Goal: Answer question/provide support: Share knowledge or assist other users

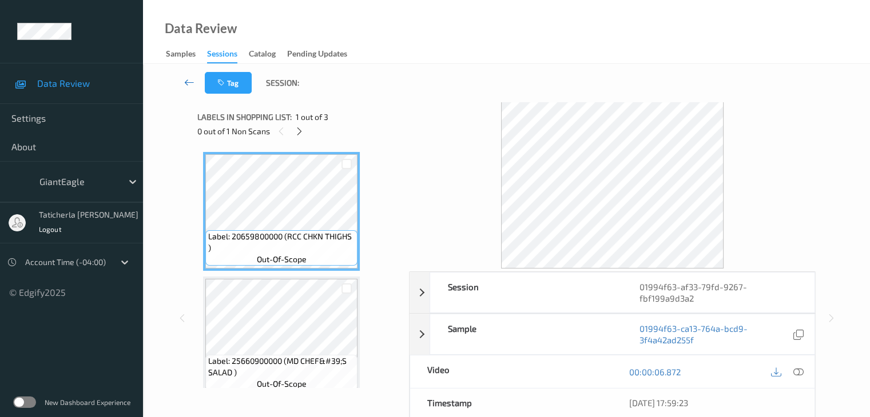
click at [189, 81] on icon at bounding box center [189, 82] width 10 height 11
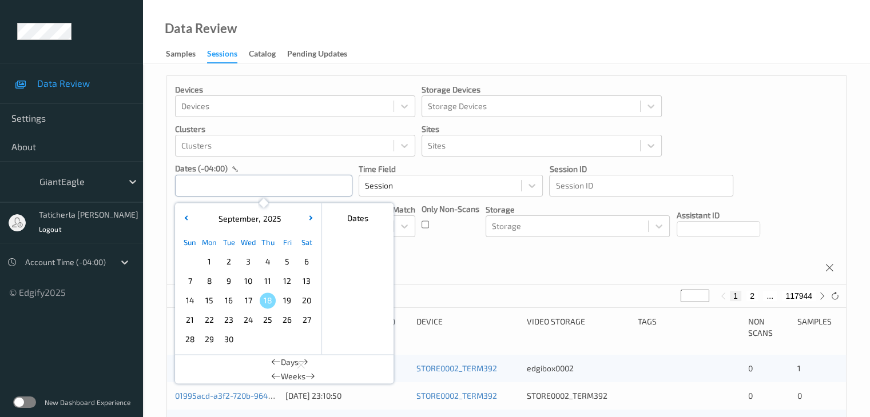
click at [274, 186] on input "text" at bounding box center [263, 186] width 177 height 22
click at [213, 305] on span "15" at bounding box center [209, 301] width 16 height 16
type input "15/09/2025 00:00 -> 15/09/2025 23:59"
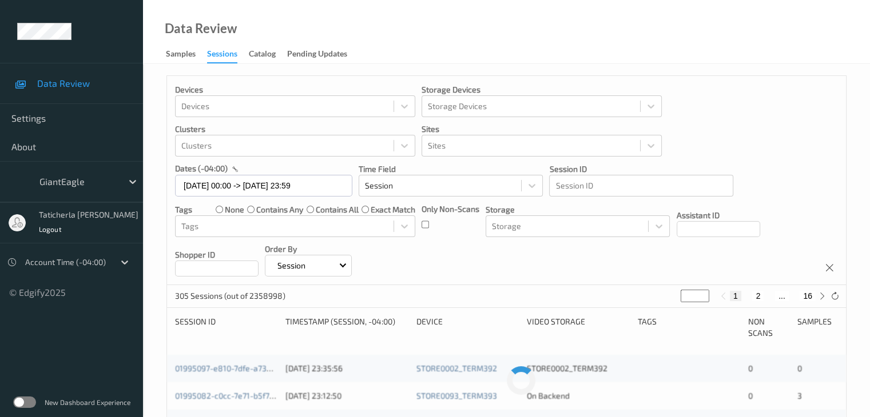
click at [769, 300] on div "1 2 ... 16" at bounding box center [773, 296] width 86 height 10
click at [758, 299] on button "2" at bounding box center [757, 296] width 11 height 10
type input "*"
click at [771, 298] on button "3" at bounding box center [768, 296] width 11 height 10
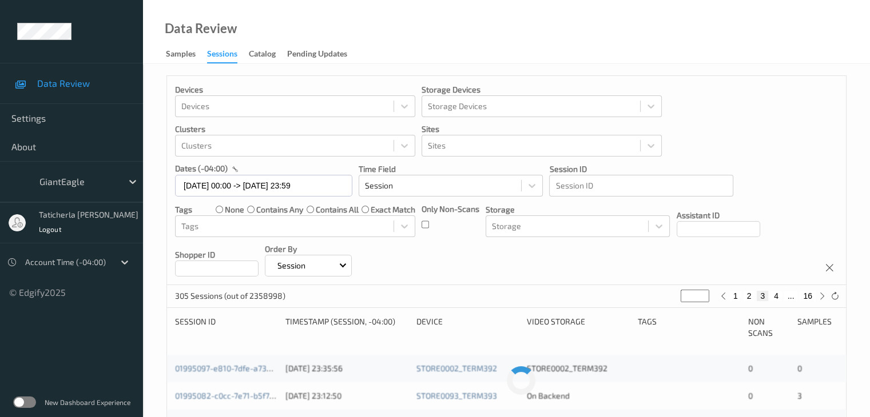
type input "*"
click at [775, 297] on button "4" at bounding box center [775, 296] width 11 height 10
type input "*"
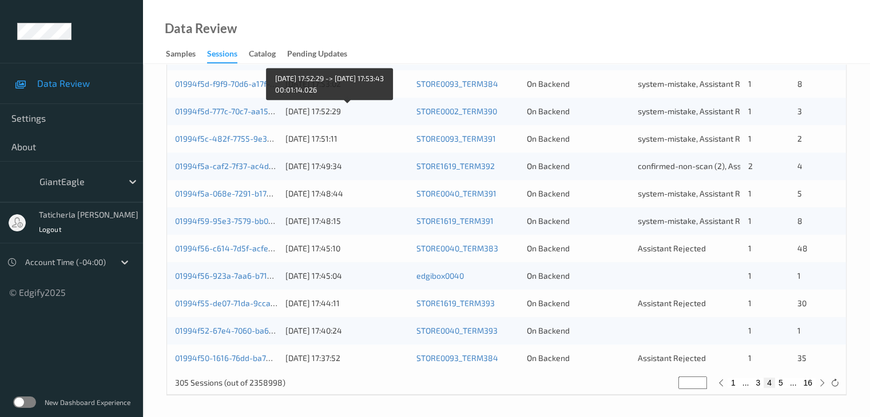
scroll to position [533, 0]
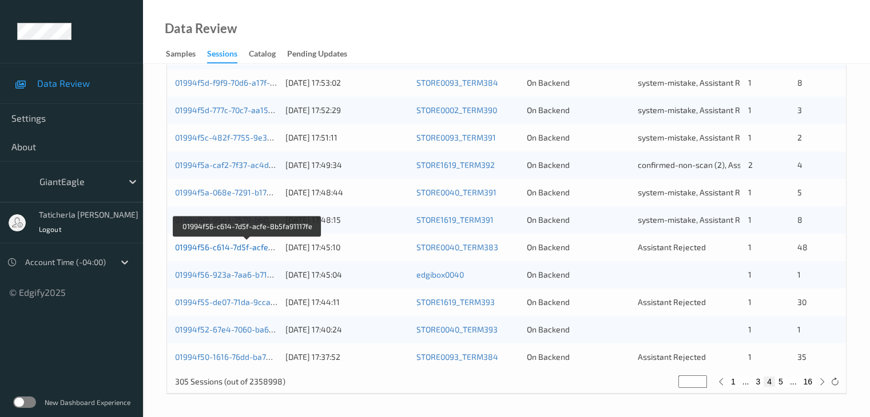
click at [232, 245] on link "01994f56-c614-7d5f-acfe-8b5fa91117fe" at bounding box center [247, 247] width 145 height 10
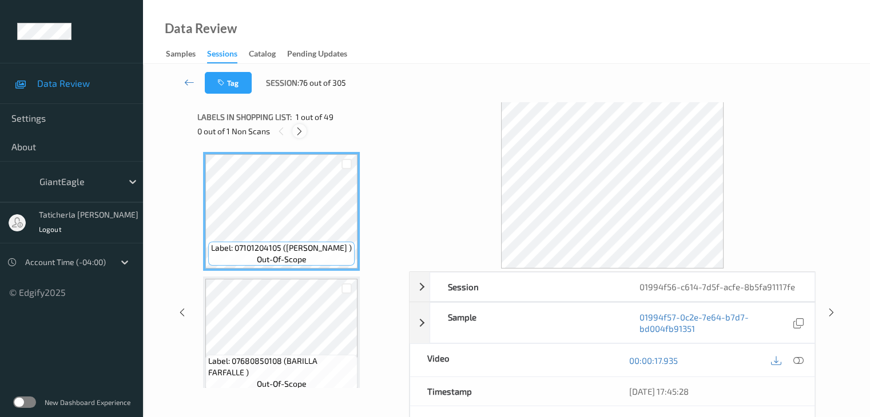
click at [299, 130] on icon at bounding box center [300, 131] width 10 height 10
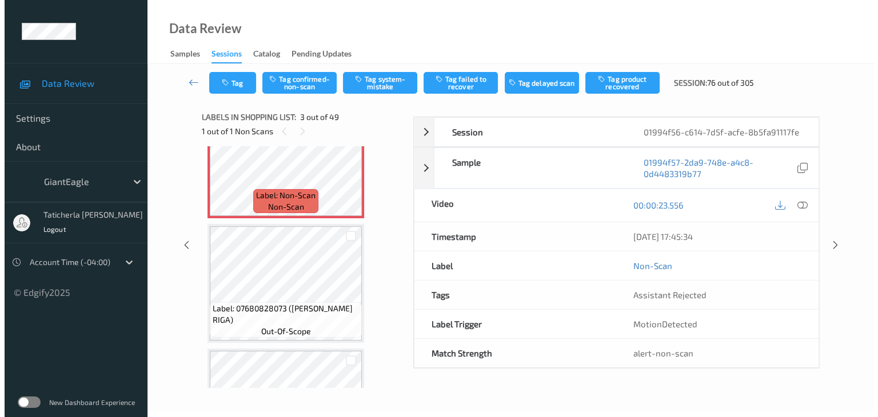
scroll to position [188, 0]
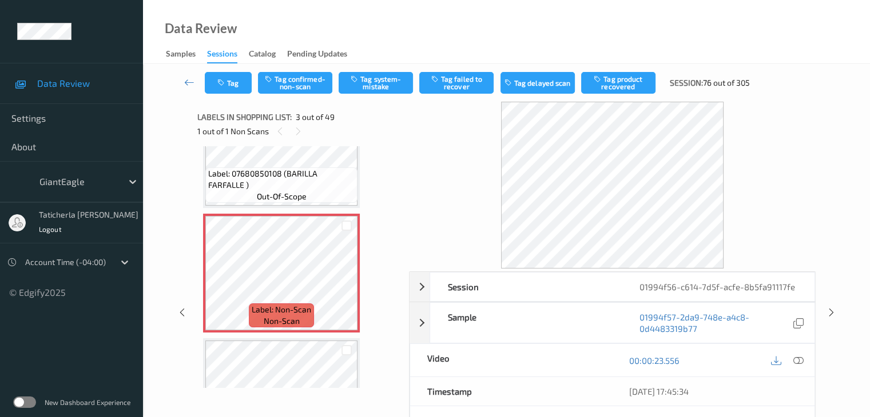
click at [791, 133] on div at bounding box center [612, 185] width 407 height 167
click at [799, 358] on icon at bounding box center [798, 361] width 10 height 10
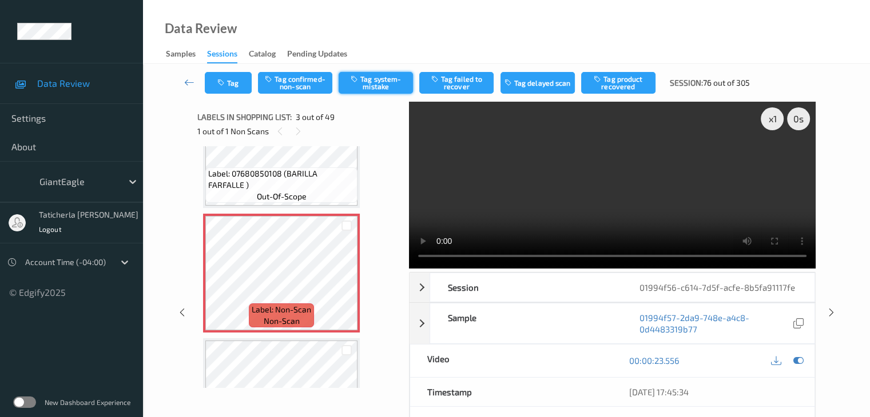
click at [369, 86] on button "Tag system-mistake" at bounding box center [376, 83] width 74 height 22
click at [238, 86] on button "Tag" at bounding box center [228, 83] width 47 height 22
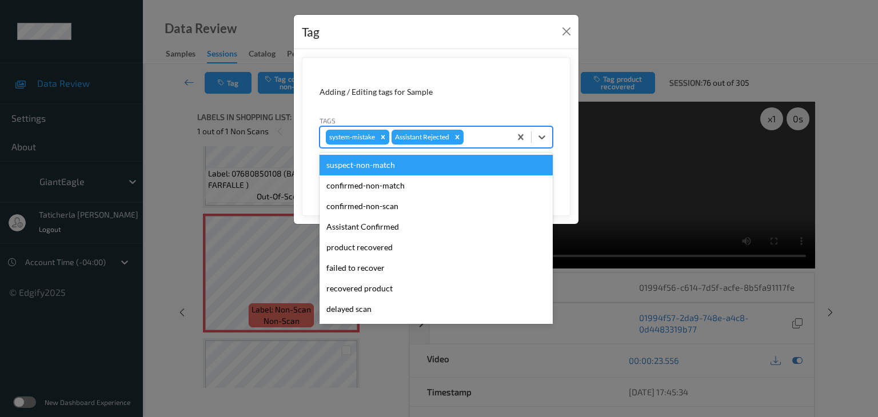
click at [480, 133] on div at bounding box center [485, 137] width 39 height 14
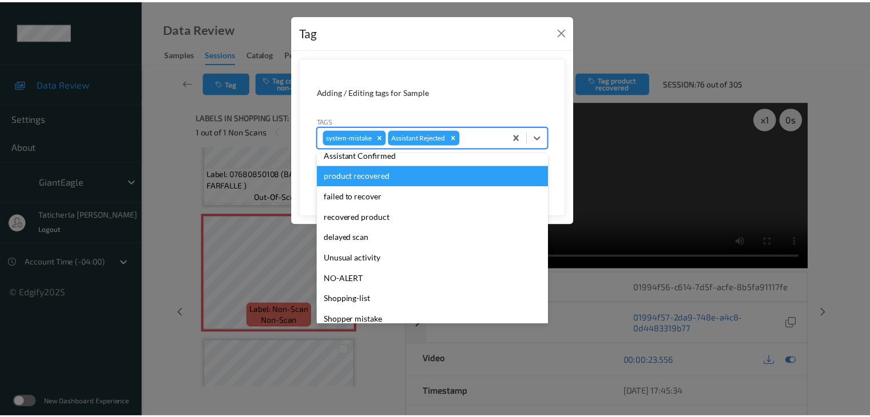
scroll to position [121, 0]
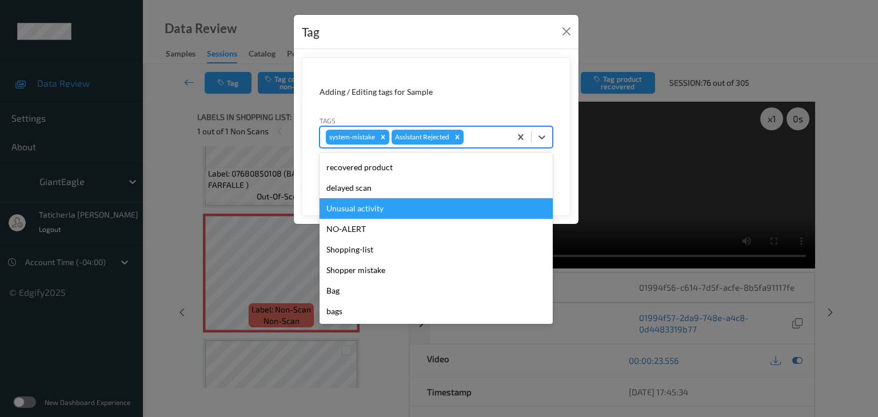
click at [413, 213] on div "Unusual activity" at bounding box center [436, 208] width 233 height 21
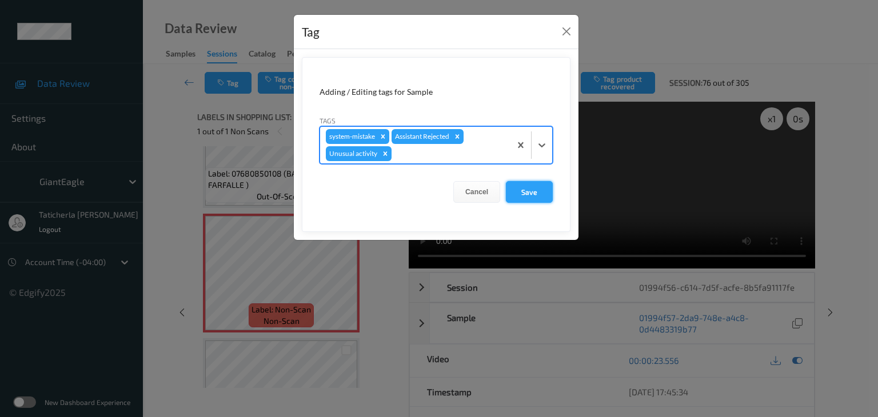
click at [531, 189] on button "Save" at bounding box center [529, 192] width 47 height 22
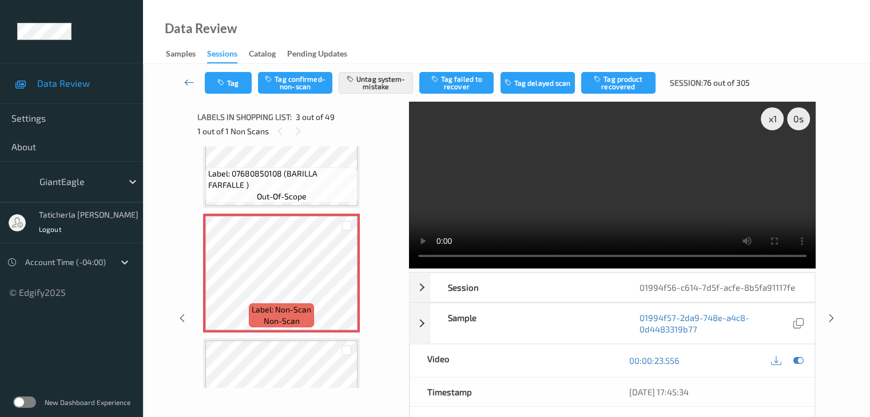
click at [184, 82] on icon at bounding box center [189, 82] width 10 height 11
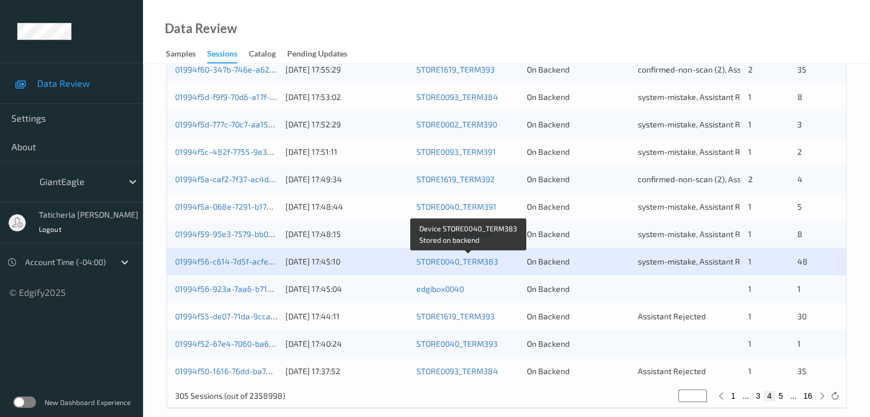
scroll to position [533, 0]
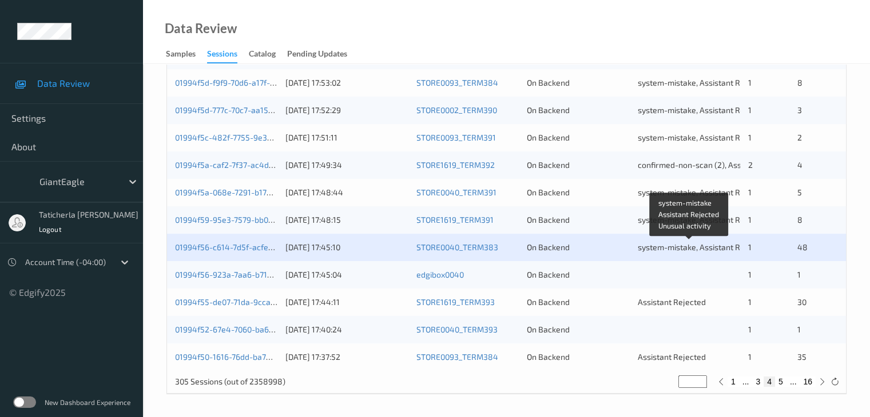
click at [650, 246] on span "system-mistake, Assistant Rejected, Unusual activity" at bounding box center [733, 247] width 190 height 10
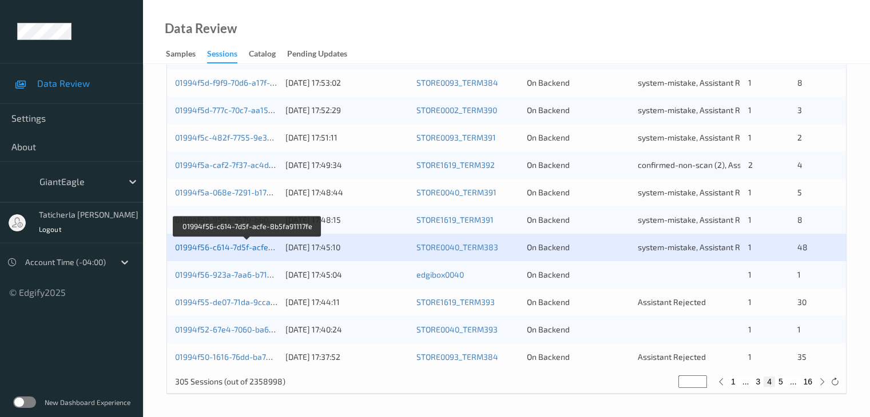
click at [234, 247] on link "01994f56-c614-7d5f-acfe-8b5fa91117fe" at bounding box center [247, 247] width 145 height 10
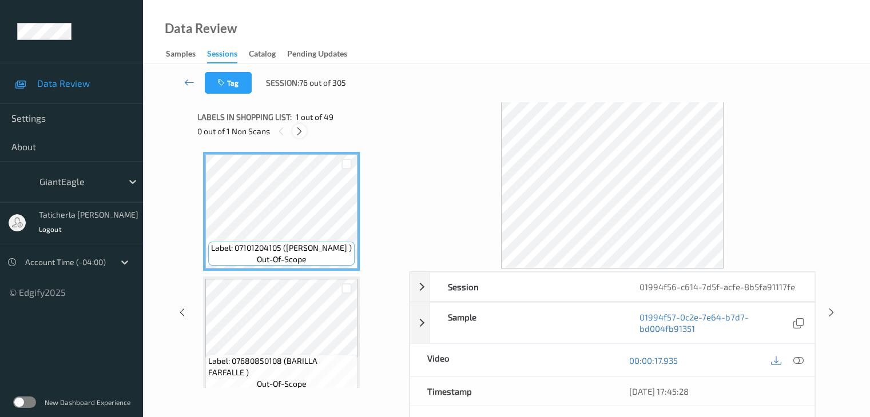
click at [300, 128] on icon at bounding box center [300, 131] width 10 height 10
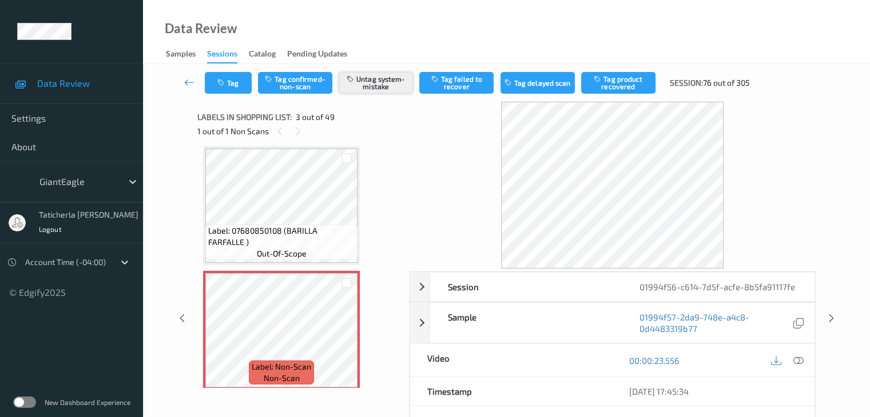
click at [385, 81] on button "Untag system-mistake" at bounding box center [376, 83] width 74 height 22
click at [192, 79] on icon at bounding box center [189, 82] width 10 height 11
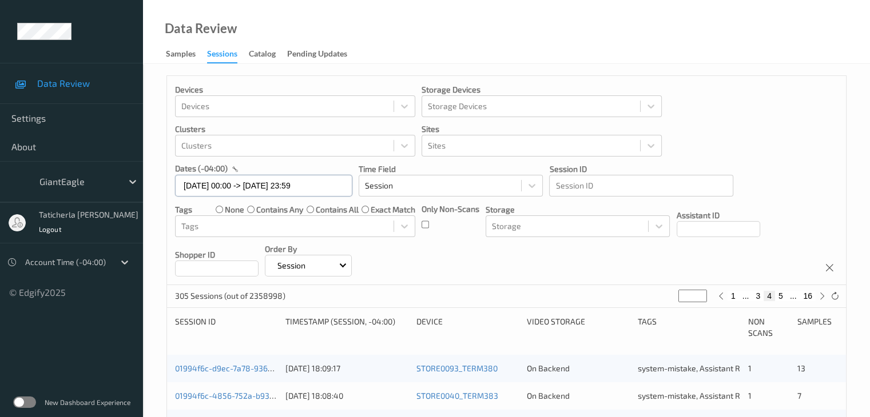
click at [333, 184] on input "15/09/2025 00:00 -> 15/09/2025 23:59" at bounding box center [263, 186] width 177 height 22
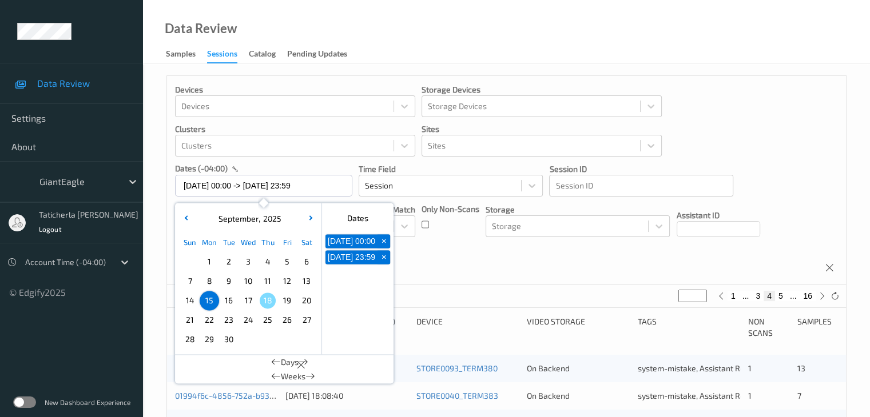
click at [247, 308] on span "17" at bounding box center [248, 301] width 16 height 16
type input "[DATE] 00:00"
type input "*"
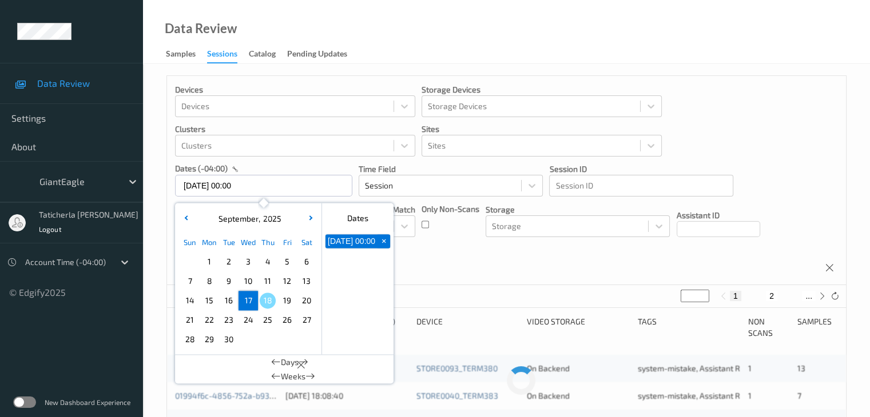
click at [247, 307] on span "17" at bounding box center [248, 301] width 16 height 16
type input "[DATE] 00:00 -> [DATE] 23:59"
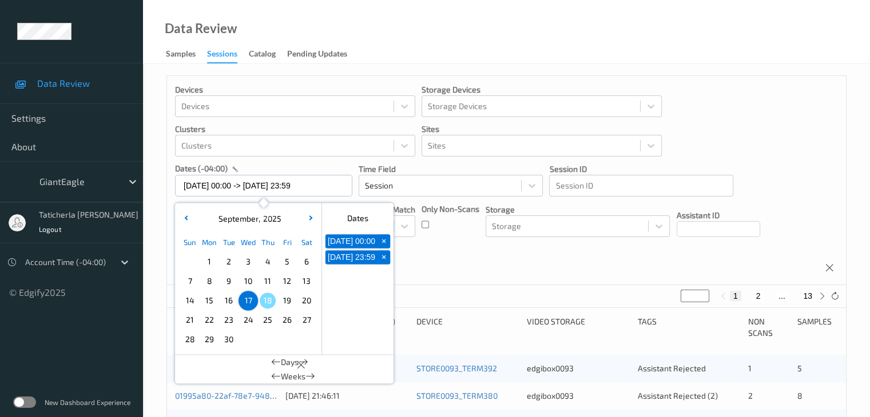
click at [810, 295] on button "13" at bounding box center [807, 296] width 16 height 10
type input "**"
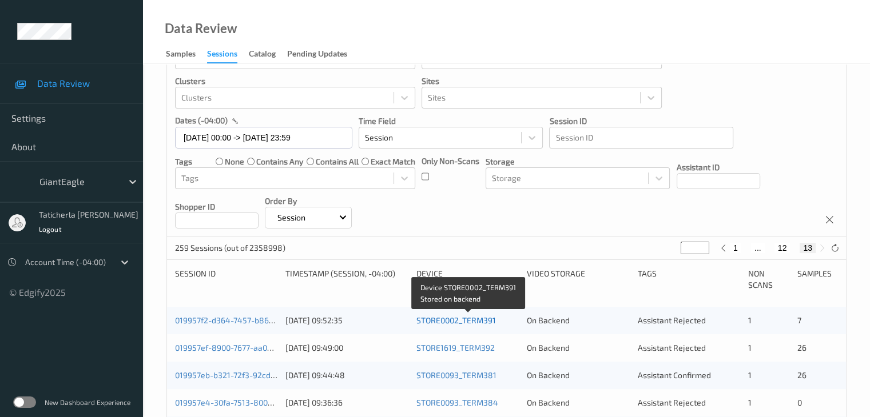
scroll to position [114, 0]
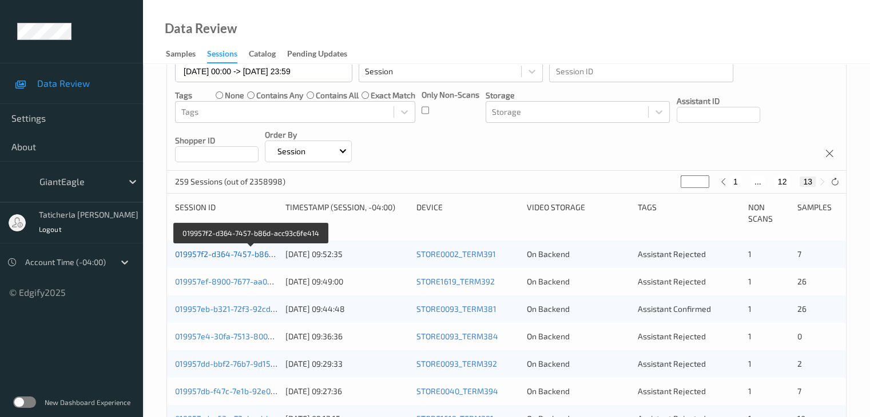
click at [236, 254] on link "019957f2-d364-7457-b86d-acc93c6fe414" at bounding box center [251, 254] width 153 height 10
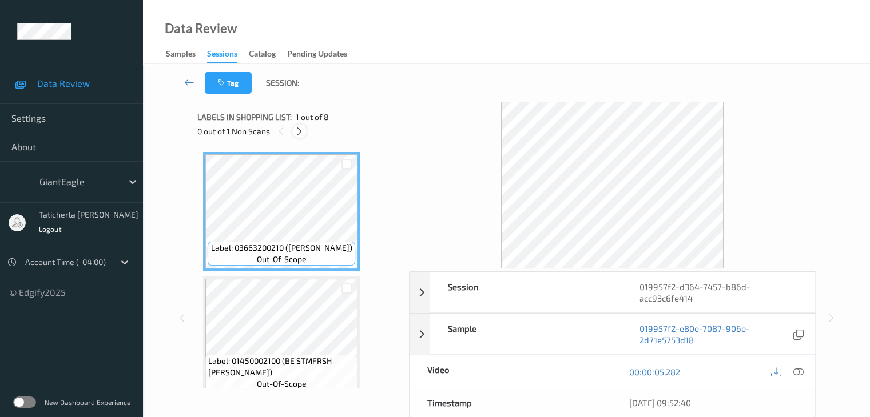
click at [299, 131] on icon at bounding box center [300, 131] width 10 height 10
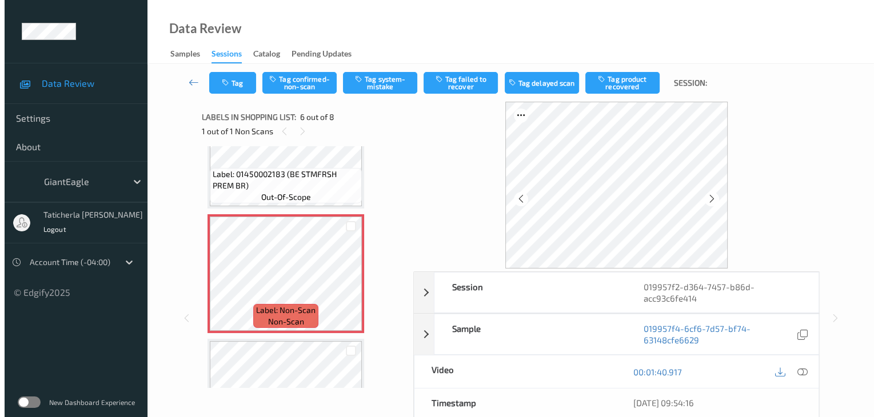
scroll to position [619, 0]
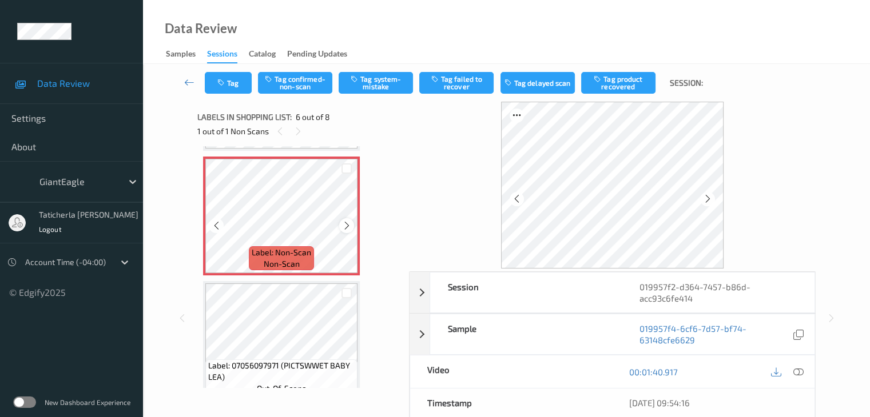
click at [342, 226] on icon at bounding box center [347, 226] width 10 height 10
click at [796, 371] on icon at bounding box center [798, 372] width 10 height 10
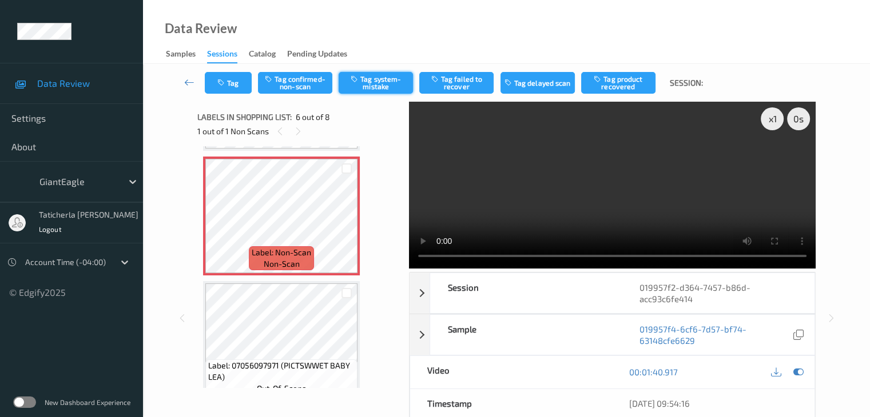
click at [399, 90] on button "Tag system-mistake" at bounding box center [376, 83] width 74 height 22
click at [231, 85] on button "Tag" at bounding box center [228, 83] width 47 height 22
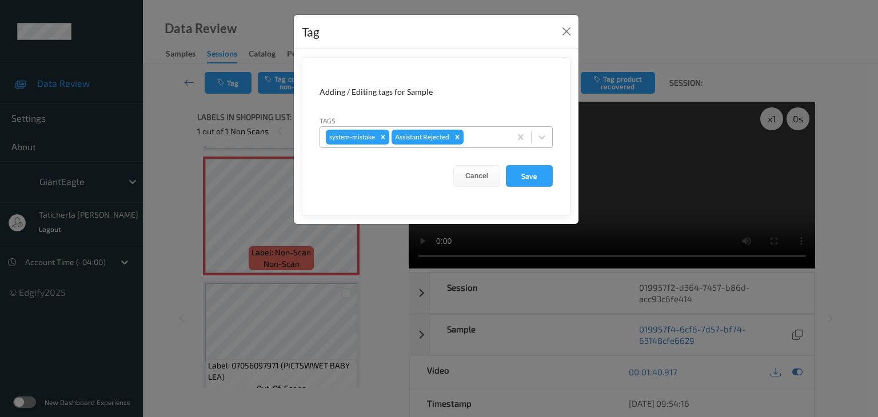
click at [476, 137] on div at bounding box center [485, 137] width 39 height 14
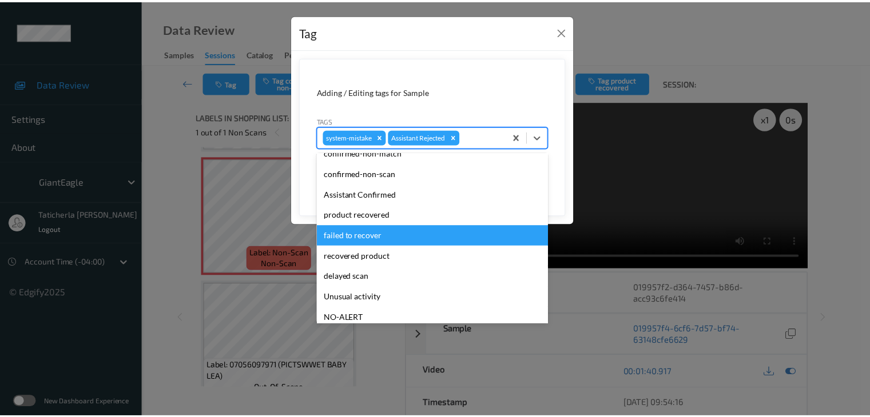
scroll to position [57, 0]
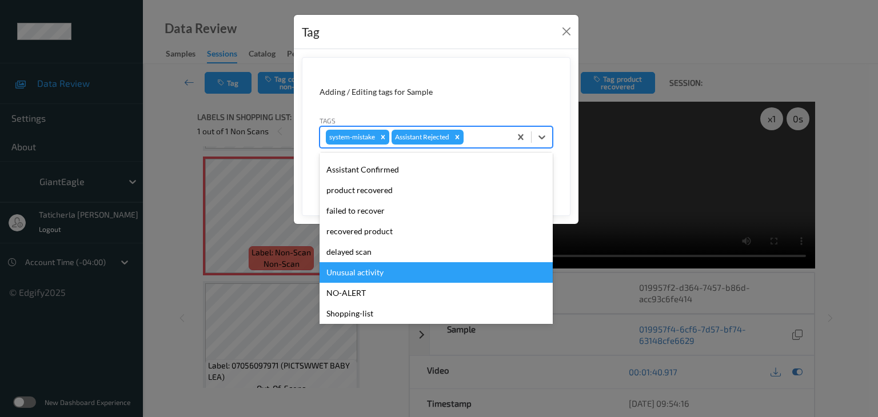
drag, startPoint x: 369, startPoint y: 273, endPoint x: 412, endPoint y: 260, distance: 44.1
click at [371, 274] on div "Unusual activity" at bounding box center [436, 272] width 233 height 21
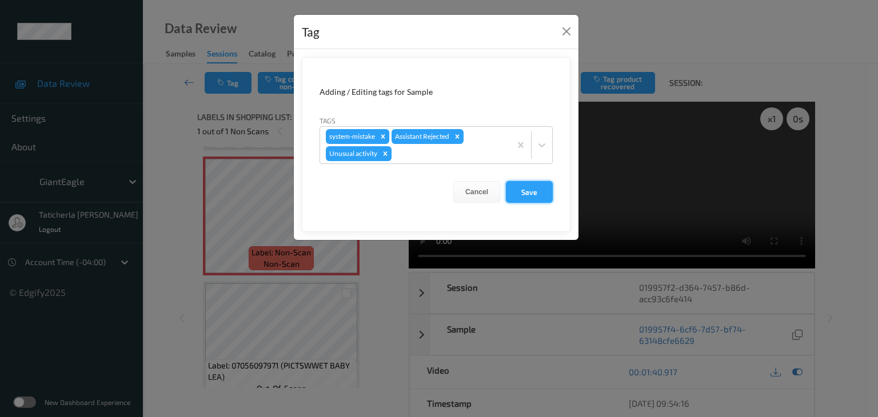
click at [524, 195] on button "Save" at bounding box center [529, 192] width 47 height 22
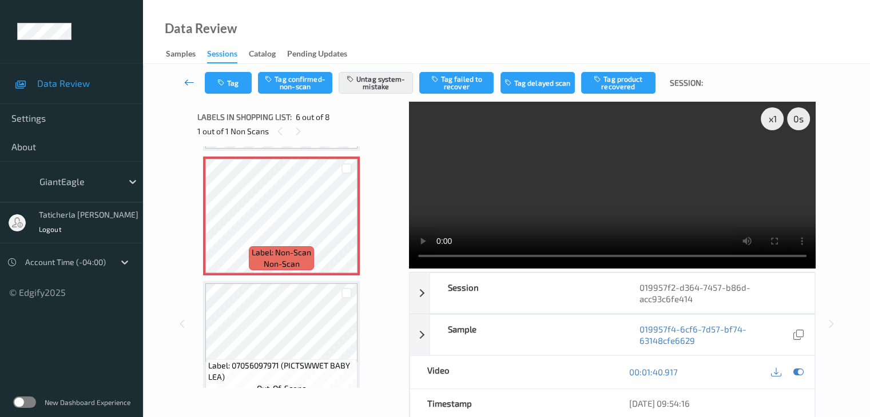
click at [185, 81] on icon at bounding box center [189, 82] width 10 height 11
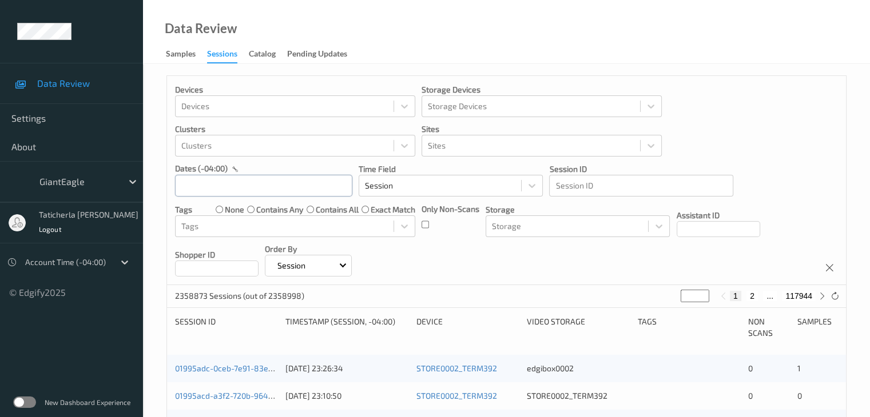
click at [256, 180] on input "text" at bounding box center [263, 186] width 177 height 22
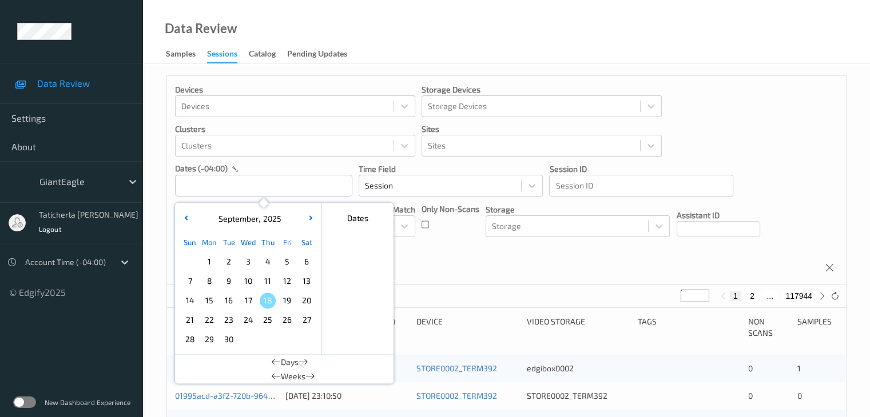
click at [246, 301] on span "17" at bounding box center [248, 301] width 16 height 16
type input "[DATE] 00:00 -> [DATE] 23:59"
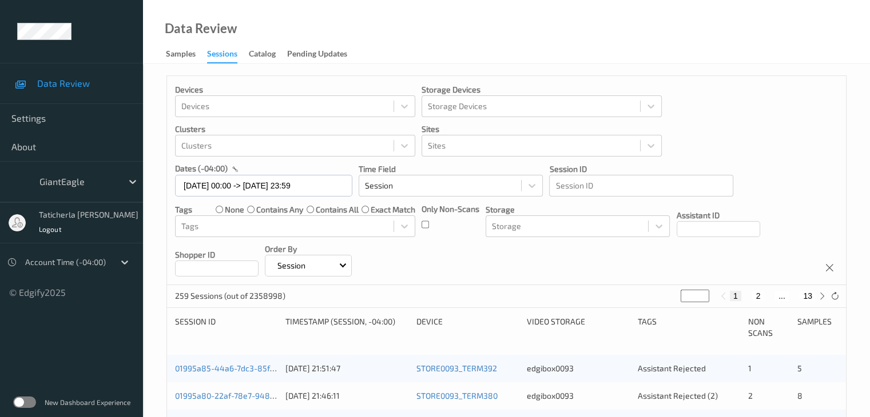
click at [811, 297] on button "13" at bounding box center [807, 296] width 16 height 10
type input "**"
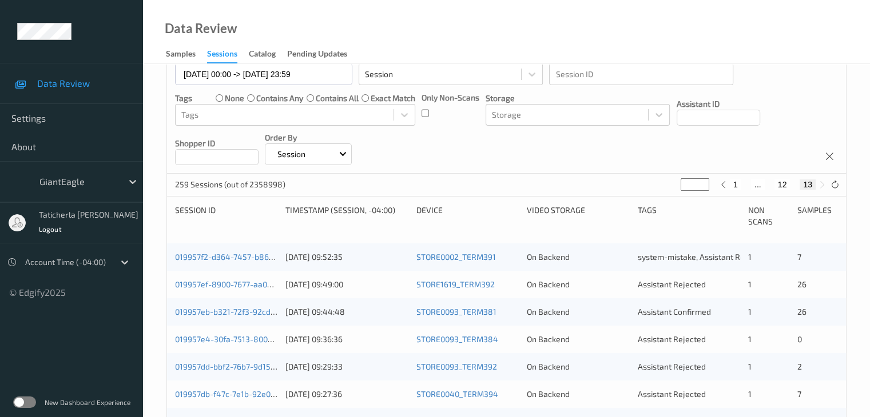
scroll to position [114, 0]
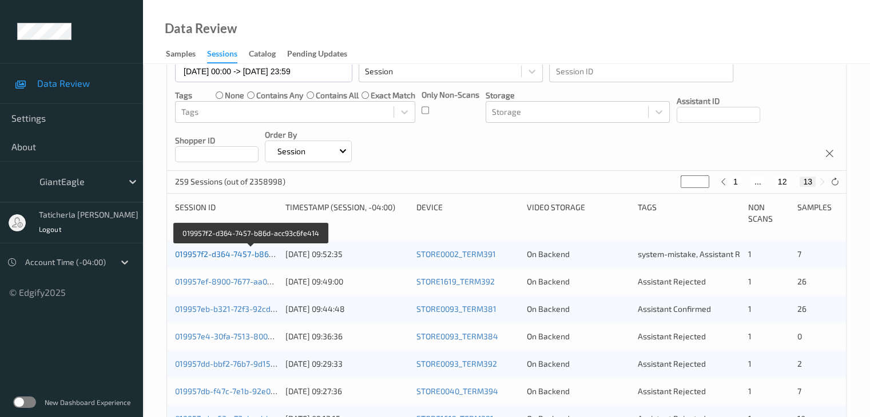
click at [224, 253] on link "019957f2-d364-7457-b86d-acc93c6fe414" at bounding box center [251, 254] width 153 height 10
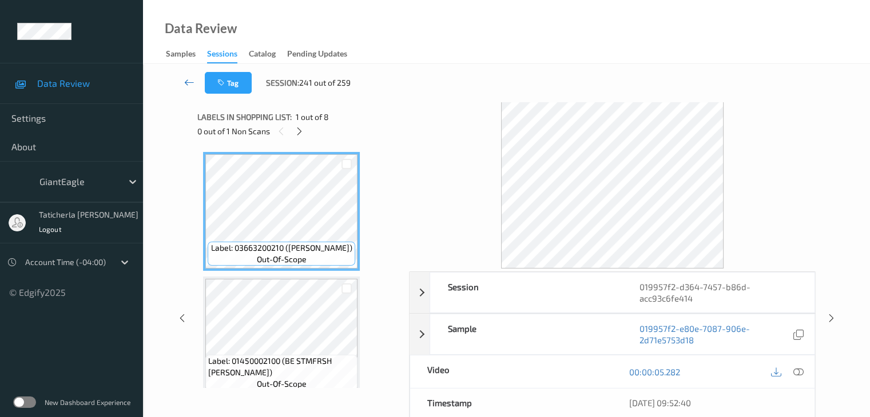
click at [186, 83] on icon at bounding box center [189, 82] width 10 height 11
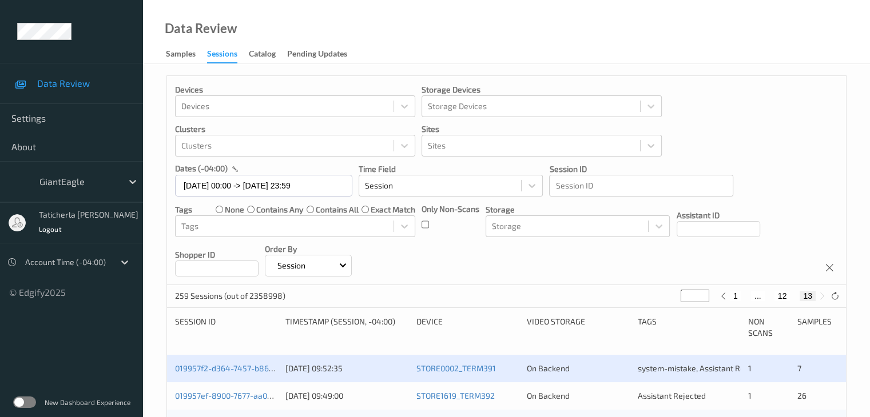
scroll to position [114, 0]
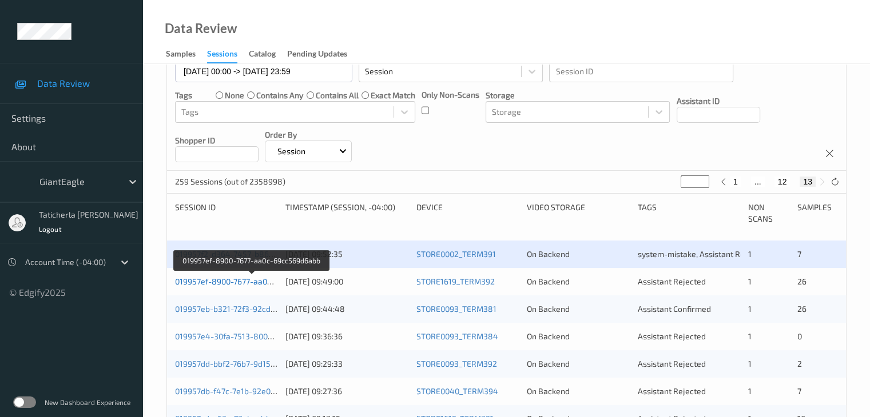
click at [236, 278] on link "019957ef-8900-7677-aa0c-69cc569d6abb" at bounding box center [251, 282] width 153 height 10
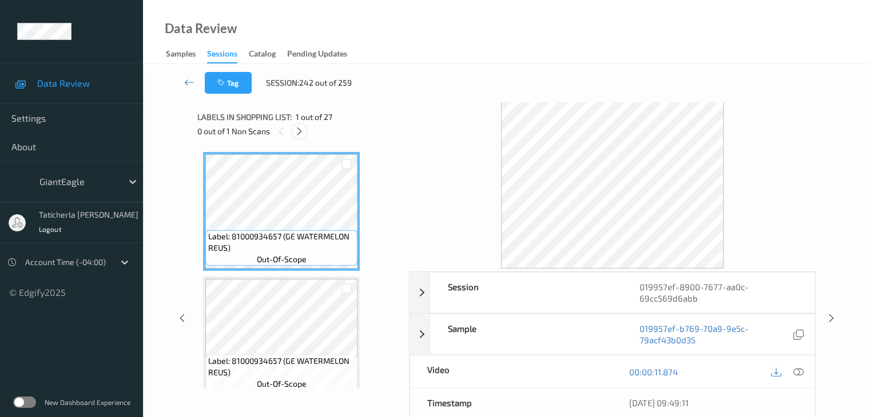
click at [304, 130] on div at bounding box center [299, 131] width 14 height 14
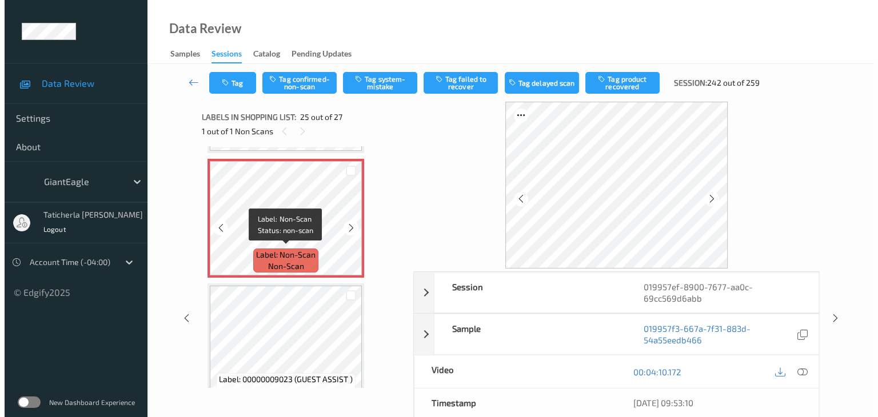
scroll to position [2988, 0]
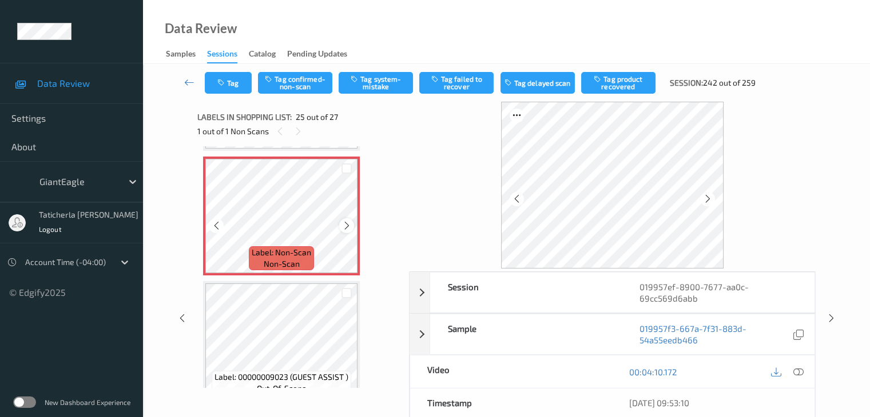
click at [346, 228] on icon at bounding box center [347, 226] width 10 height 10
click at [796, 371] on icon at bounding box center [798, 372] width 10 height 10
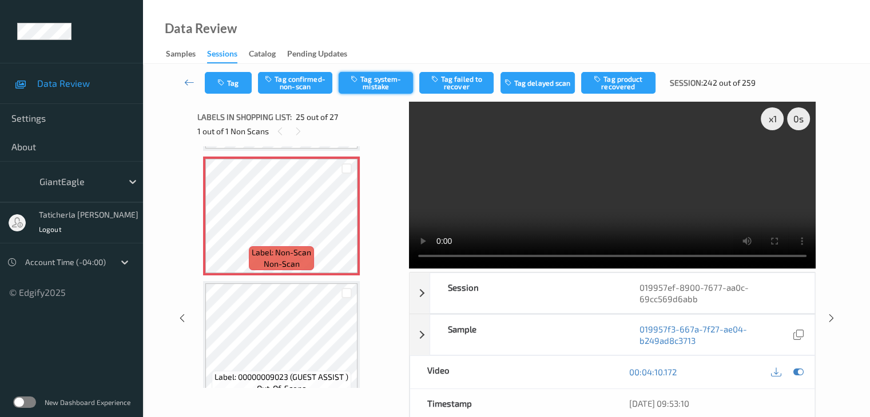
click at [379, 80] on button "Tag system-mistake" at bounding box center [376, 83] width 74 height 22
click at [228, 83] on button "Tag" at bounding box center [228, 83] width 47 height 22
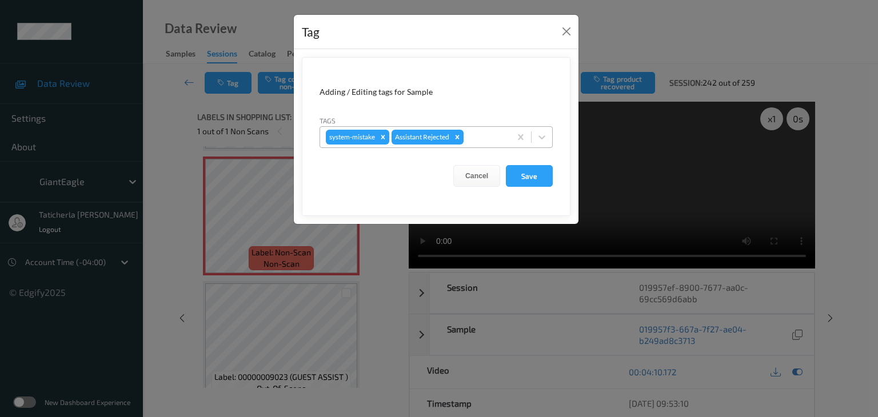
click at [479, 134] on div at bounding box center [485, 137] width 39 height 14
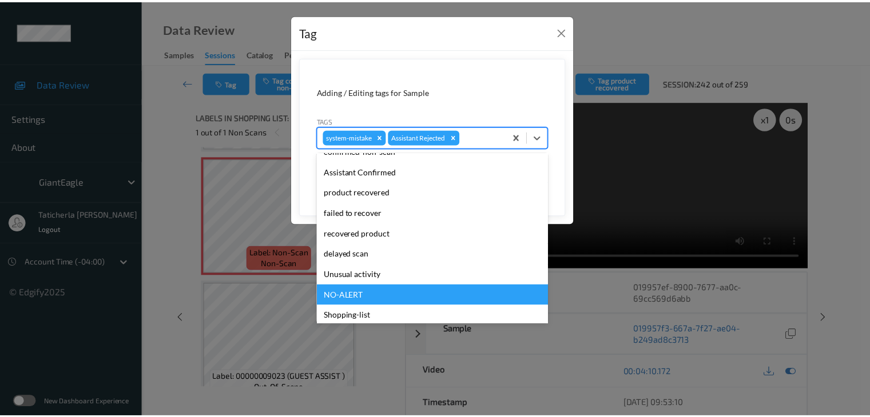
scroll to position [114, 0]
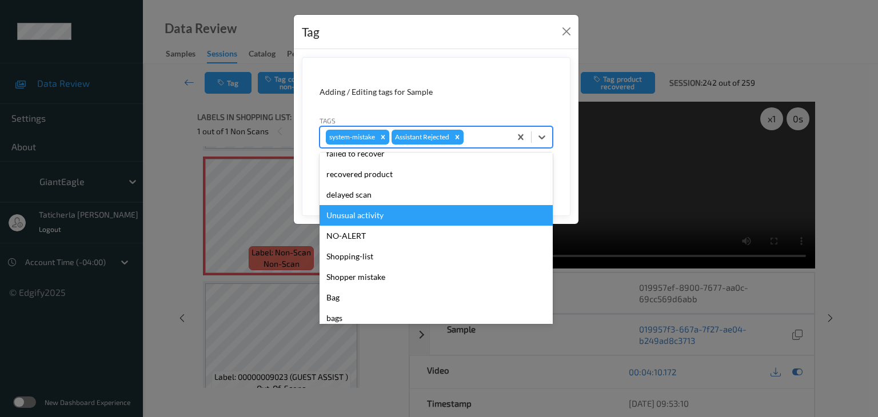
click at [395, 224] on div "Unusual activity" at bounding box center [436, 215] width 233 height 21
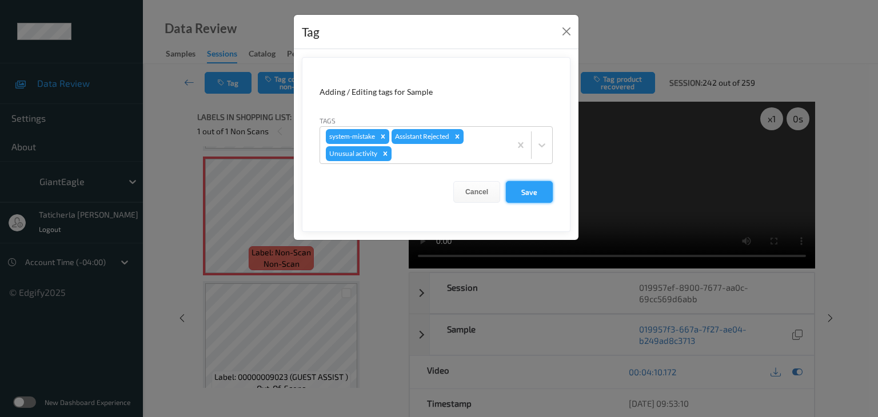
click at [547, 193] on button "Save" at bounding box center [529, 192] width 47 height 22
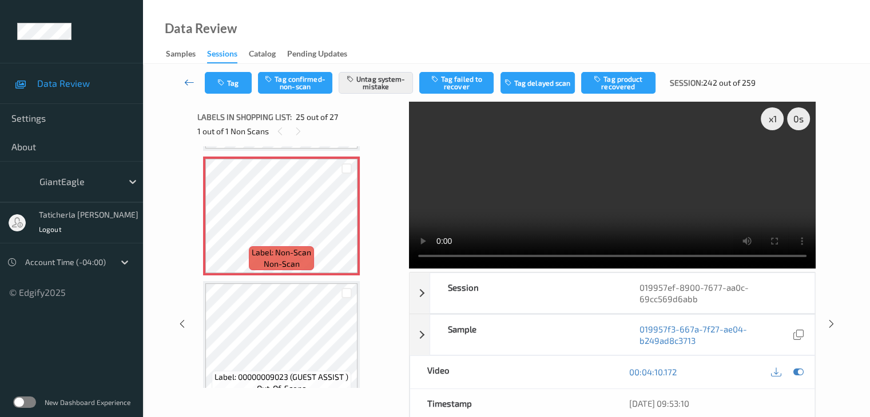
click at [183, 74] on link at bounding box center [189, 83] width 30 height 22
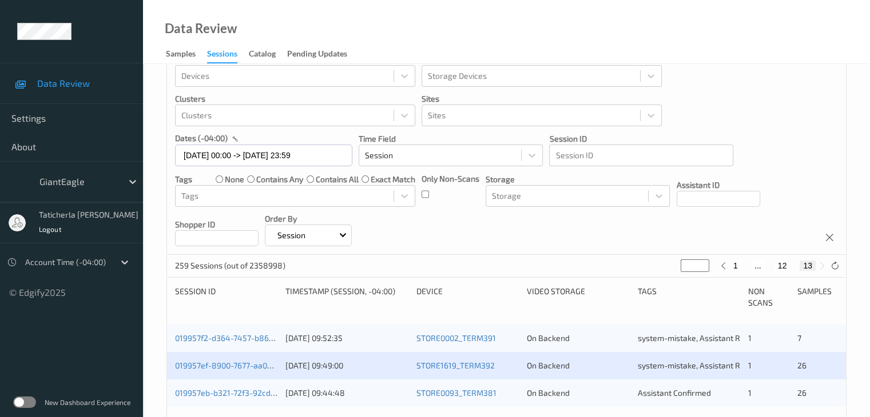
scroll to position [172, 0]
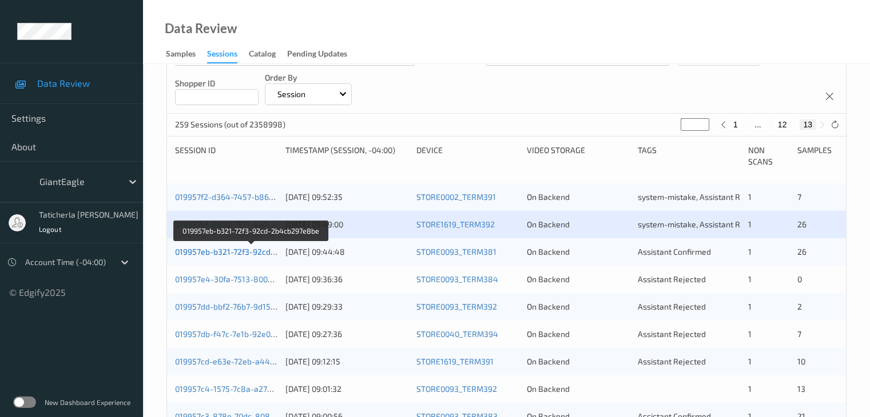
click at [220, 250] on link "019957eb-b321-72f3-92cd-2b4cb297e8be" at bounding box center [252, 252] width 154 height 10
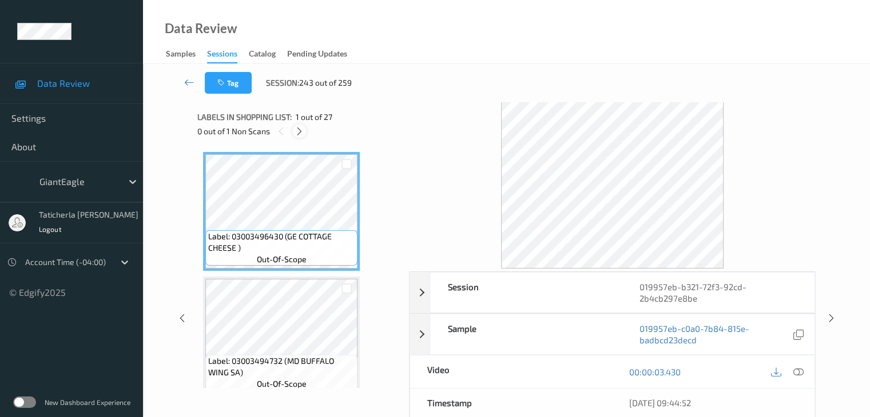
click at [297, 134] on icon at bounding box center [300, 131] width 10 height 10
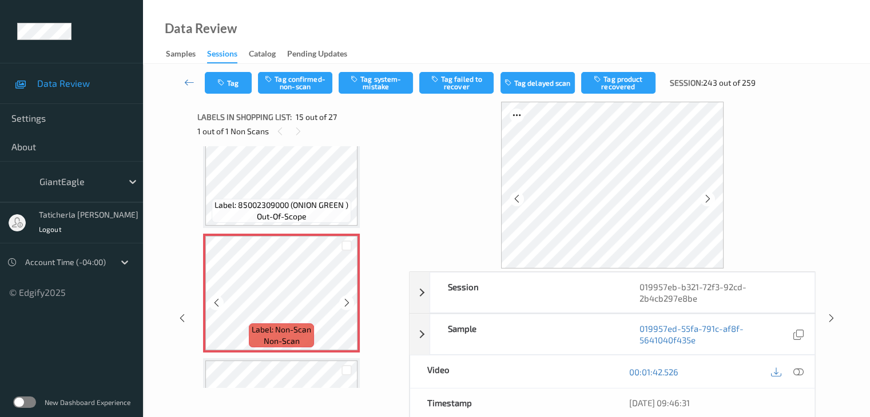
scroll to position [1684, 0]
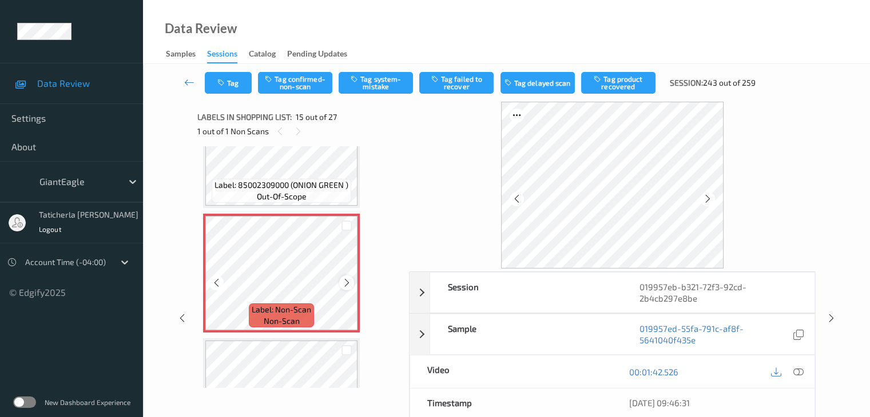
click at [346, 282] on icon at bounding box center [347, 283] width 10 height 10
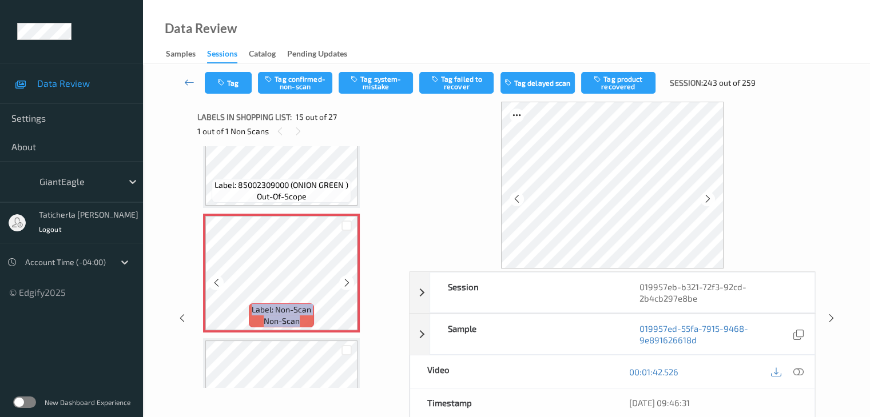
click at [346, 282] on icon at bounding box center [347, 283] width 10 height 10
click at [795, 371] on icon at bounding box center [798, 372] width 10 height 10
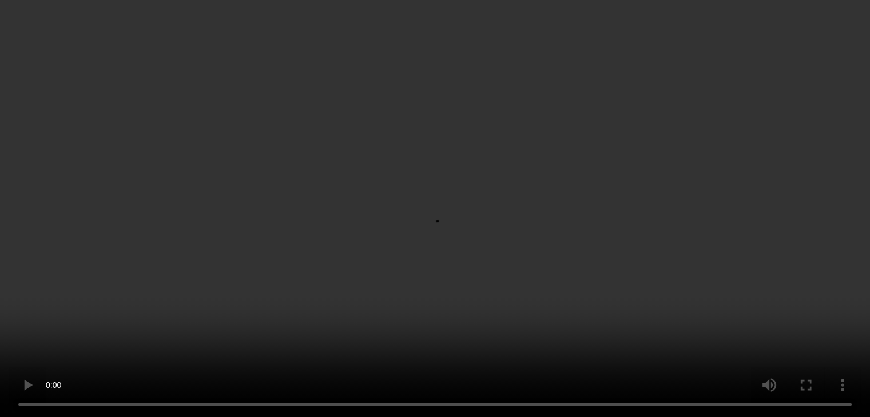
scroll to position [1569, 0]
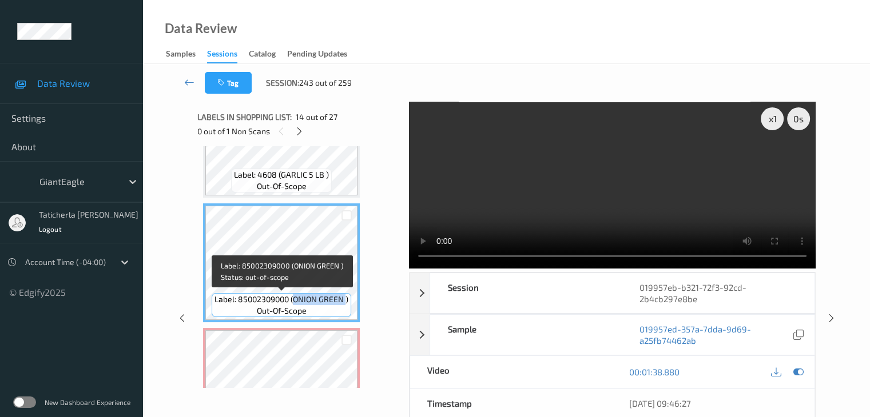
drag, startPoint x: 292, startPoint y: 300, endPoint x: 345, endPoint y: 312, distance: 54.5
click at [345, 312] on div "Label: 85002309000 (ONION GREEN ) out-of-scope" at bounding box center [282, 305] width 140 height 24
copy span "ONION GREEN"
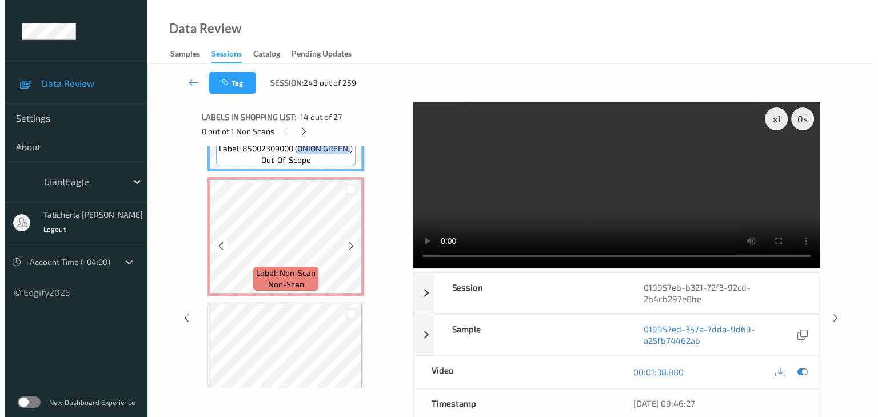
scroll to position [1741, 0]
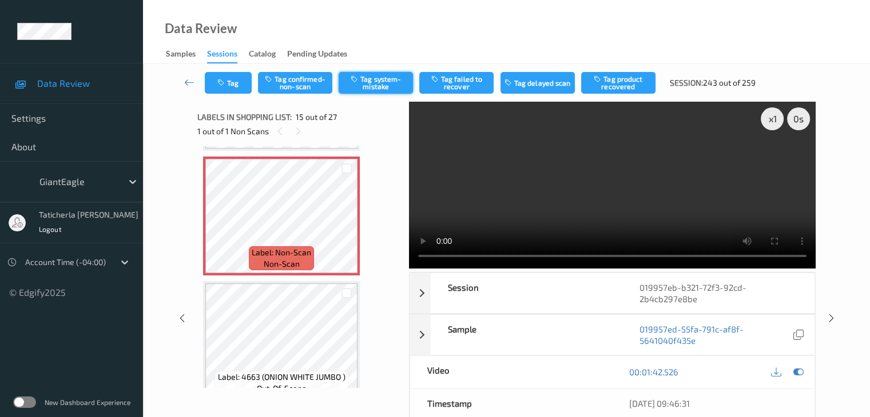
click at [385, 80] on button "Tag system-mistake" at bounding box center [376, 83] width 74 height 22
click at [231, 84] on button "Tag" at bounding box center [228, 83] width 47 height 22
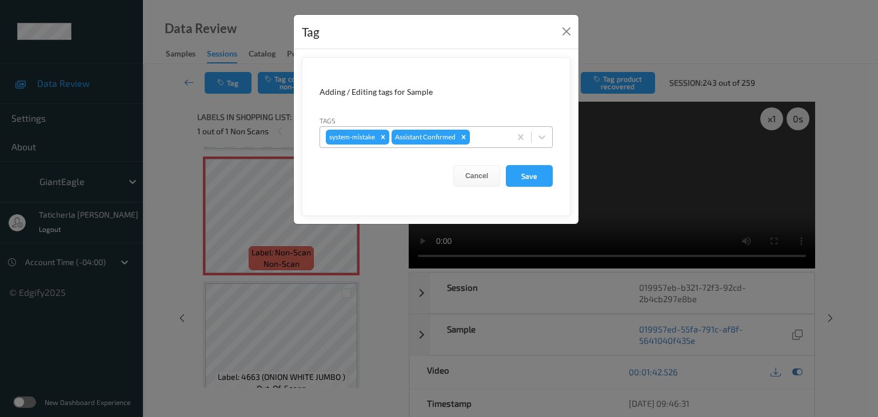
click at [488, 137] on div at bounding box center [488, 137] width 33 height 14
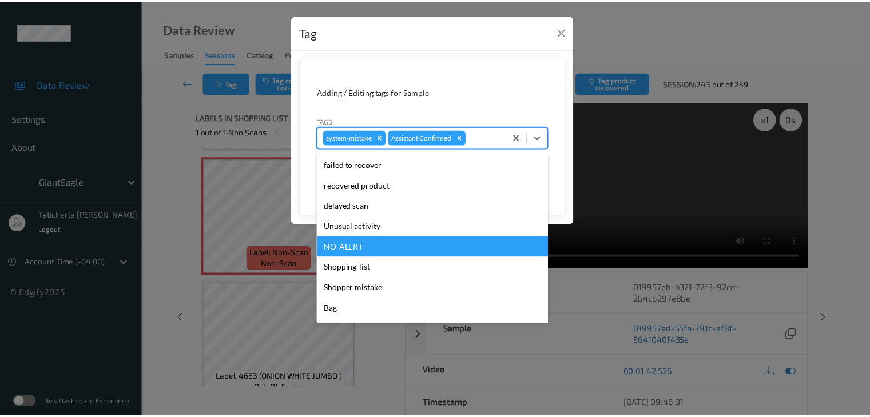
scroll to position [114, 0]
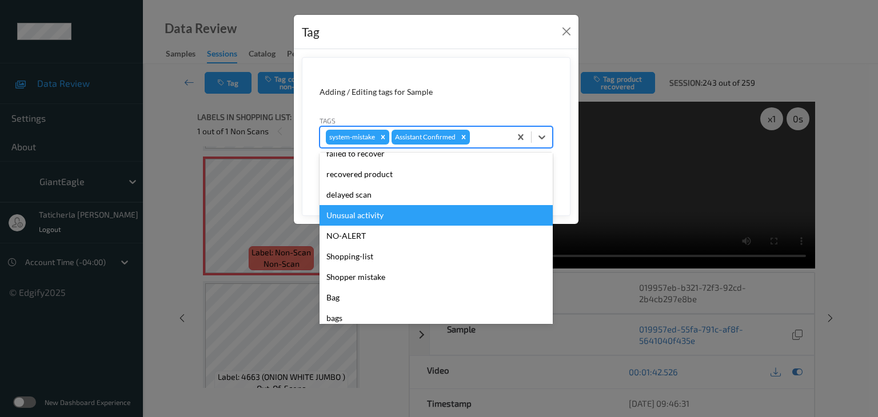
drag, startPoint x: 400, startPoint y: 215, endPoint x: 437, endPoint y: 200, distance: 40.3
click at [408, 213] on div "Unusual activity" at bounding box center [436, 215] width 233 height 21
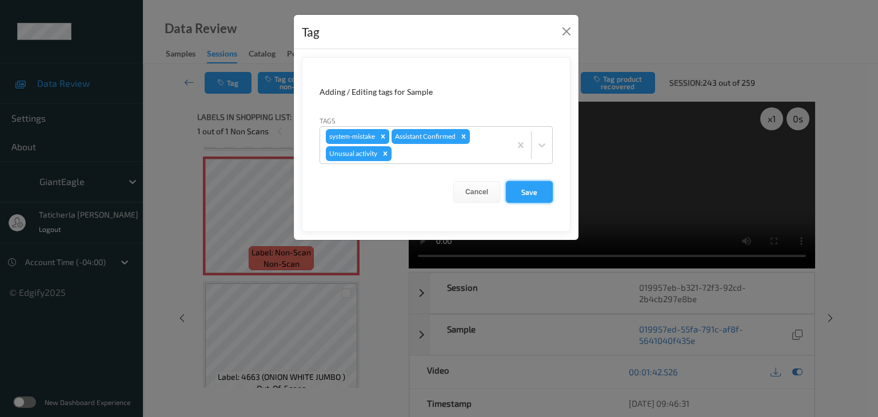
click at [522, 188] on button "Save" at bounding box center [529, 192] width 47 height 22
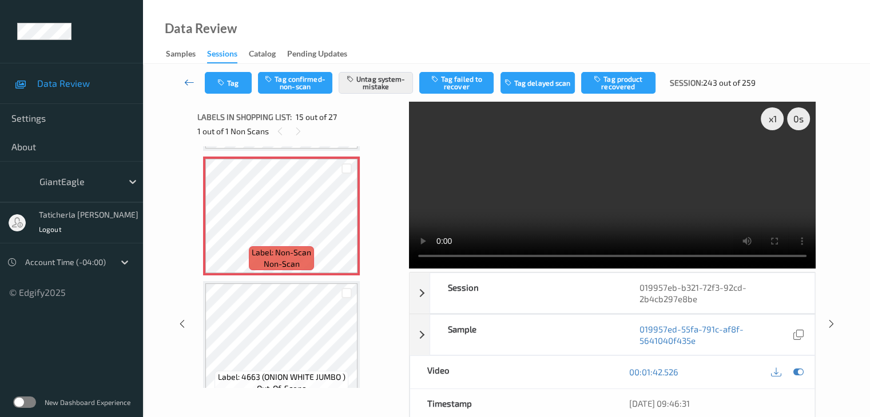
click at [190, 81] on icon at bounding box center [189, 82] width 10 height 11
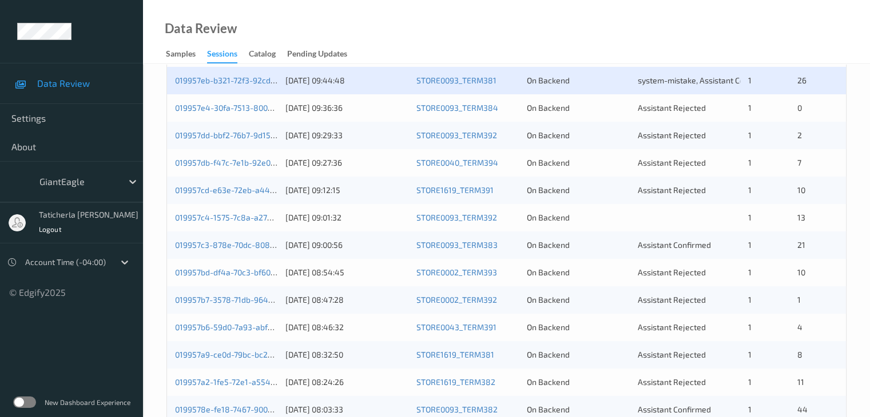
scroll to position [229, 0]
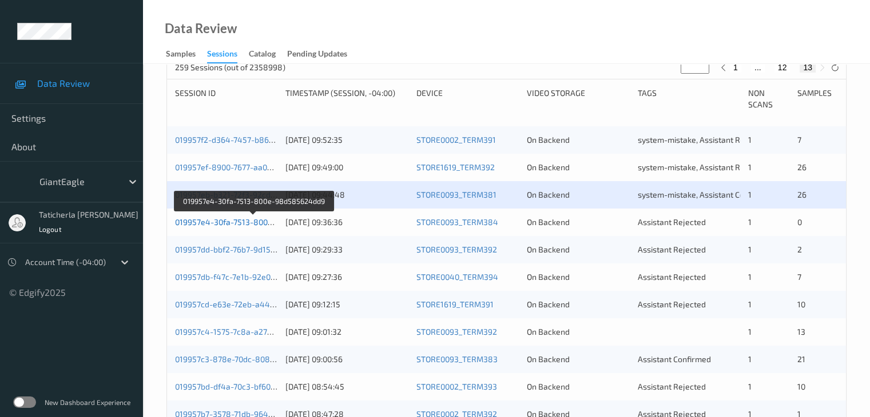
click at [233, 222] on link "019957e4-30fa-7513-800e-98d585624dd9" at bounding box center [253, 222] width 157 height 10
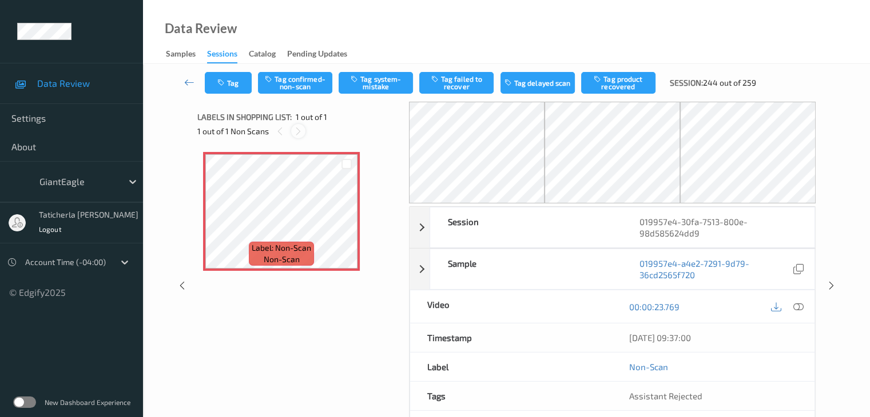
click at [293, 126] on div at bounding box center [298, 131] width 14 height 14
click at [297, 128] on icon at bounding box center [298, 131] width 10 height 10
click at [349, 224] on icon at bounding box center [347, 221] width 10 height 10
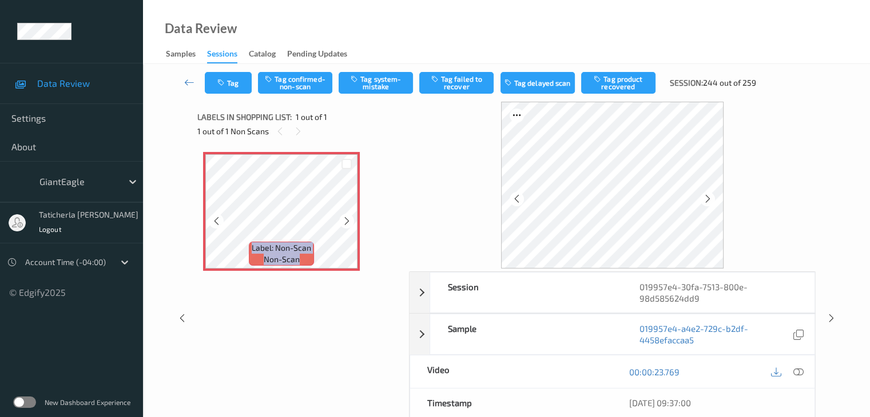
click at [349, 224] on icon at bounding box center [347, 221] width 10 height 10
click at [348, 224] on icon at bounding box center [347, 221] width 10 height 10
click at [347, 224] on icon at bounding box center [347, 221] width 10 height 10
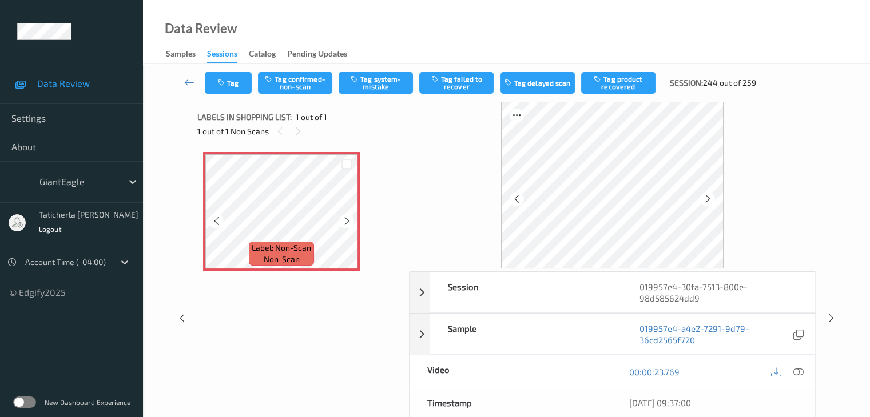
click at [347, 224] on icon at bounding box center [347, 221] width 10 height 10
click at [797, 371] on icon at bounding box center [798, 372] width 10 height 10
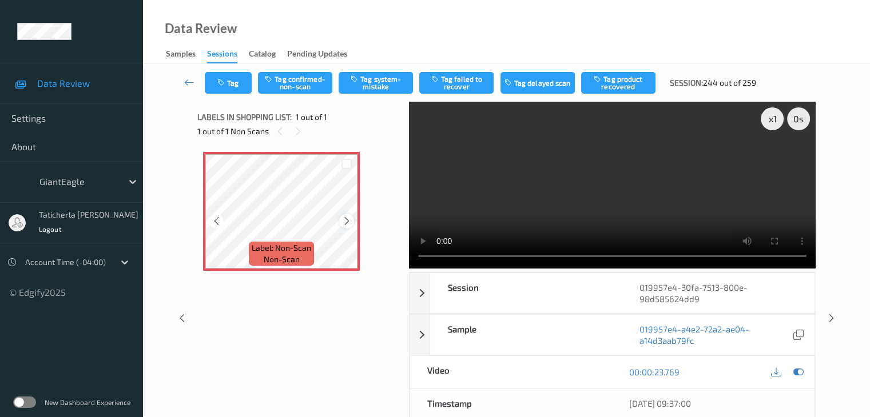
click at [350, 216] on icon at bounding box center [347, 221] width 10 height 10
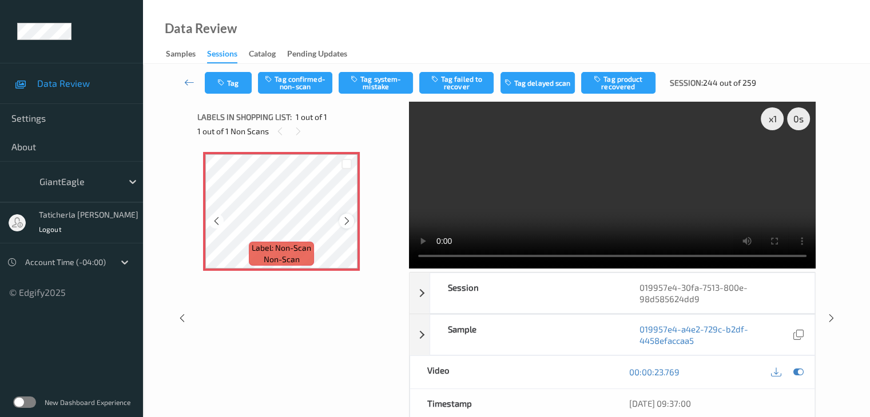
click at [349, 217] on icon at bounding box center [347, 221] width 10 height 10
click at [348, 216] on div at bounding box center [346, 221] width 14 height 14
click at [394, 82] on button "Tag system-mistake" at bounding box center [376, 83] width 74 height 22
click at [190, 79] on icon at bounding box center [189, 82] width 10 height 11
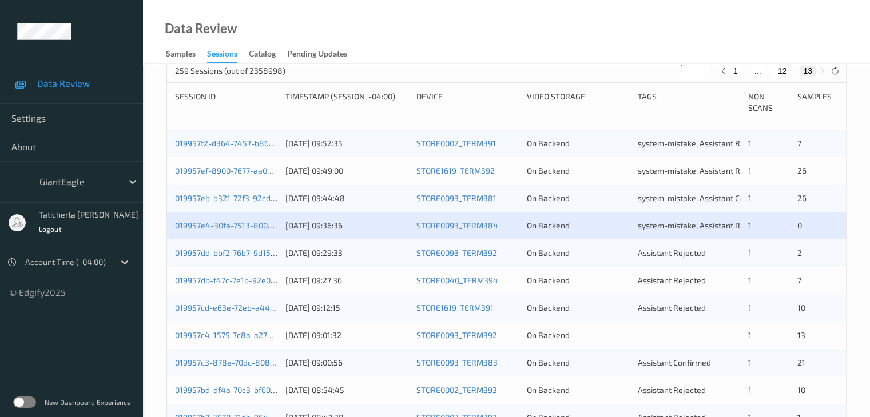
scroll to position [286, 0]
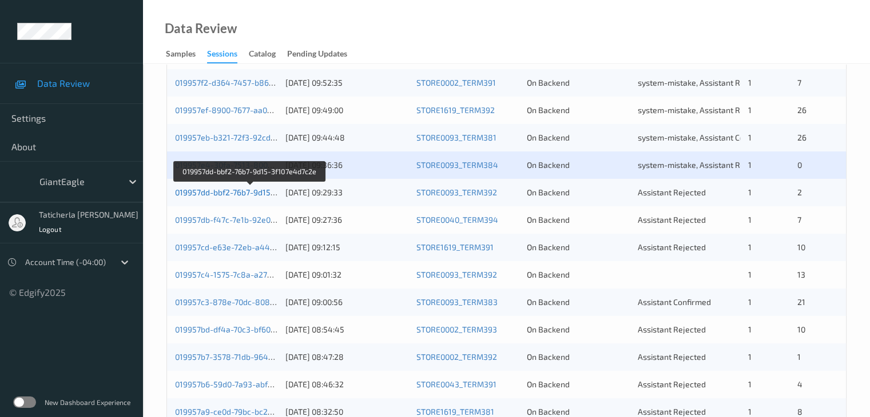
click at [232, 194] on link "019957dd-bbf2-76b7-9d15-3f107e4d7c2e" at bounding box center [250, 193] width 150 height 10
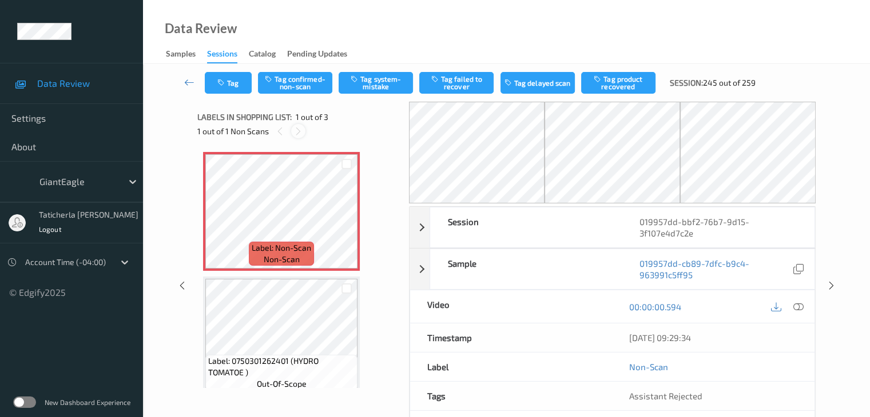
click at [298, 131] on icon at bounding box center [298, 131] width 10 height 10
click at [348, 217] on icon at bounding box center [347, 221] width 10 height 10
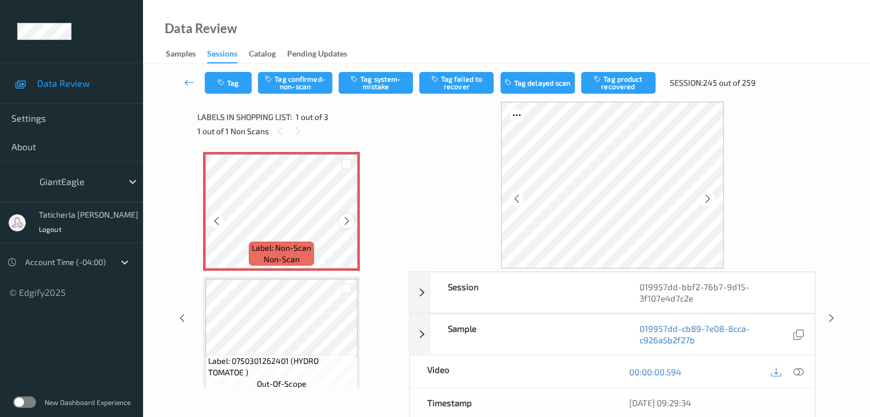
click at [346, 220] on icon at bounding box center [347, 221] width 10 height 10
drag, startPoint x: 361, startPoint y: 218, endPoint x: 345, endPoint y: 224, distance: 17.0
click at [345, 224] on icon at bounding box center [347, 221] width 10 height 10
click at [796, 370] on icon at bounding box center [798, 372] width 10 height 10
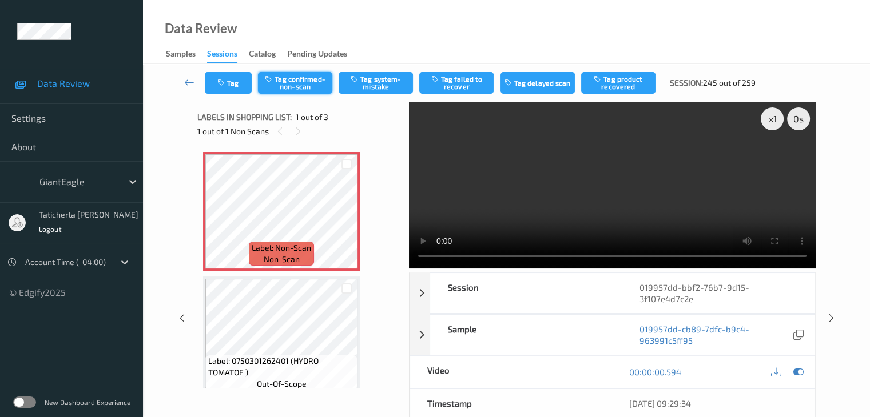
click at [300, 83] on button "Tag confirmed-non-scan" at bounding box center [295, 83] width 74 height 22
click at [631, 79] on button "Tag product recovered" at bounding box center [618, 83] width 74 height 22
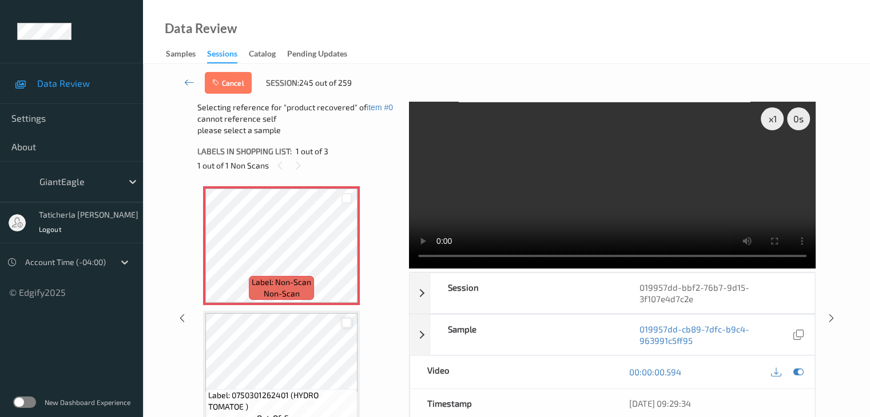
click at [345, 325] on div at bounding box center [346, 323] width 11 height 11
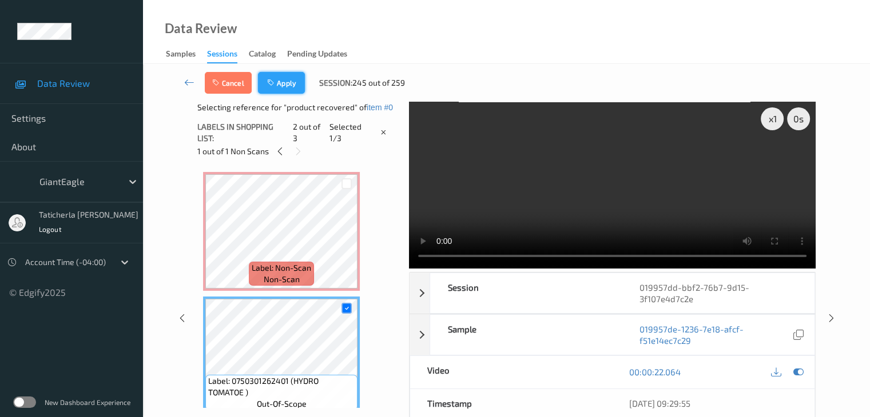
click at [296, 83] on button "Apply" at bounding box center [281, 83] width 47 height 22
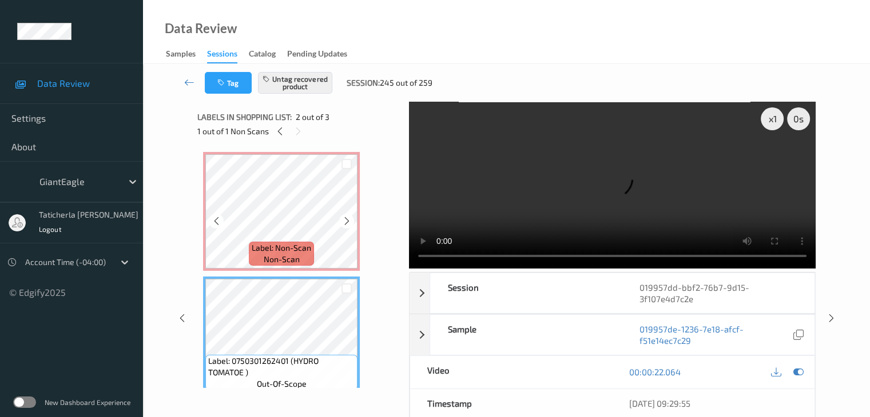
scroll to position [138, 0]
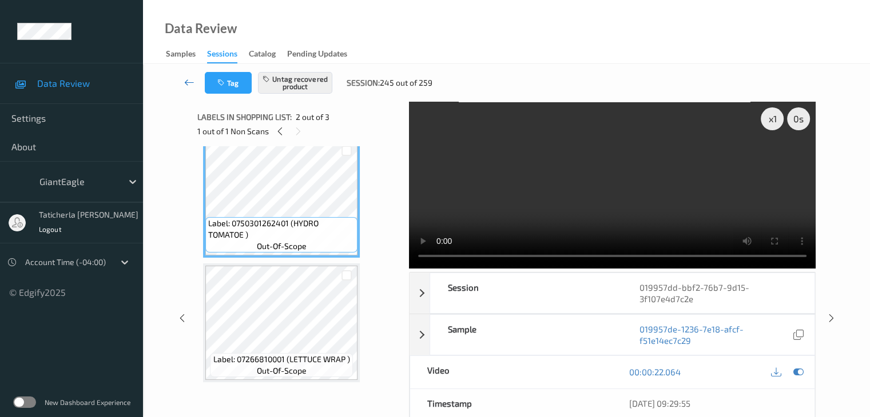
click at [181, 81] on link at bounding box center [189, 83] width 30 height 22
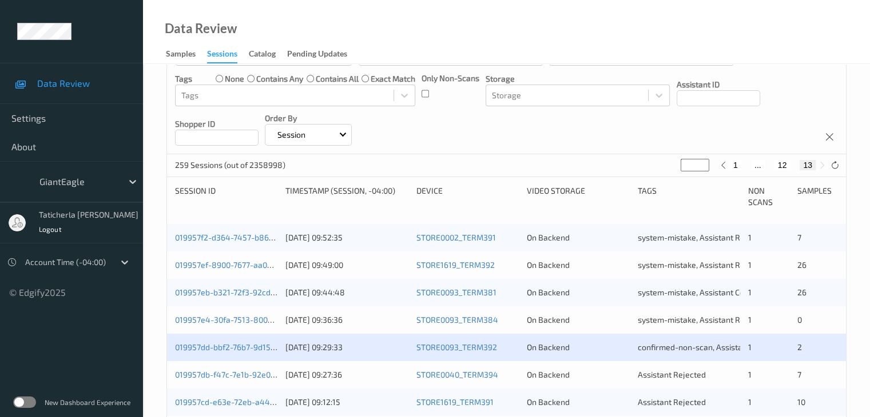
scroll to position [229, 0]
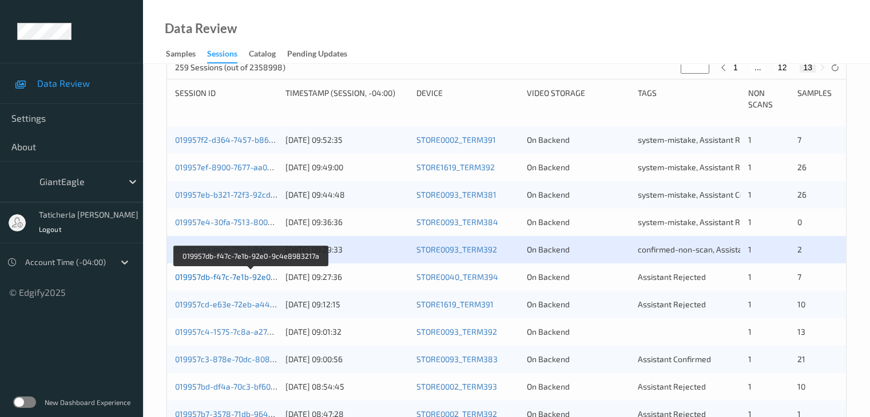
click at [248, 276] on link "019957db-f47c-7e1b-92e0-9c4e8983217a" at bounding box center [251, 277] width 153 height 10
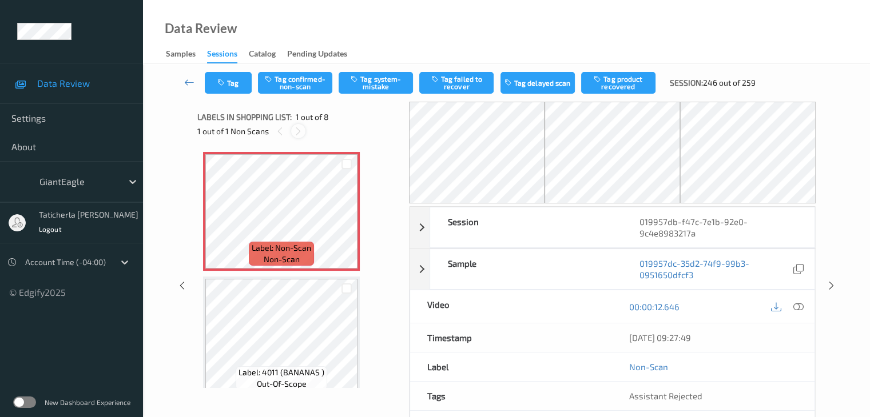
click at [297, 130] on icon at bounding box center [298, 131] width 10 height 10
click at [298, 129] on icon at bounding box center [298, 131] width 10 height 10
click at [353, 220] on div at bounding box center [346, 221] width 14 height 14
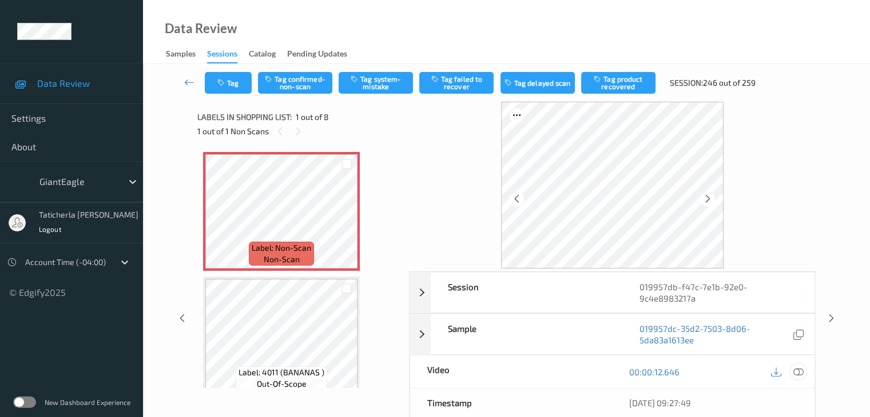
click at [796, 369] on icon at bounding box center [798, 372] width 10 height 10
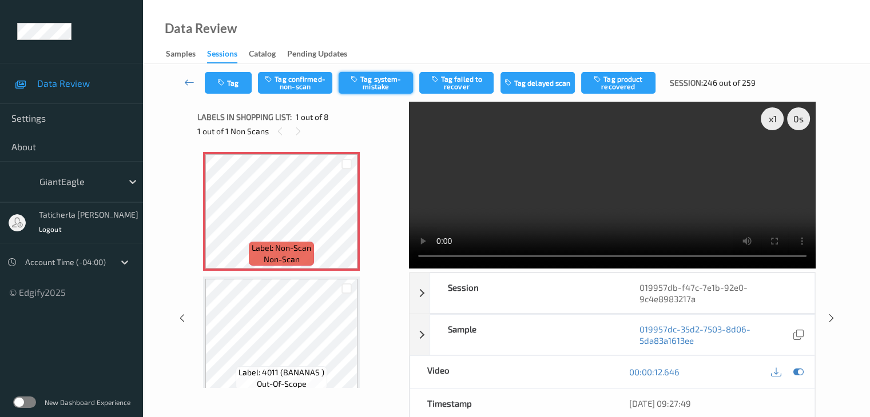
click at [385, 75] on button "Tag system-mistake" at bounding box center [376, 83] width 74 height 22
click at [225, 81] on icon "button" at bounding box center [222, 83] width 10 height 8
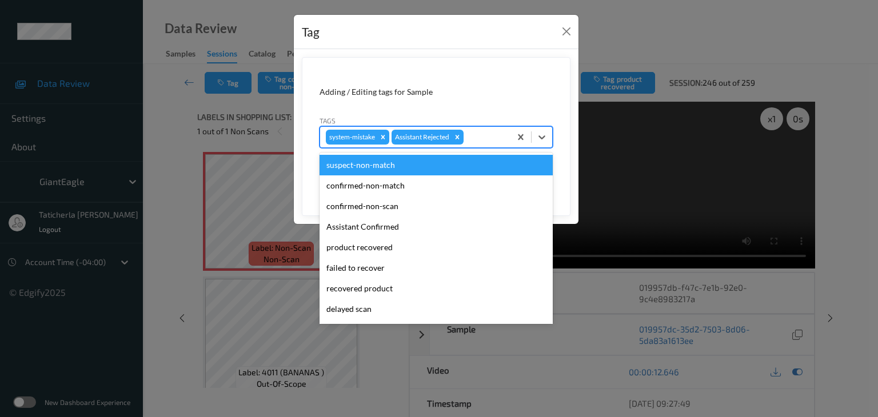
click at [484, 136] on div at bounding box center [485, 137] width 39 height 14
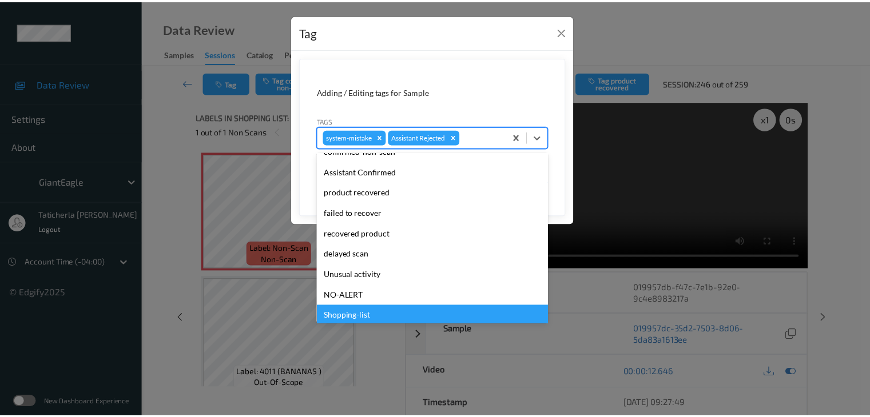
scroll to position [121, 0]
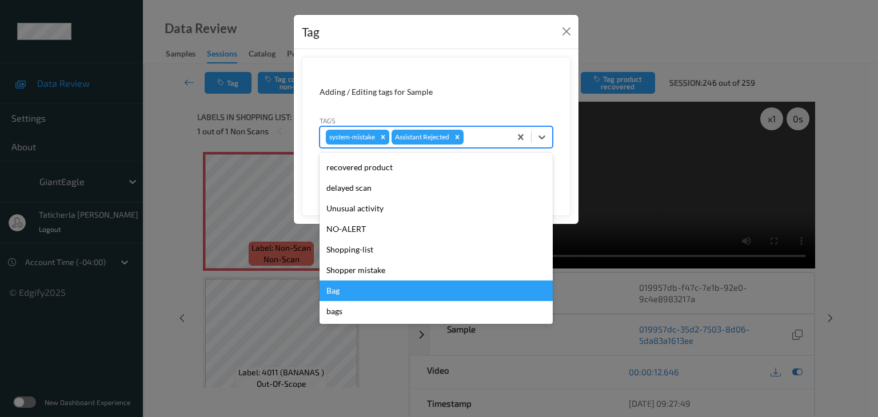
click at [347, 292] on div "Bag" at bounding box center [436, 291] width 233 height 21
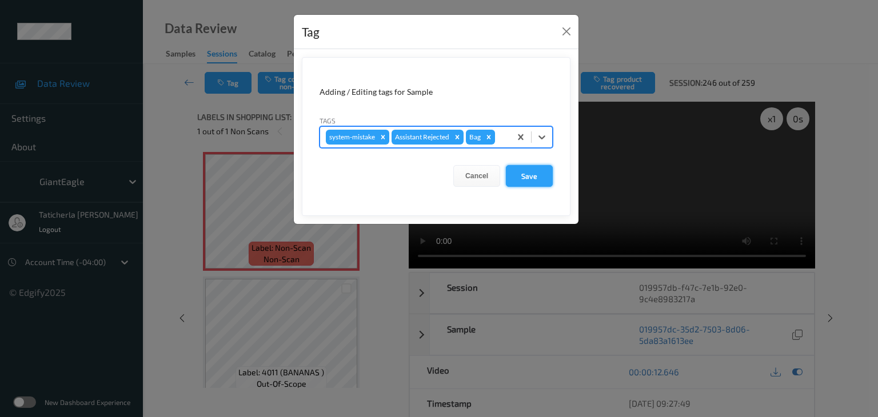
click at [525, 173] on button "Save" at bounding box center [529, 176] width 47 height 22
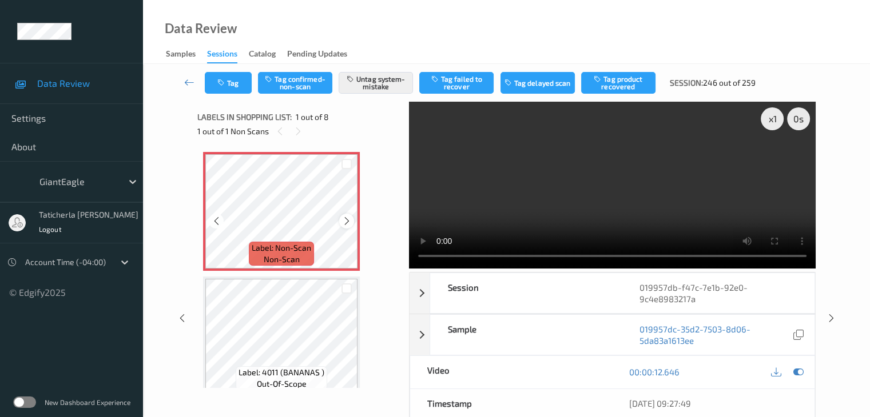
click at [347, 219] on icon at bounding box center [347, 221] width 10 height 10
click at [344, 222] on icon at bounding box center [347, 221] width 10 height 10
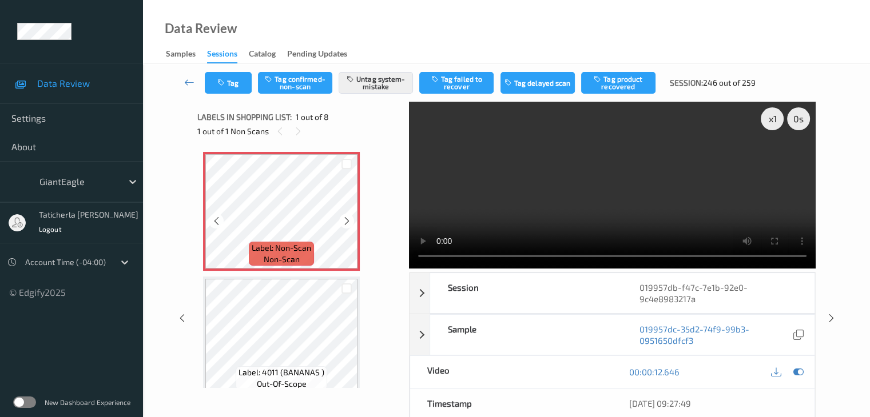
click at [344, 222] on icon at bounding box center [347, 221] width 10 height 10
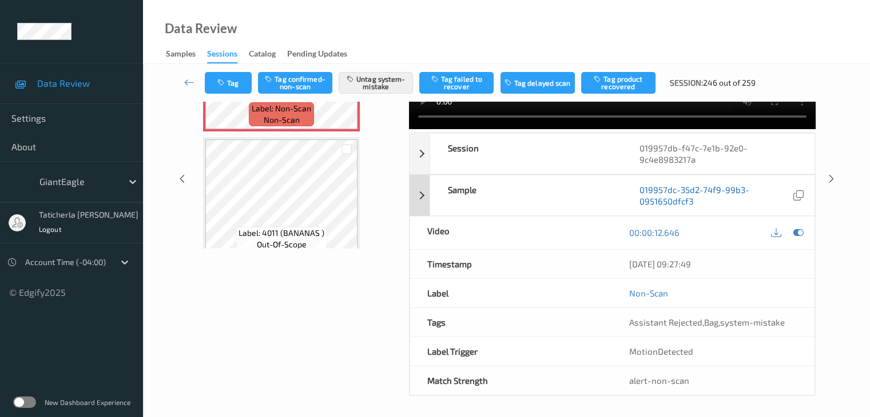
scroll to position [0, 0]
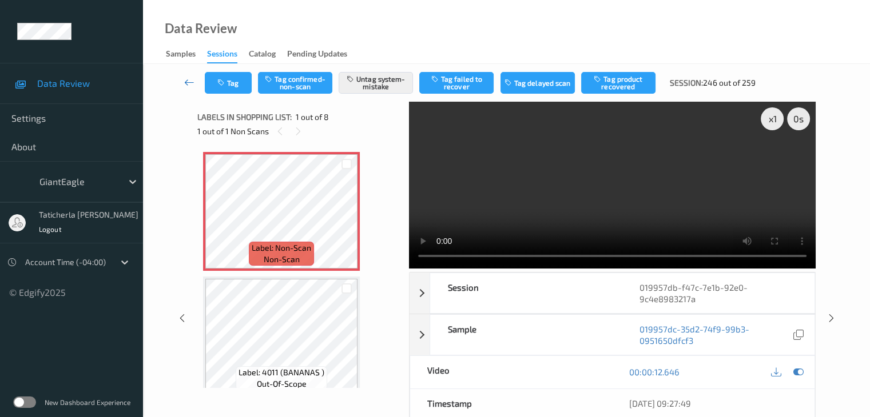
click at [181, 78] on link at bounding box center [189, 83] width 30 height 22
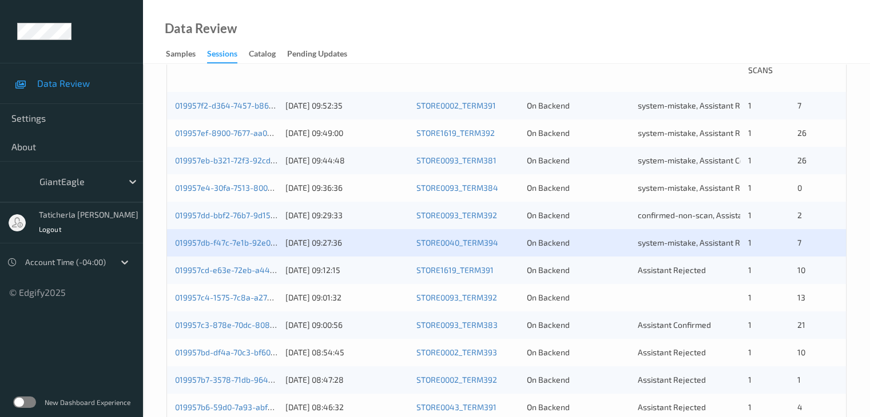
scroll to position [343, 0]
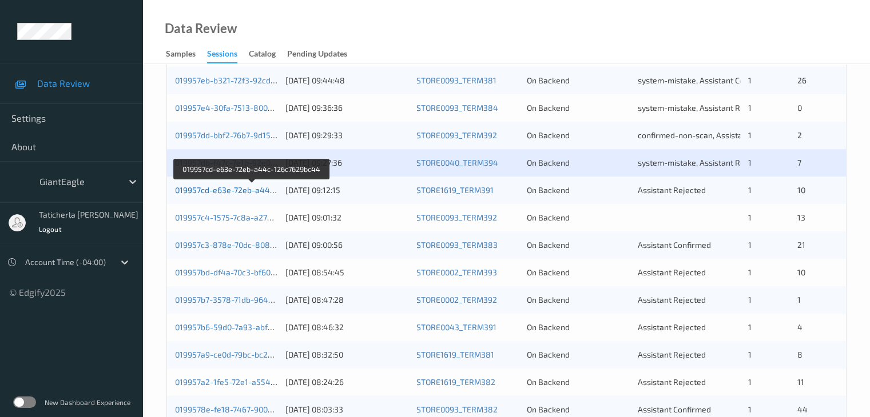
click at [249, 189] on link "019957cd-e63e-72eb-a44c-126c7629bc44" at bounding box center [253, 190] width 156 height 10
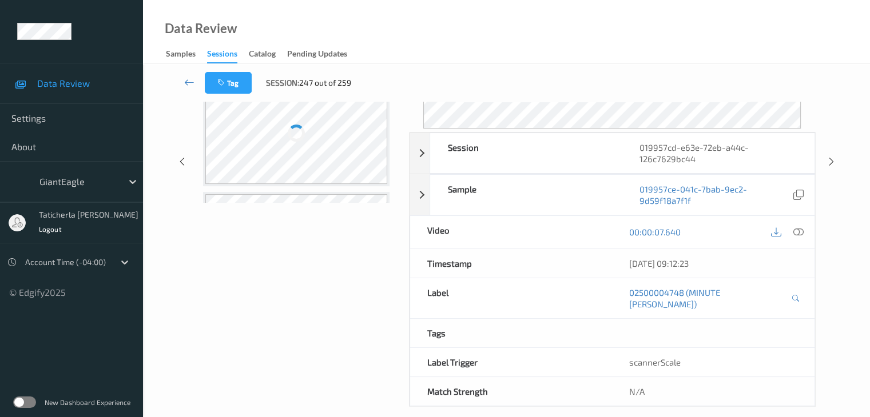
scroll to position [140, 0]
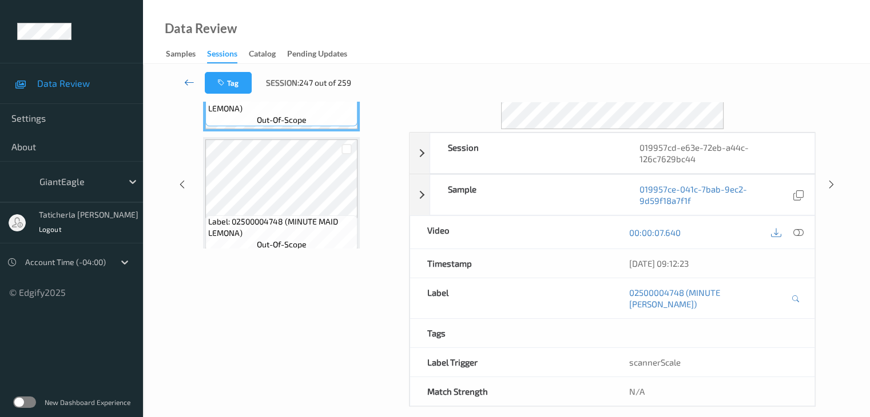
click at [190, 81] on icon at bounding box center [189, 82] width 10 height 11
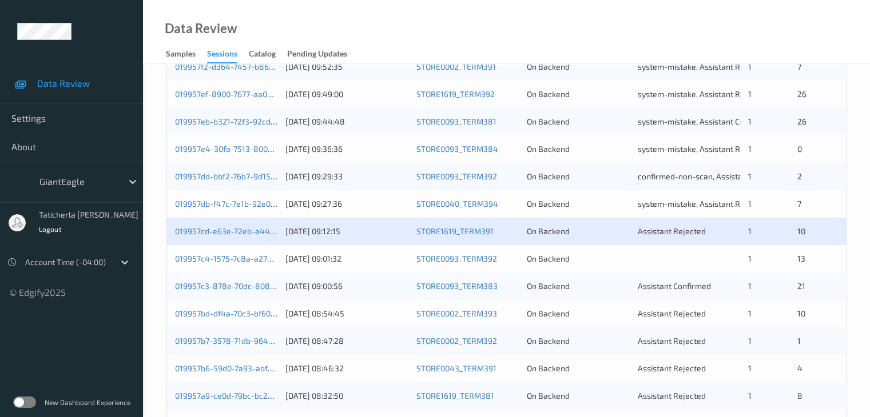
scroll to position [343, 0]
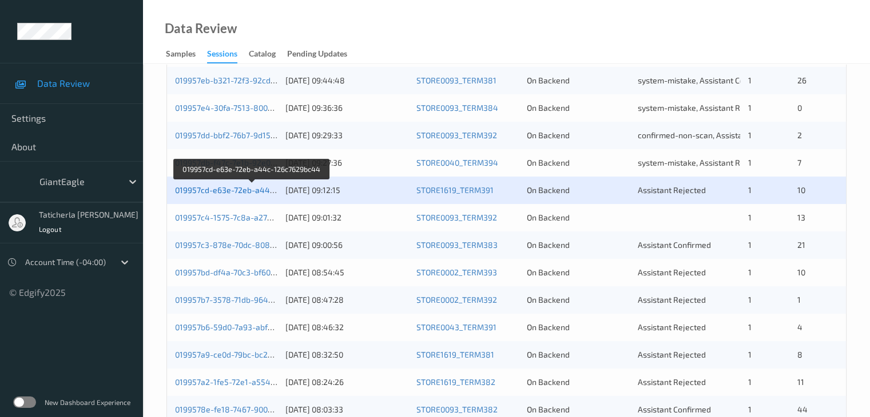
click at [224, 187] on link "019957cd-e63e-72eb-a44c-126c7629bc44" at bounding box center [253, 190] width 156 height 10
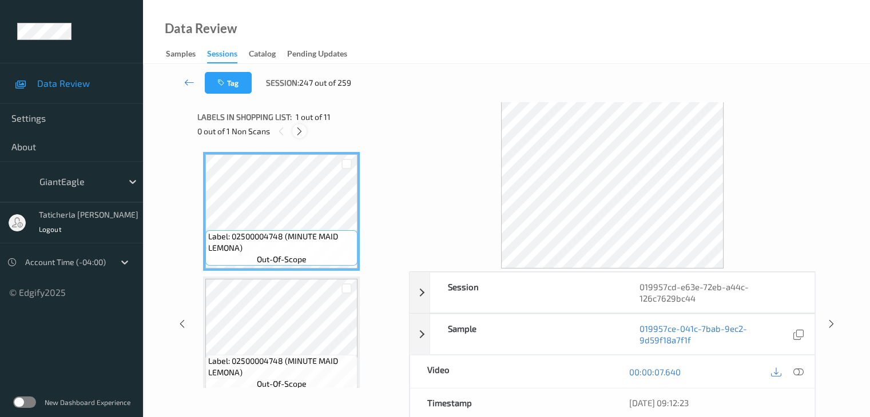
click at [298, 127] on icon at bounding box center [300, 131] width 10 height 10
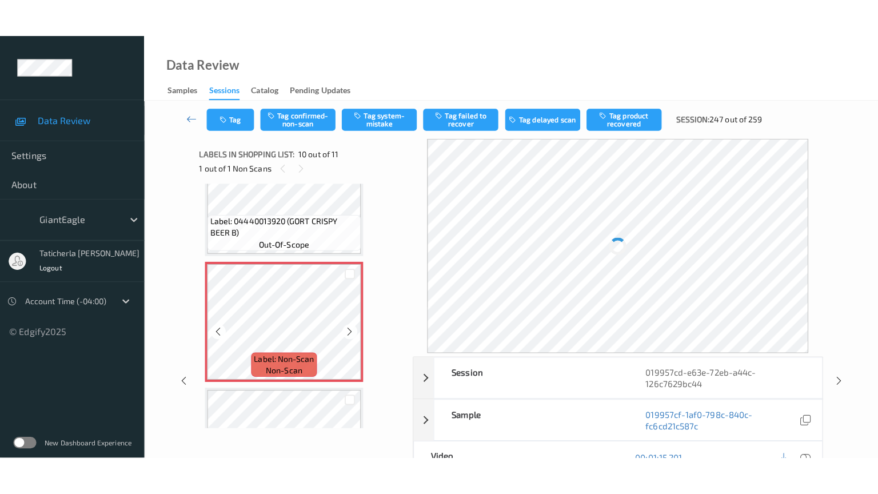
scroll to position [1117, 0]
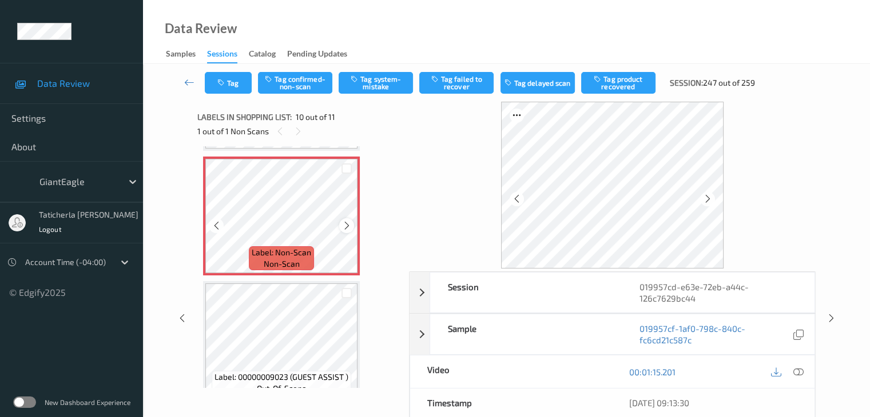
click at [347, 226] on icon at bounding box center [347, 226] width 10 height 10
click at [796, 370] on icon at bounding box center [798, 372] width 10 height 10
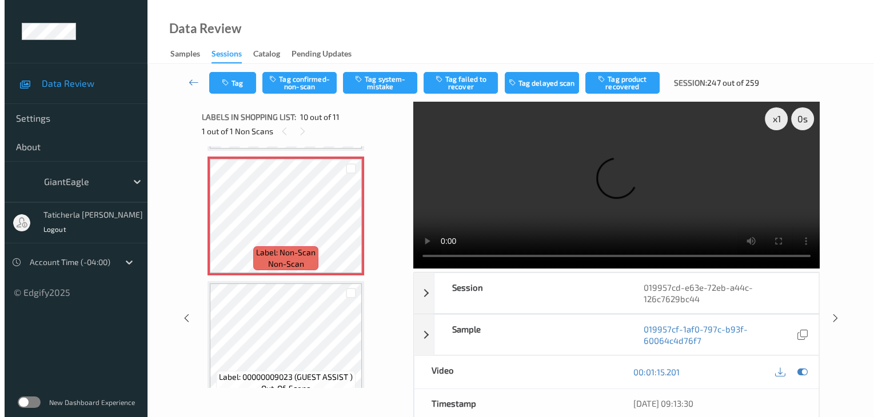
scroll to position [1059, 0]
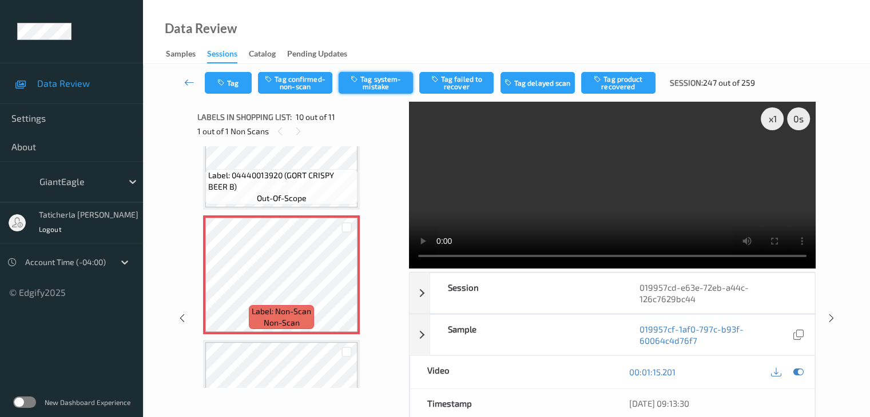
click at [371, 74] on button "Tag system-mistake" at bounding box center [376, 83] width 74 height 22
click at [234, 86] on button "Tag" at bounding box center [228, 83] width 47 height 22
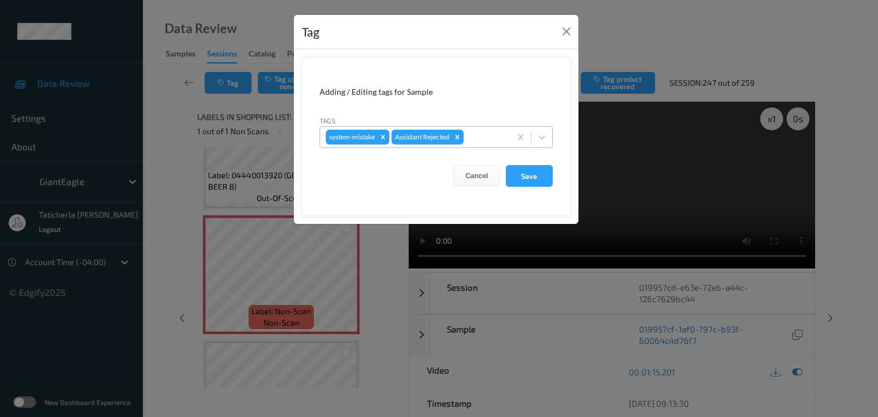
drag, startPoint x: 482, startPoint y: 132, endPoint x: 476, endPoint y: 142, distance: 11.8
click at [482, 132] on div at bounding box center [485, 137] width 39 height 14
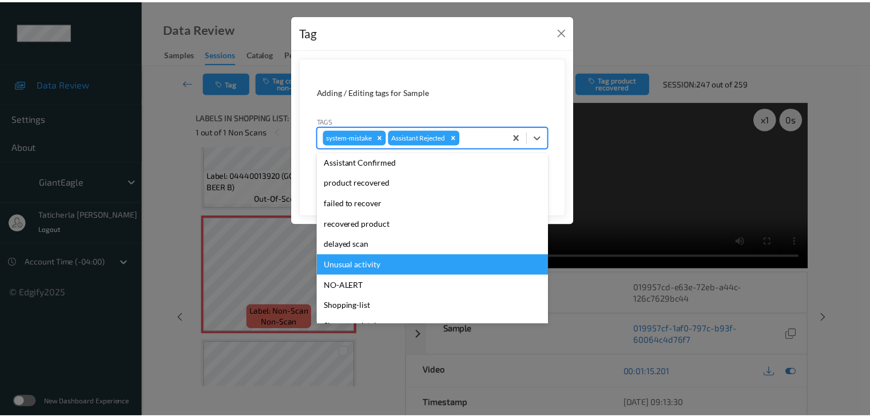
scroll to position [114, 0]
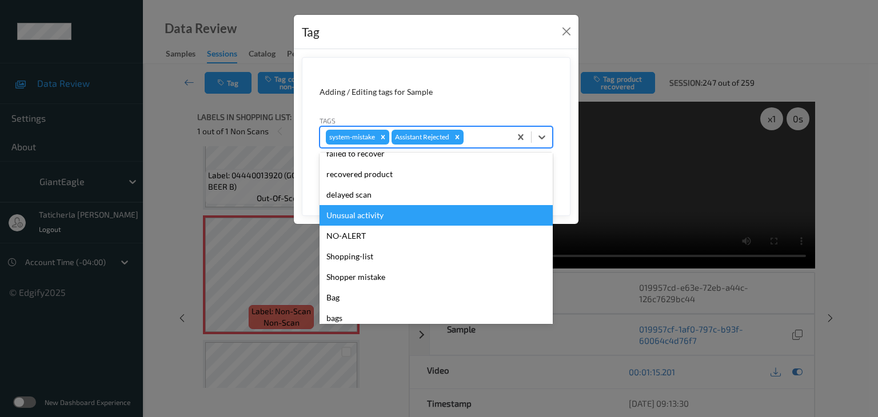
click at [373, 213] on div "Unusual activity" at bounding box center [436, 215] width 233 height 21
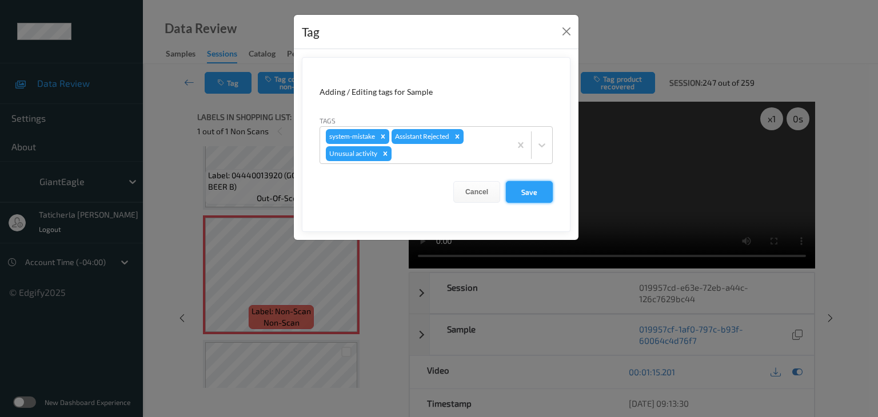
click at [519, 192] on button "Save" at bounding box center [529, 192] width 47 height 22
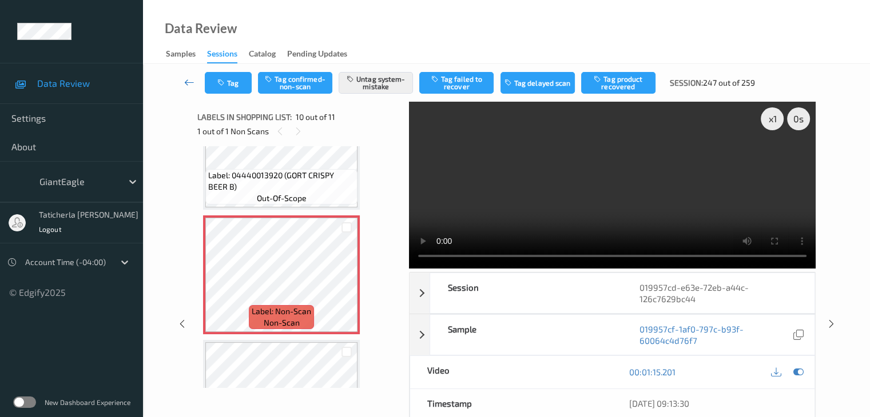
click at [188, 81] on icon at bounding box center [189, 82] width 10 height 11
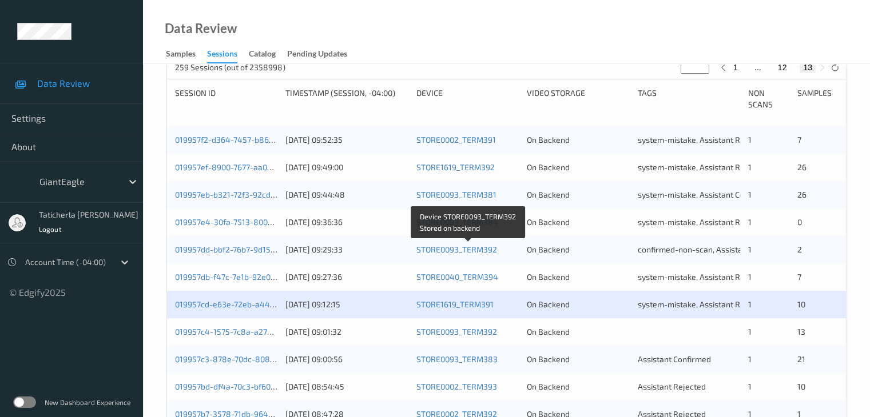
scroll to position [286, 0]
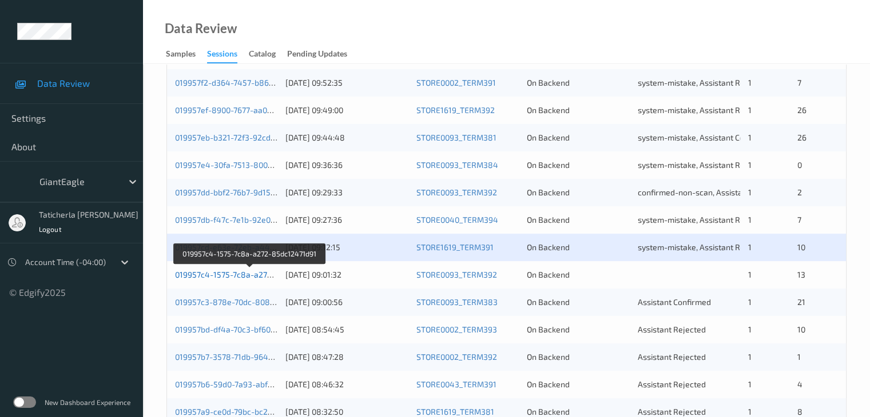
click at [222, 277] on link "019957c4-1575-7c8a-a272-85dc12471d91" at bounding box center [251, 275] width 152 height 10
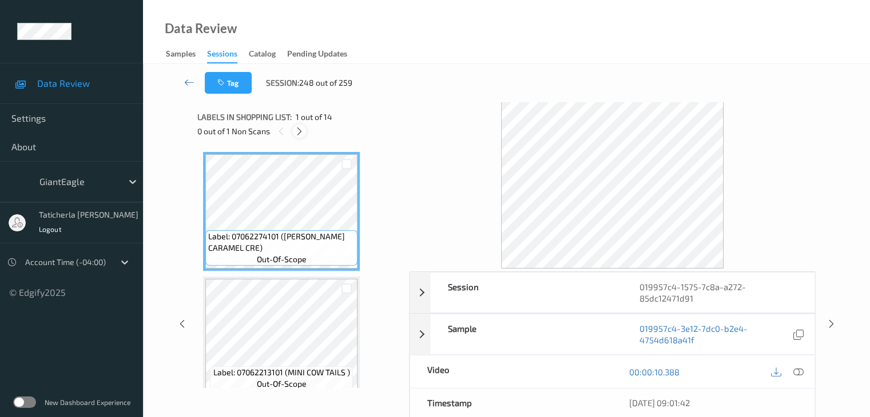
click at [299, 131] on icon at bounding box center [300, 131] width 10 height 10
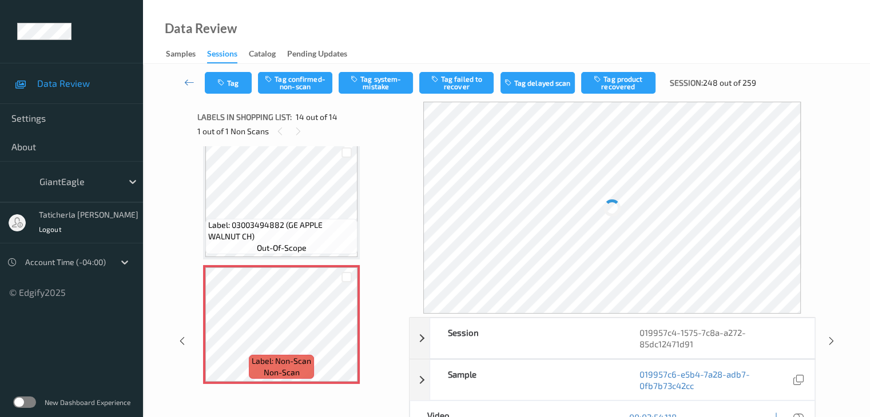
scroll to position [1509, 0]
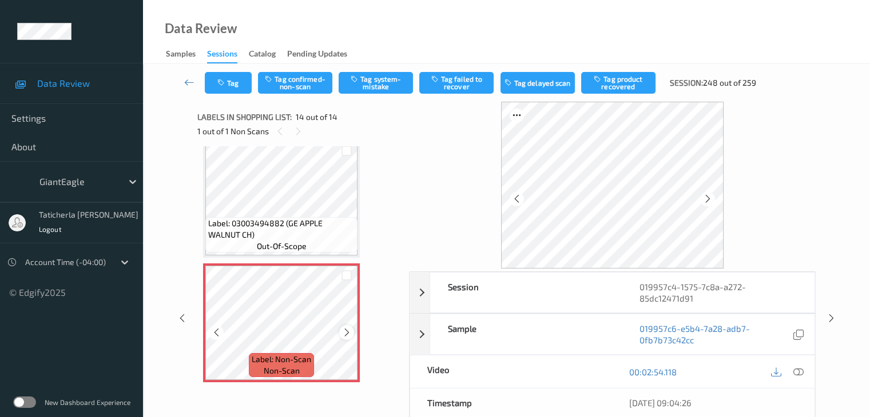
click at [347, 335] on icon at bounding box center [347, 333] width 10 height 10
click at [344, 336] on icon at bounding box center [347, 333] width 10 height 10
click at [345, 332] on icon at bounding box center [347, 333] width 10 height 10
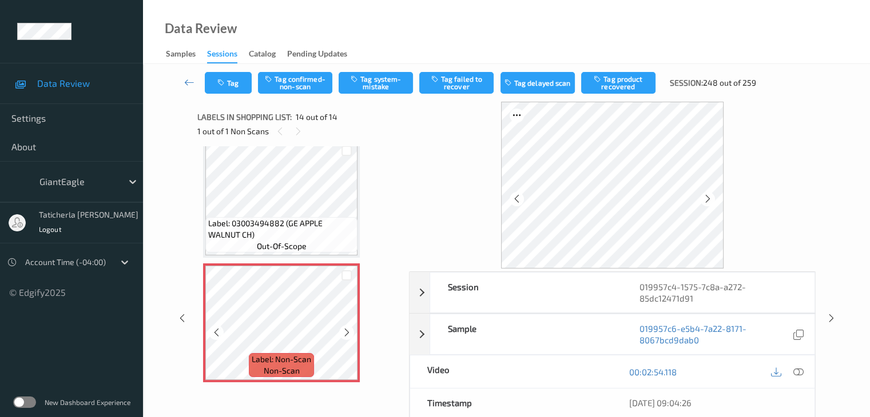
click at [345, 332] on icon at bounding box center [347, 333] width 10 height 10
drag, startPoint x: 796, startPoint y: 371, endPoint x: 777, endPoint y: 367, distance: 19.4
click at [795, 371] on icon at bounding box center [798, 372] width 10 height 10
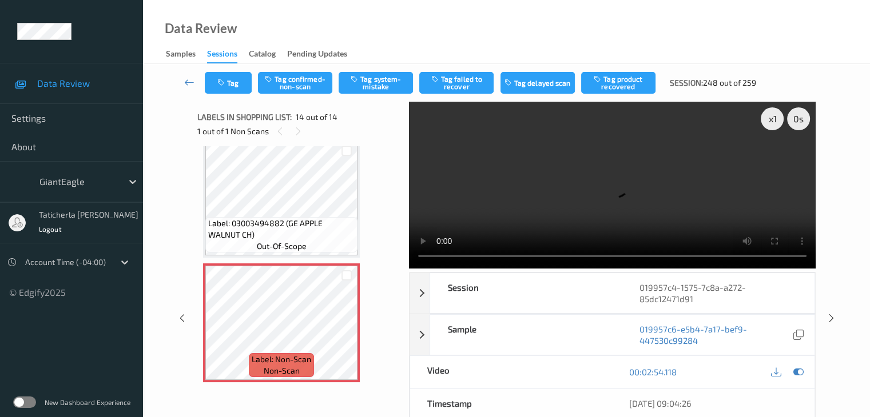
scroll to position [1433, 0]
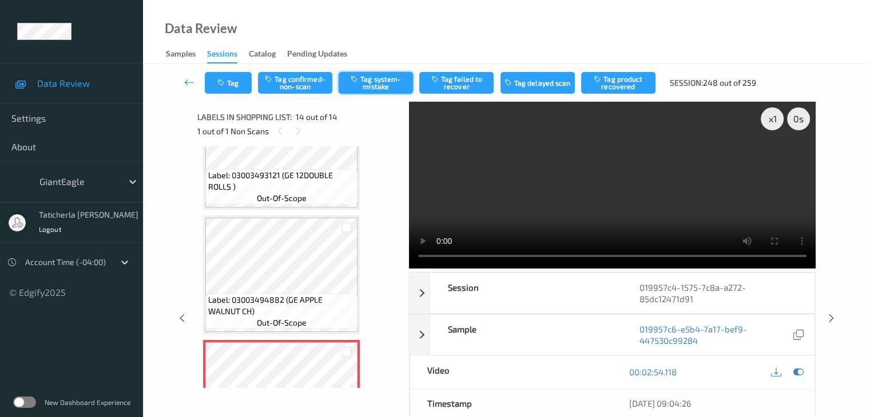
click at [370, 84] on button "Tag system-mistake" at bounding box center [376, 83] width 74 height 22
click at [188, 83] on icon at bounding box center [189, 82] width 10 height 11
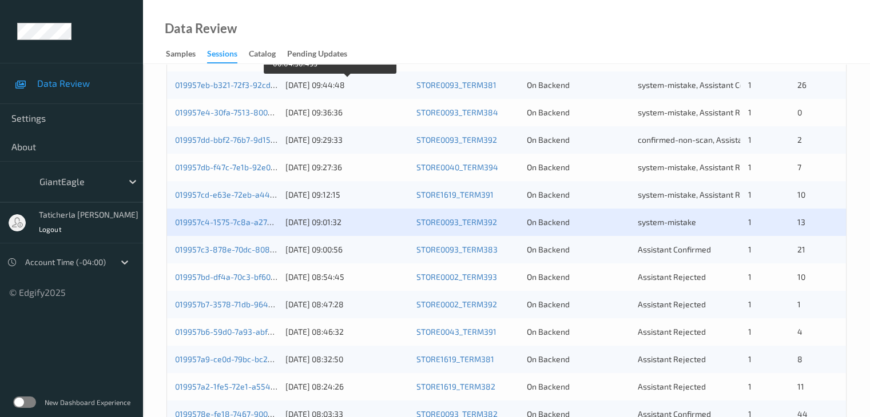
scroll to position [343, 0]
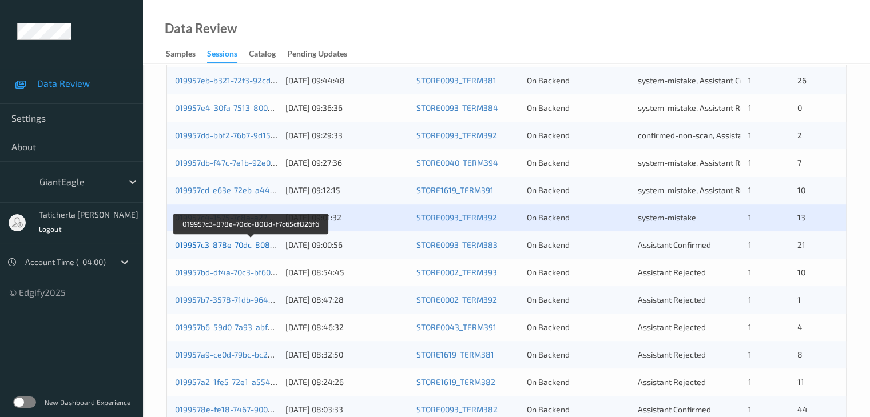
click at [247, 245] on link "019957c3-878e-70dc-808d-f7c65cf826f6" at bounding box center [251, 245] width 152 height 10
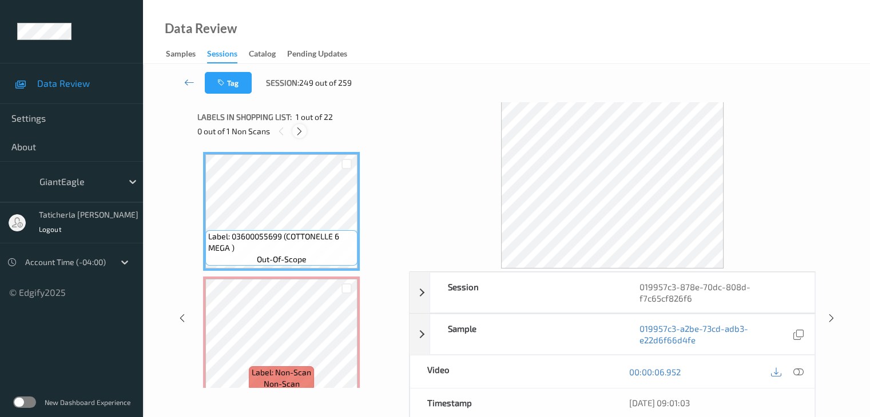
click at [298, 131] on icon at bounding box center [300, 131] width 10 height 10
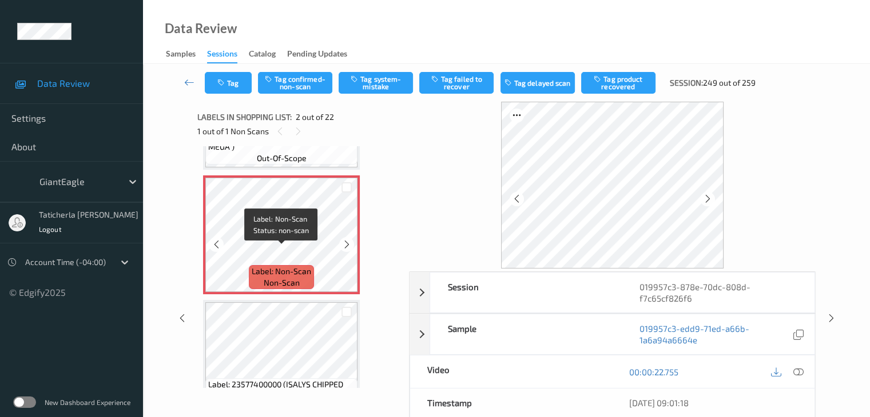
scroll to position [120, 0]
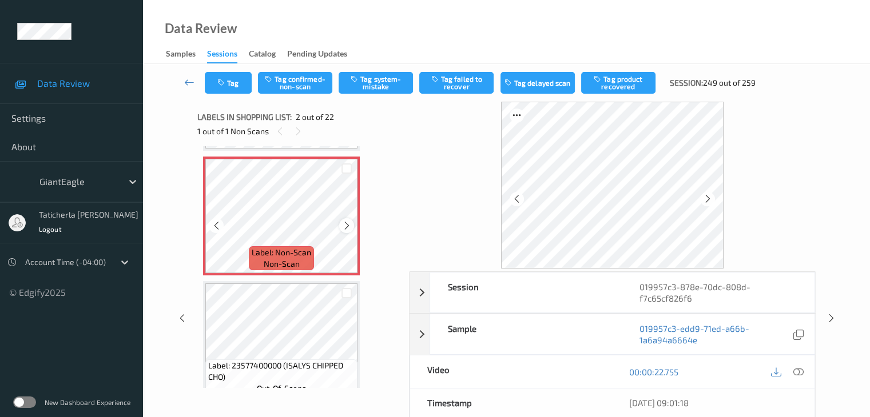
click at [350, 226] on icon at bounding box center [347, 226] width 10 height 10
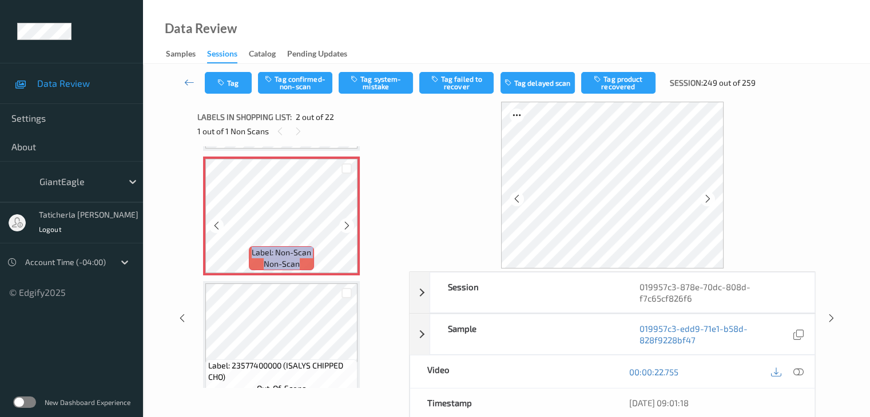
click at [350, 226] on icon at bounding box center [347, 226] width 10 height 10
click at [795, 371] on icon at bounding box center [798, 372] width 10 height 10
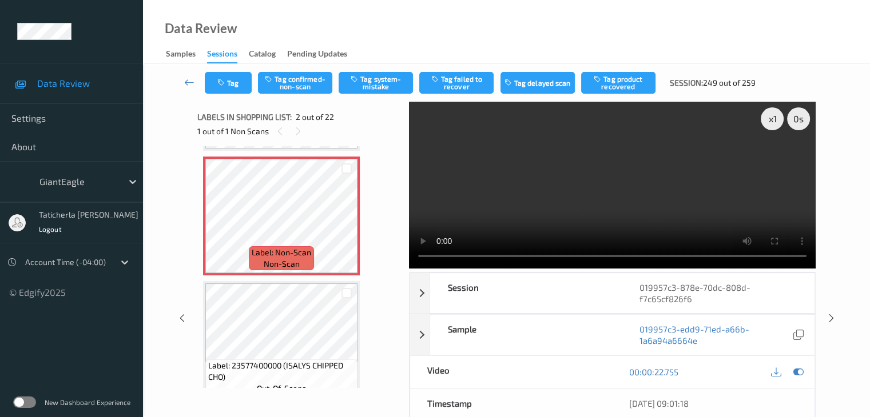
drag, startPoint x: 837, startPoint y: 160, endPoint x: 798, endPoint y: 193, distance: 51.1
click at [837, 160] on div "x 1 0 s Session 019957c3-878e-70dc-808d-f7c65cf826f6 Session ID 019957c3-878e-7…" at bounding box center [506, 319] width 680 height 434
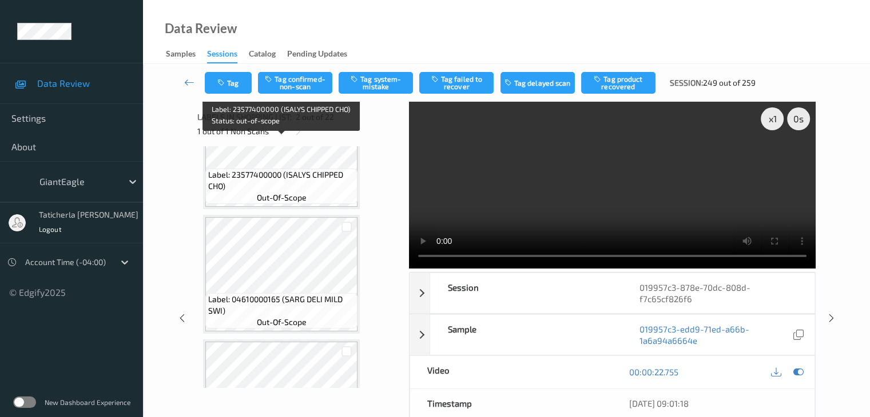
scroll to position [286, 0]
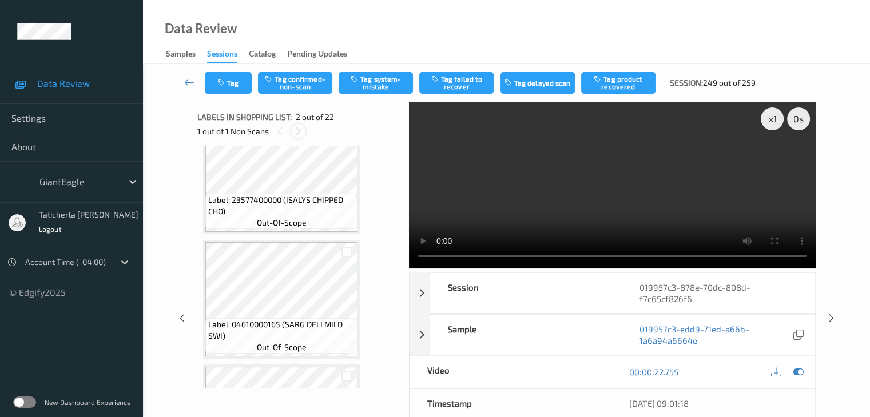
click at [296, 129] on icon at bounding box center [298, 131] width 10 height 10
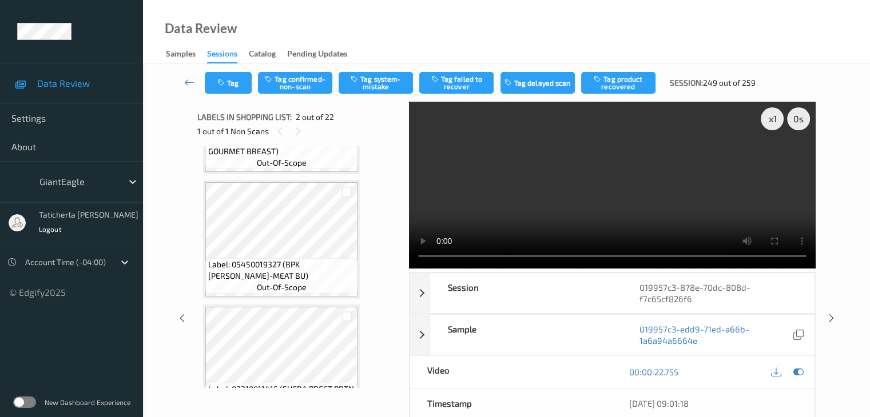
scroll to position [801, 0]
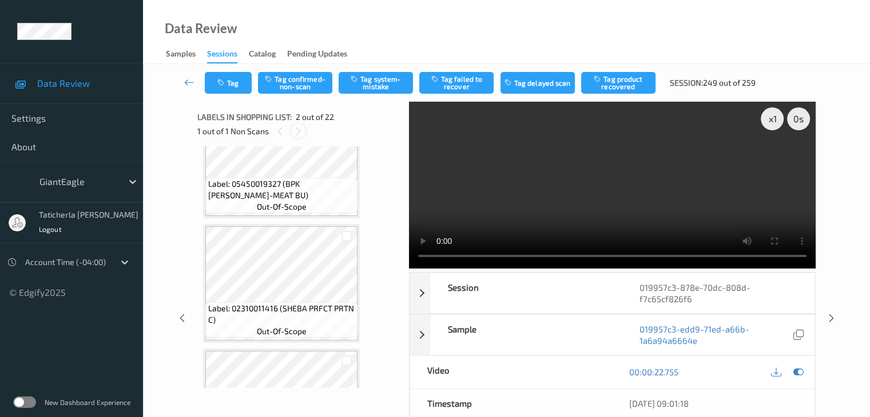
click at [302, 131] on icon at bounding box center [298, 131] width 10 height 10
click at [299, 133] on icon at bounding box center [298, 131] width 10 height 10
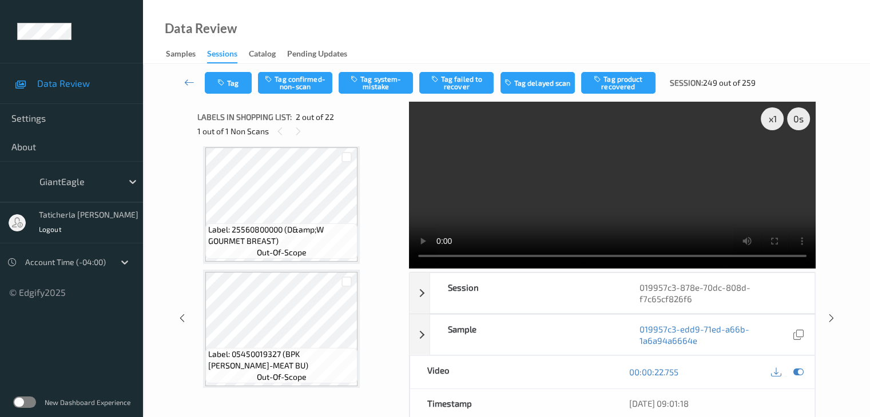
scroll to position [629, 0]
click at [293, 132] on icon at bounding box center [298, 131] width 10 height 10
click at [278, 134] on icon at bounding box center [280, 131] width 10 height 10
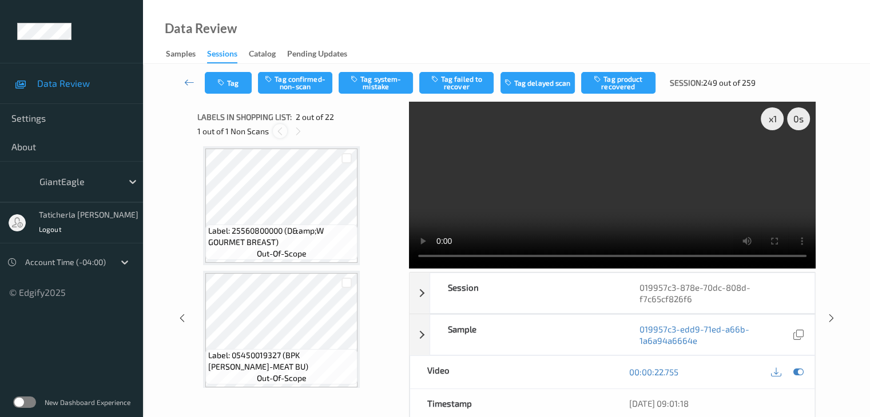
click at [278, 133] on icon at bounding box center [280, 131] width 10 height 10
click at [185, 81] on icon at bounding box center [189, 82] width 10 height 11
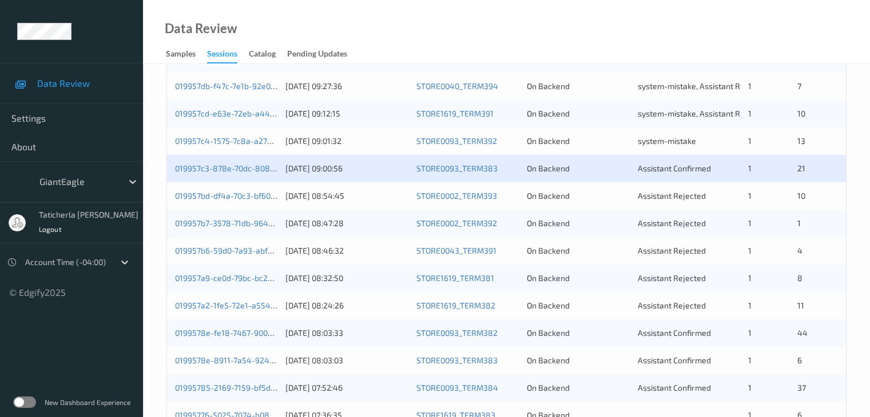
scroll to position [400, 0]
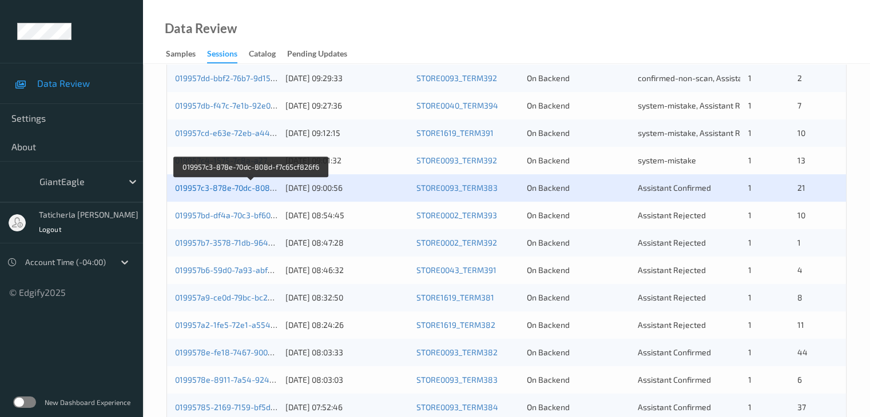
click at [244, 184] on link "019957c3-878e-70dc-808d-f7c65cf826f6" at bounding box center [251, 188] width 152 height 10
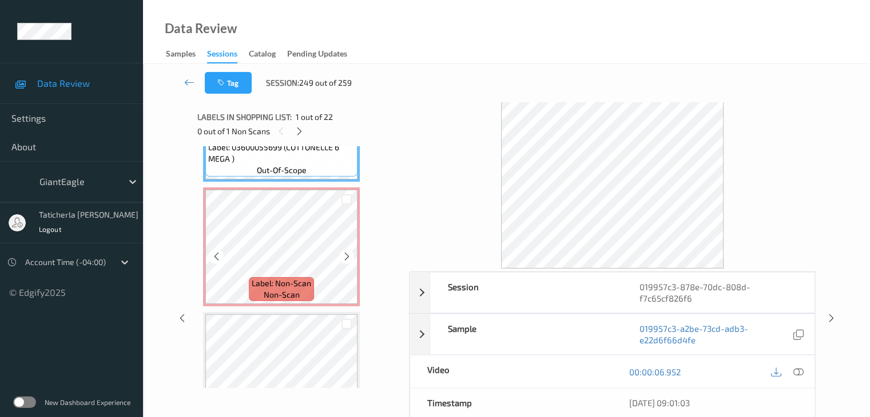
scroll to position [114, 0]
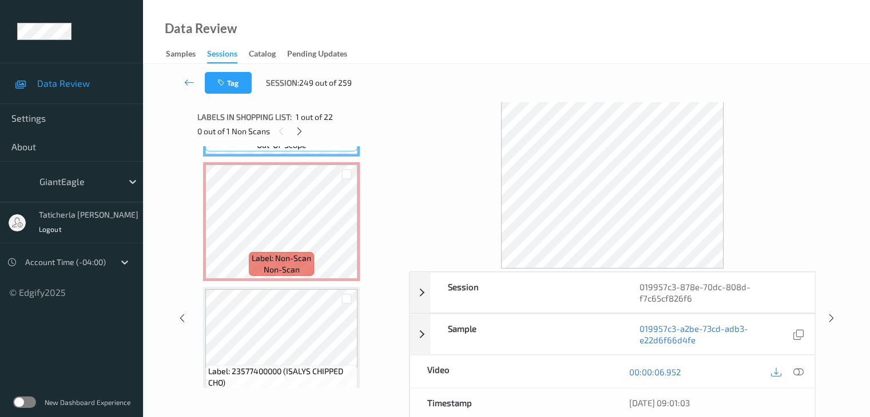
click at [796, 368] on icon at bounding box center [798, 372] width 10 height 10
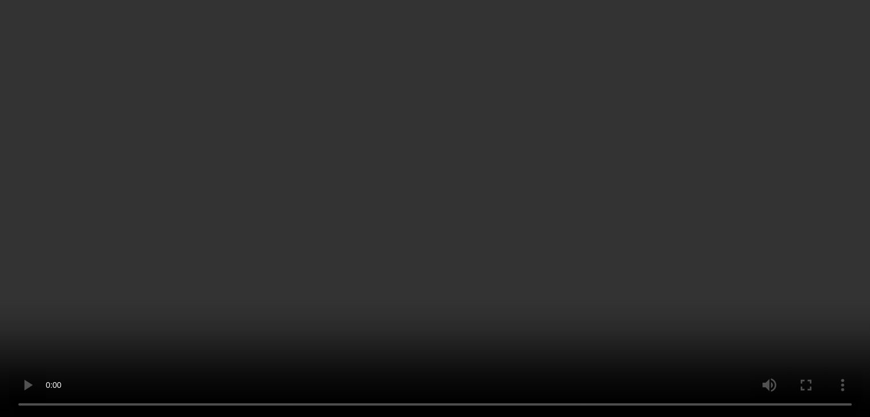
scroll to position [172, 0]
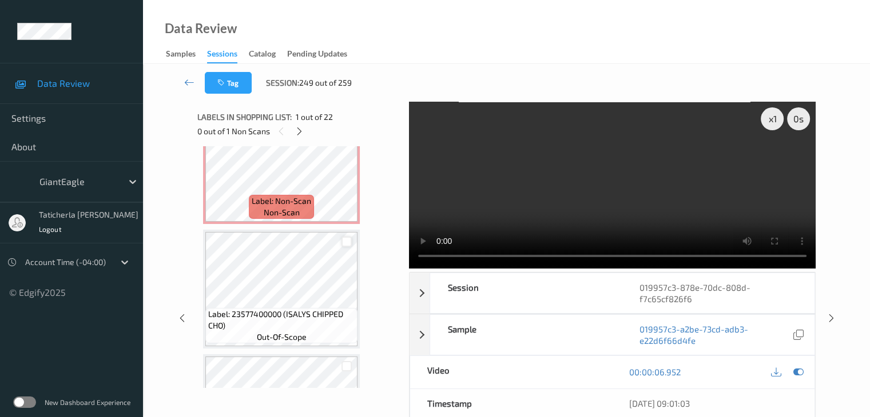
click at [345, 241] on div at bounding box center [346, 242] width 11 height 11
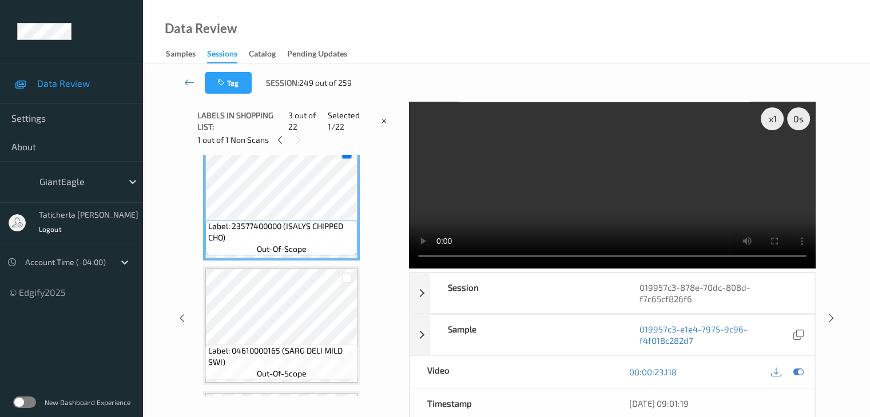
scroll to position [286, 0]
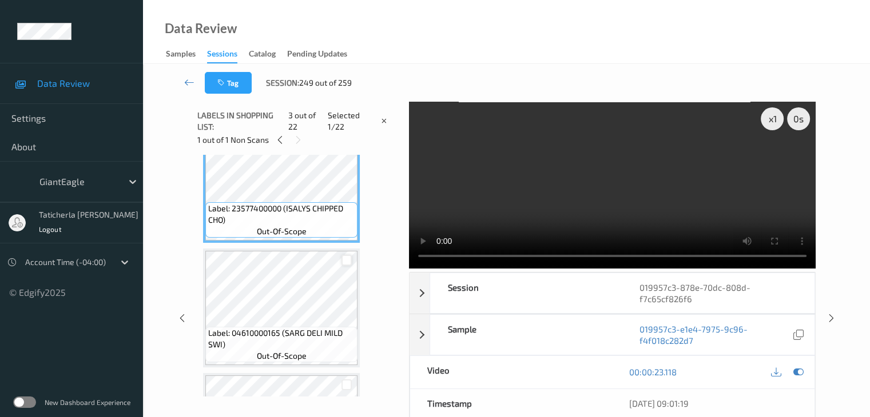
click at [343, 260] on div at bounding box center [346, 260] width 11 height 11
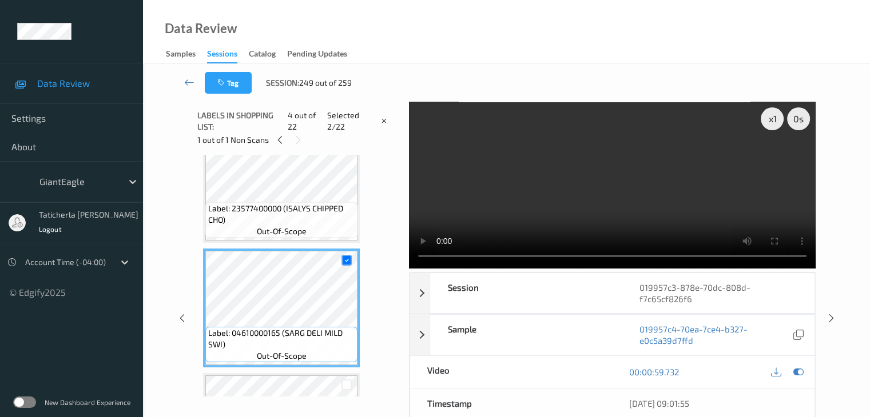
scroll to position [114, 0]
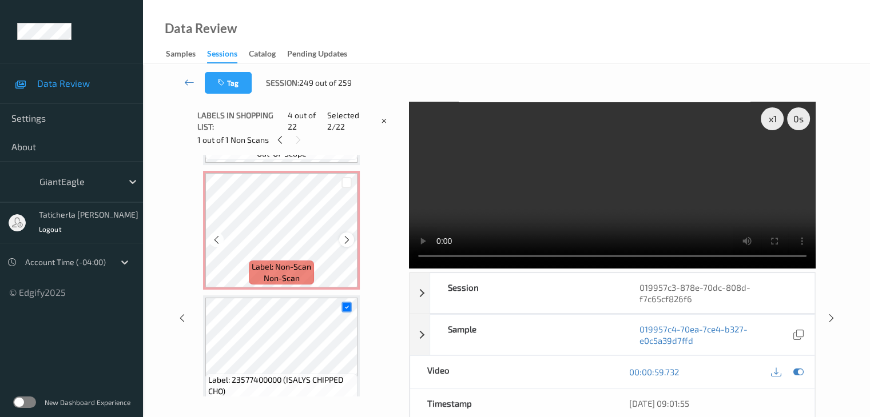
click at [345, 238] on icon at bounding box center [347, 240] width 10 height 10
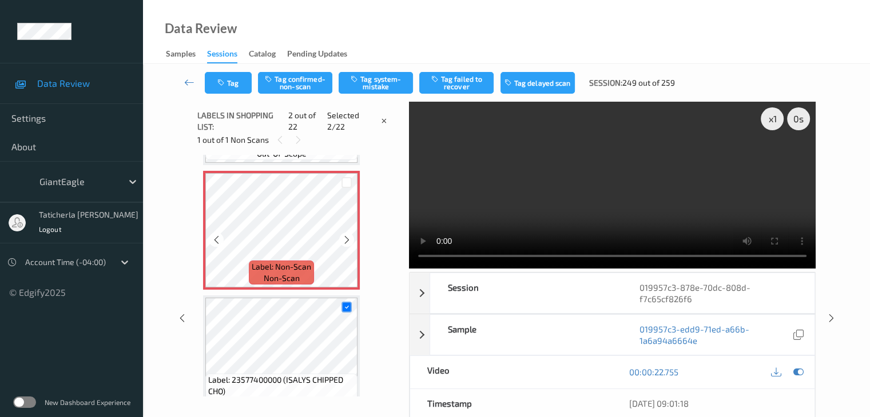
click at [345, 238] on icon at bounding box center [347, 240] width 10 height 10
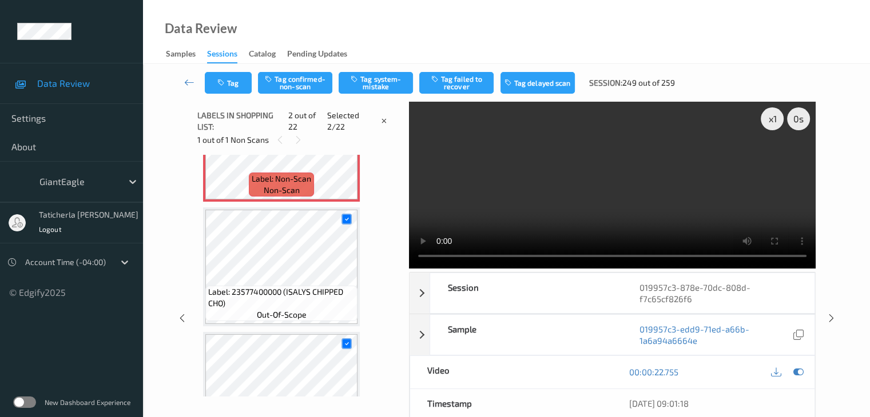
scroll to position [229, 0]
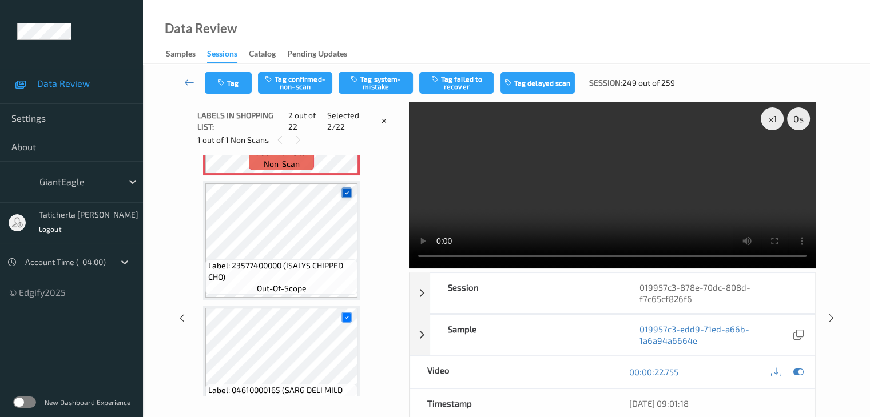
click at [349, 191] on icon at bounding box center [346, 192] width 7 height 7
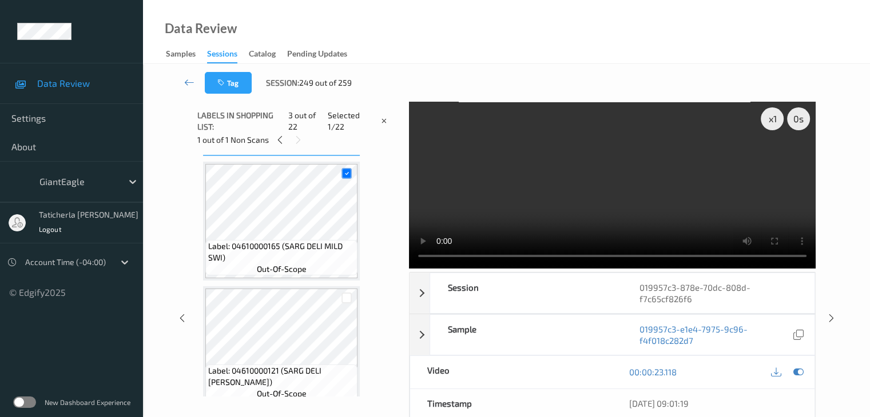
scroll to position [400, 0]
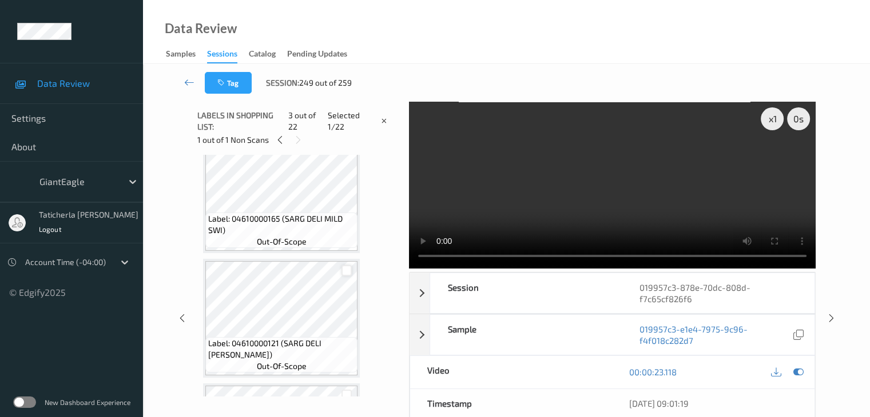
click at [348, 272] on div at bounding box center [346, 270] width 11 height 11
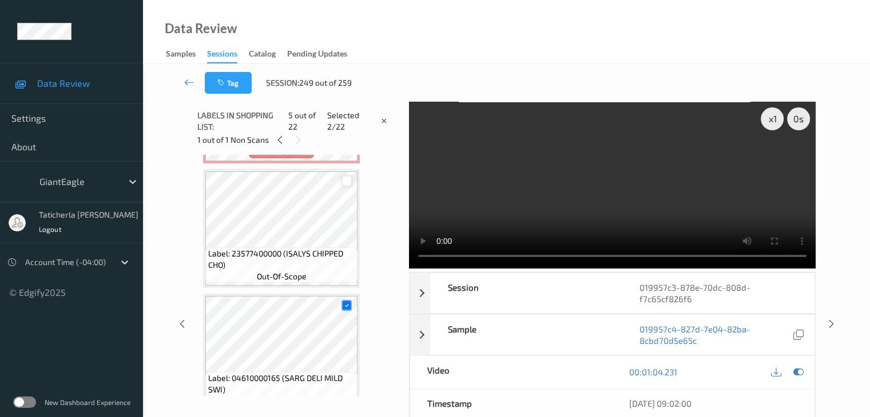
scroll to position [229, 0]
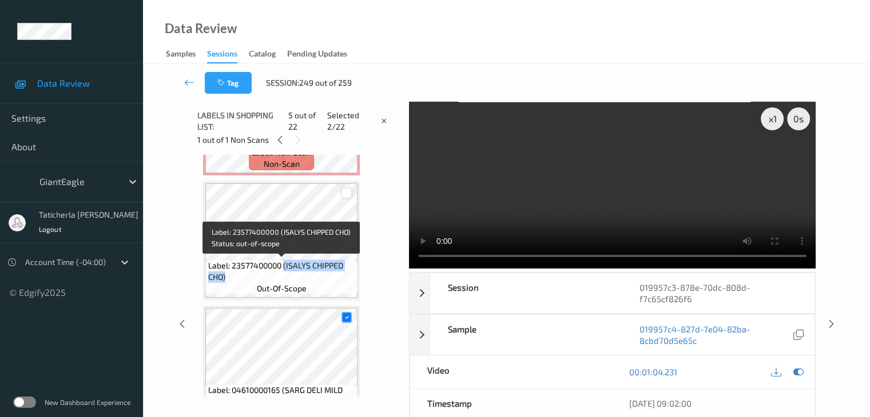
drag, startPoint x: 284, startPoint y: 266, endPoint x: 350, endPoint y: 272, distance: 66.6
click at [350, 272] on span "Label: 23577400000 (ISALYS CHIPPED CHO)" at bounding box center [281, 271] width 146 height 23
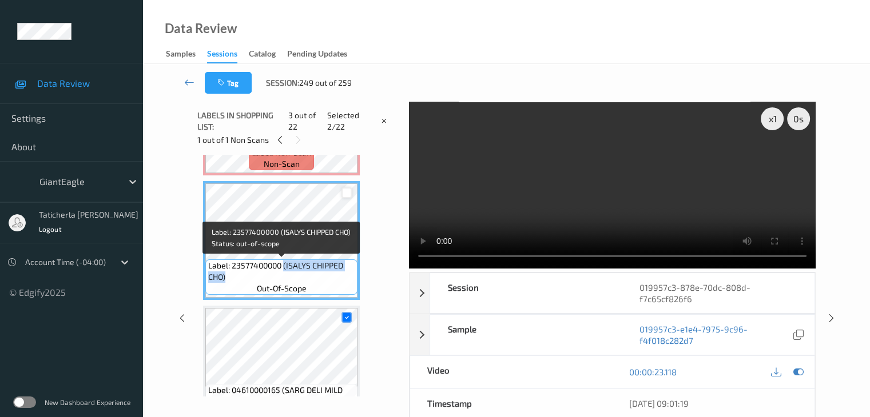
copy span "(ISALYS CHIPPED CHO)"
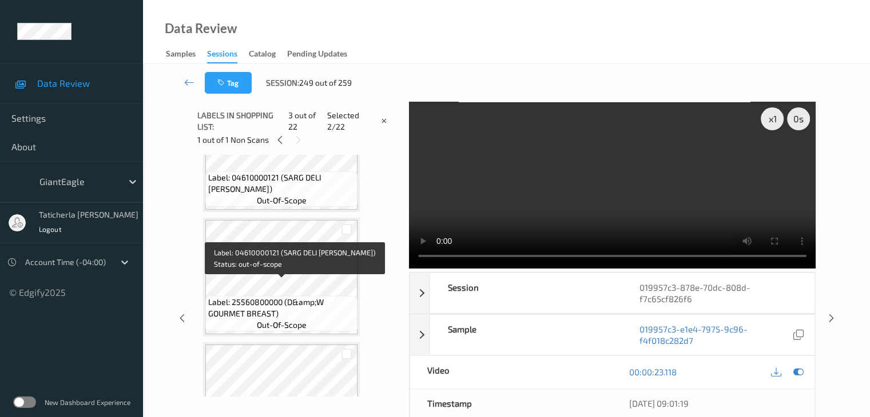
scroll to position [572, 0]
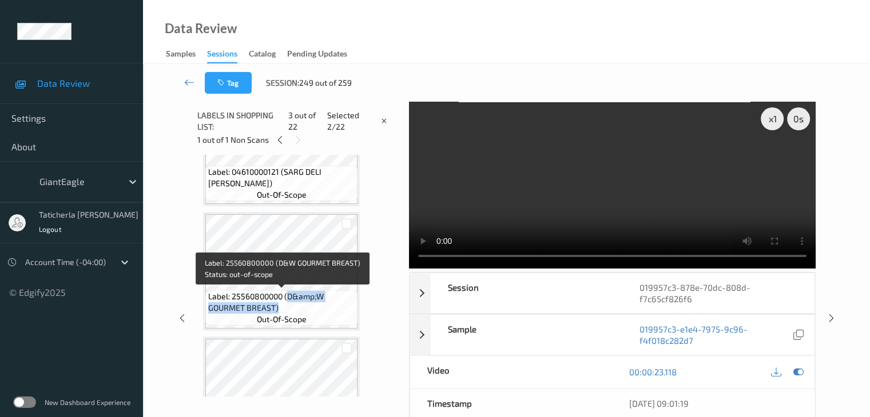
drag, startPoint x: 287, startPoint y: 297, endPoint x: 322, endPoint y: 307, distance: 36.6
click at [322, 307] on span "Label: 25560800000 (D&amp;W GOURMET BREAST)" at bounding box center [281, 302] width 146 height 23
copy span "D&amp;W GOURMET BREAST)"
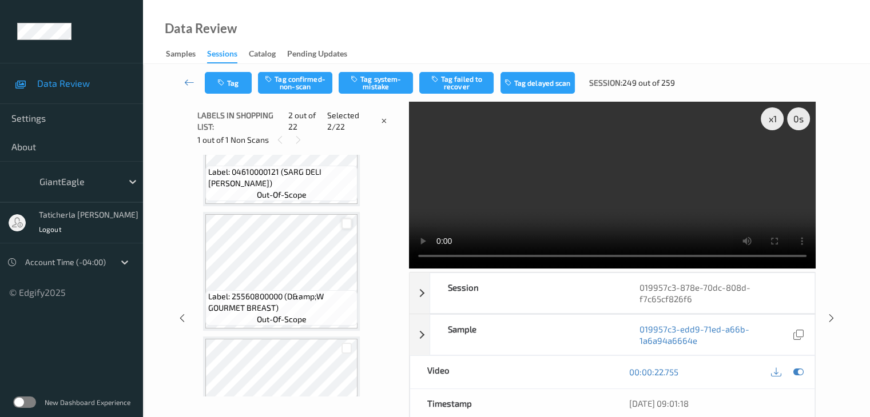
click at [348, 222] on div at bounding box center [346, 223] width 11 height 11
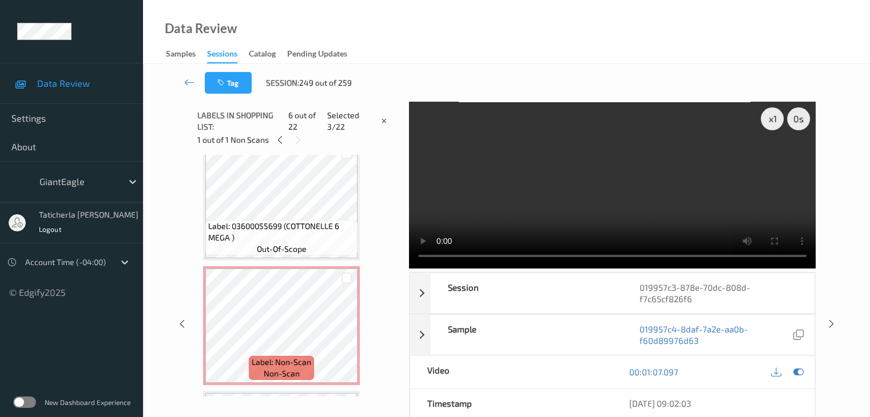
scroll to position [0, 0]
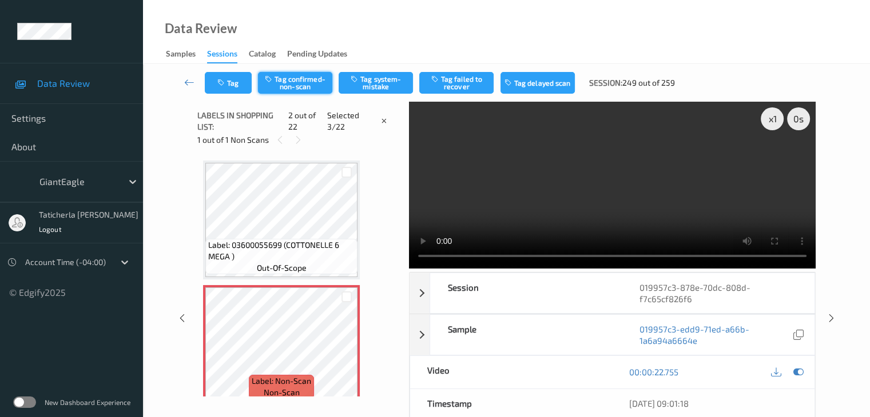
click at [318, 82] on button "Tag confirmed-non-scan" at bounding box center [295, 83] width 74 height 22
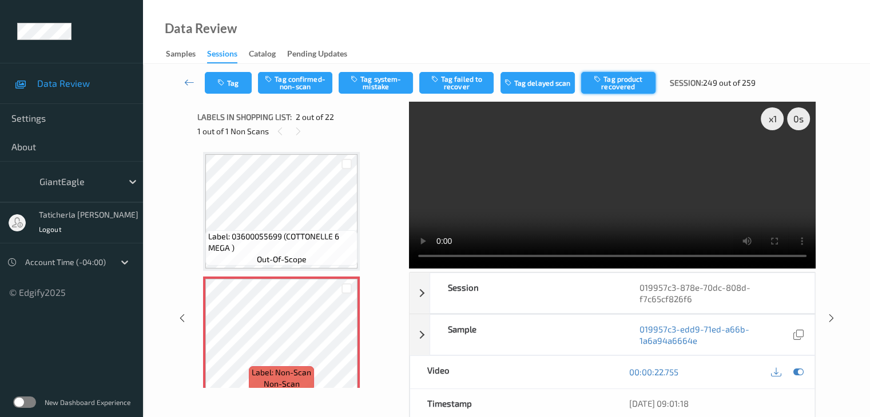
click at [624, 83] on button "Tag product recovered" at bounding box center [618, 83] width 74 height 22
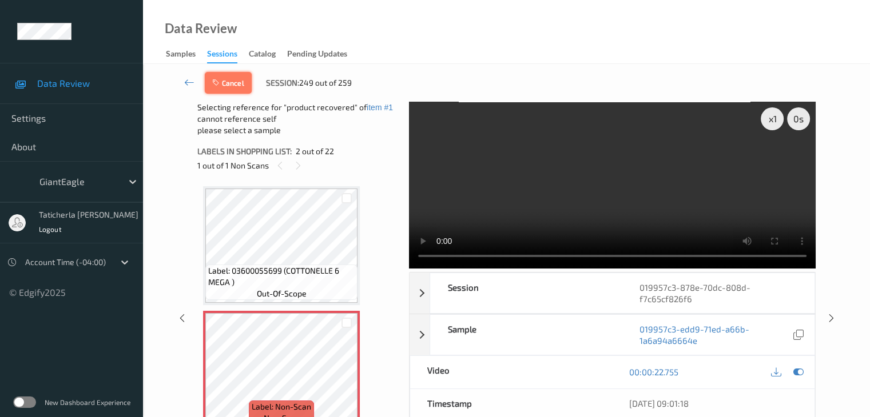
click at [231, 86] on button "Cancel" at bounding box center [228, 83] width 47 height 22
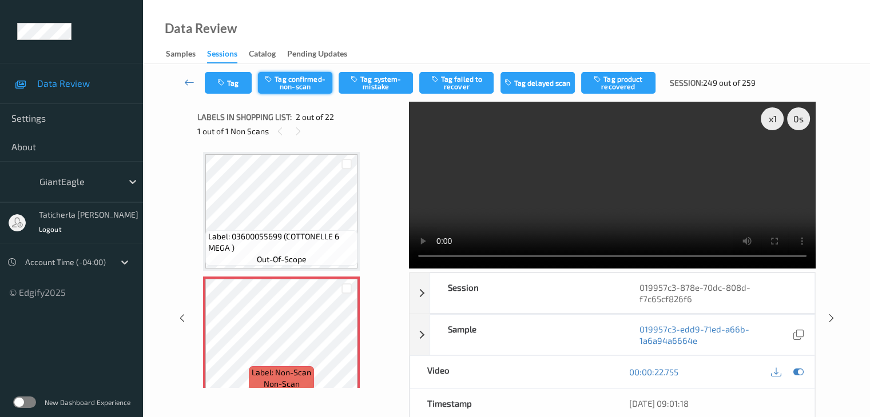
click at [291, 87] on button "Tag confirmed-non-scan" at bounding box center [295, 83] width 74 height 22
click at [632, 78] on button "Tag product recovered" at bounding box center [618, 83] width 74 height 22
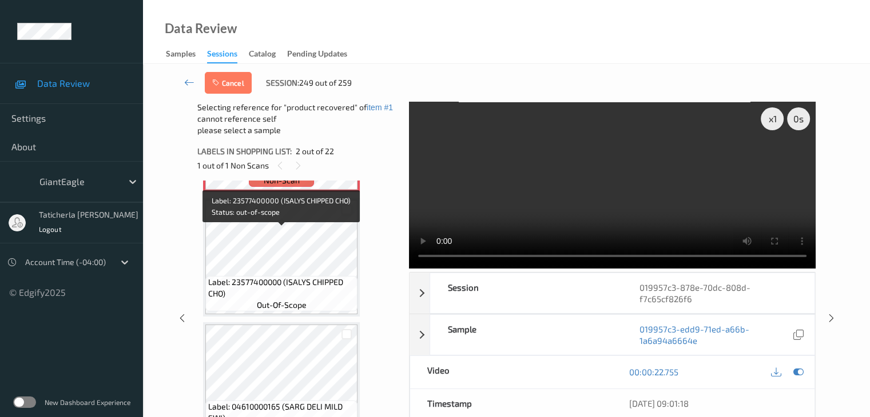
scroll to position [286, 0]
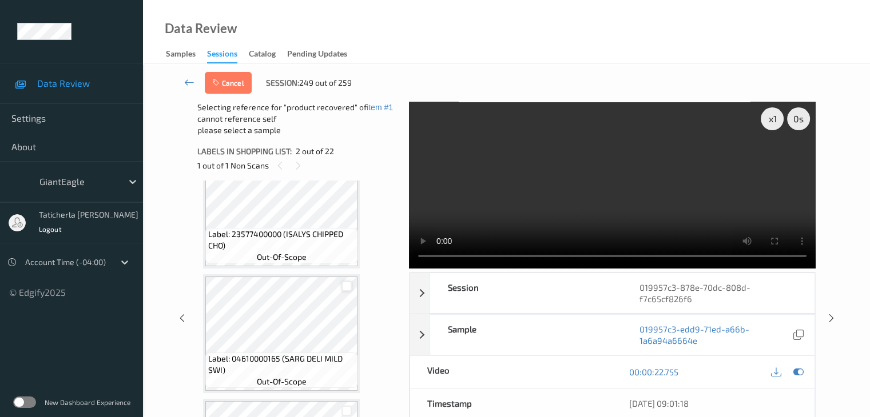
click at [345, 285] on div at bounding box center [346, 286] width 11 height 11
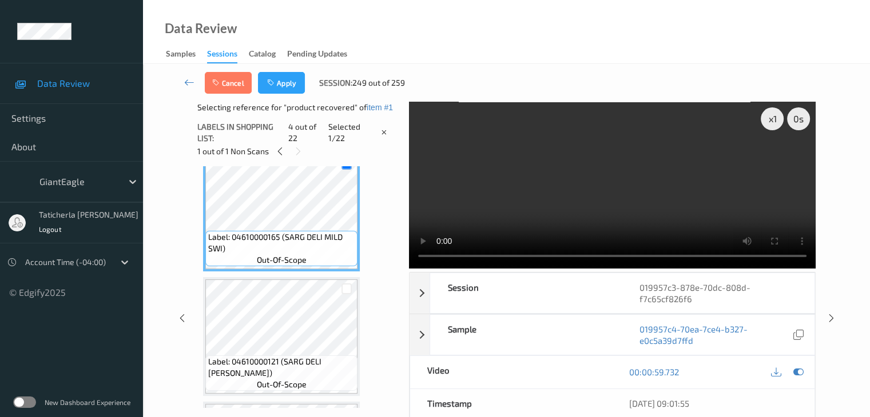
scroll to position [400, 0]
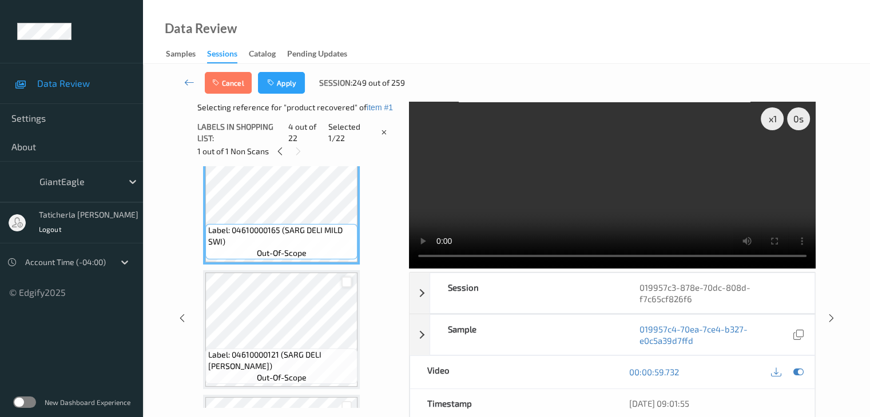
click at [347, 284] on div at bounding box center [346, 282] width 11 height 11
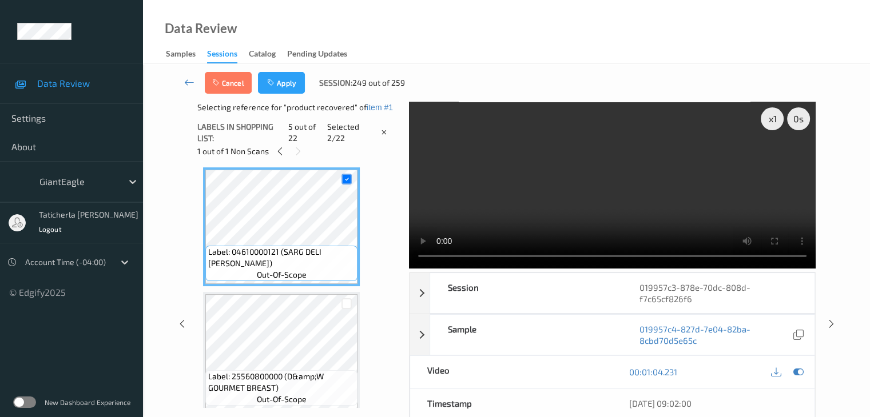
scroll to position [515, 0]
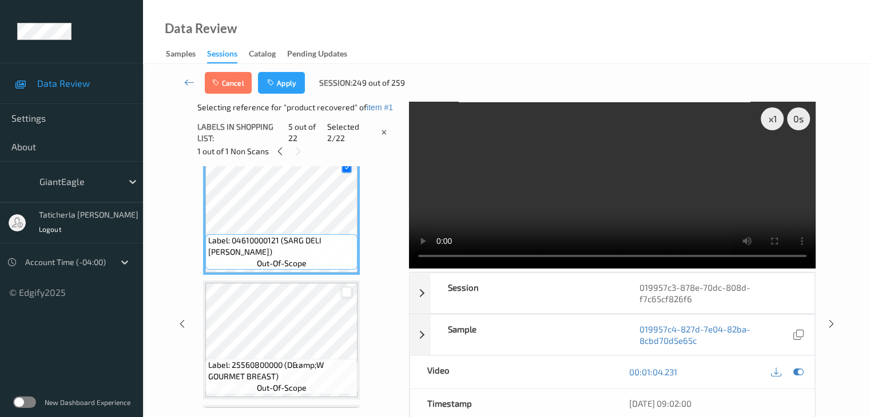
click at [347, 291] on div at bounding box center [346, 292] width 11 height 11
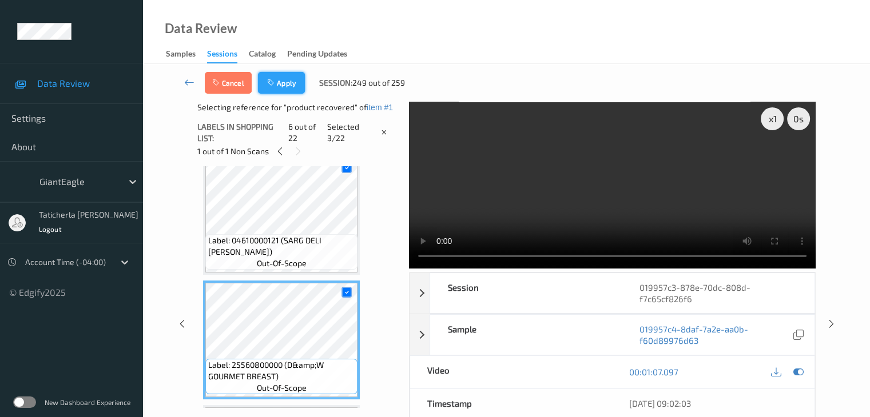
click at [281, 83] on button "Apply" at bounding box center [281, 83] width 47 height 22
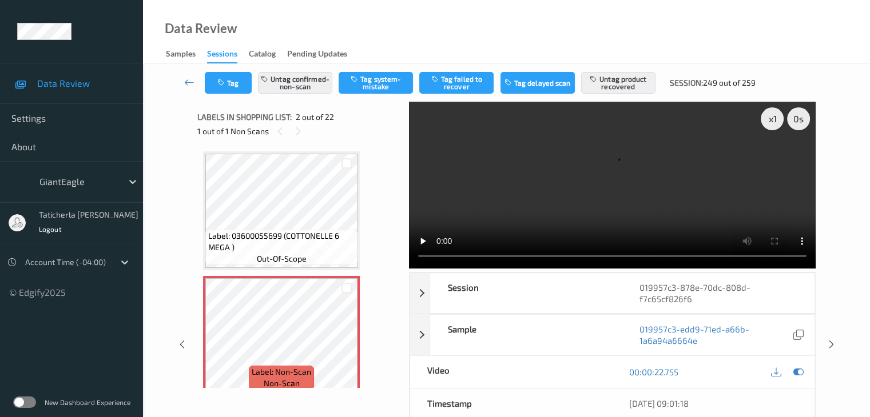
scroll to position [0, 0]
click at [188, 81] on icon at bounding box center [189, 82] width 10 height 11
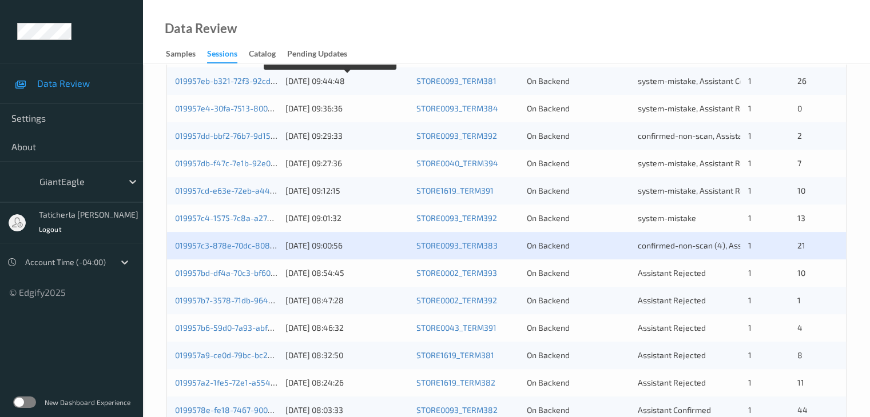
scroll to position [343, 0]
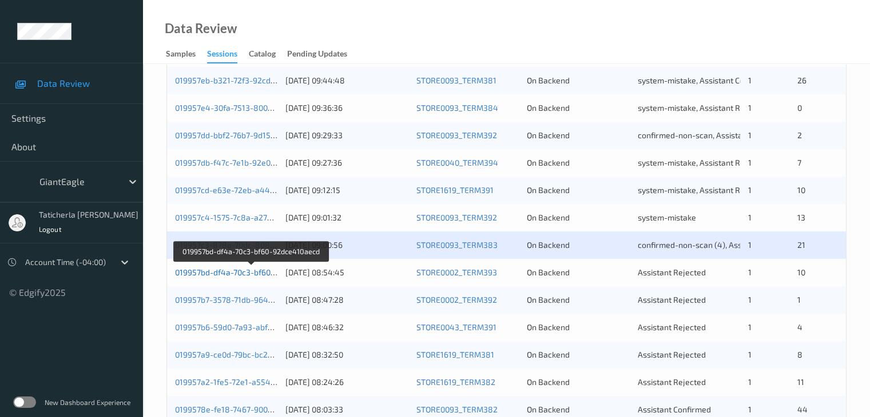
click at [226, 271] on link "019957bd-df4a-70c3-bf60-92dce410aecd" at bounding box center [251, 273] width 152 height 10
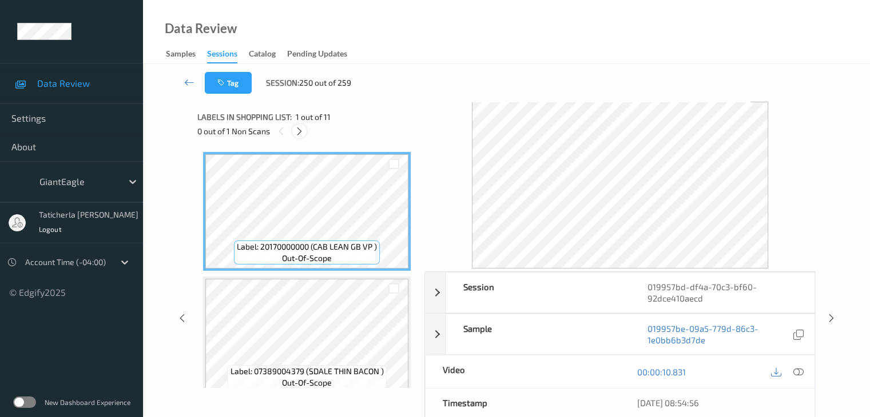
click at [301, 129] on icon at bounding box center [300, 131] width 10 height 10
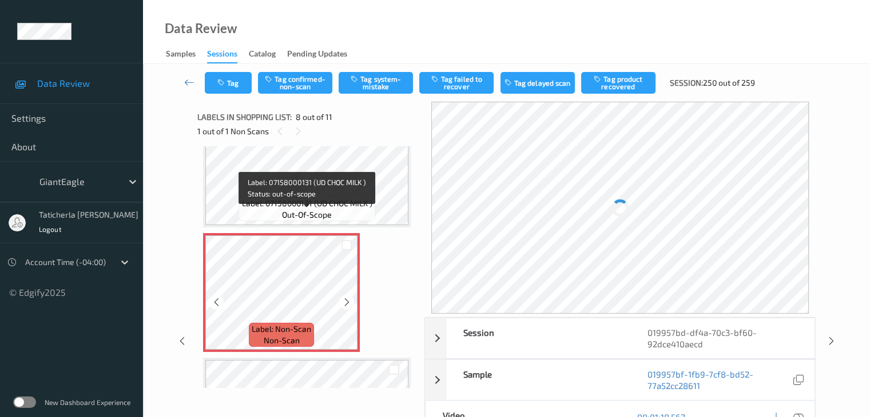
scroll to position [868, 0]
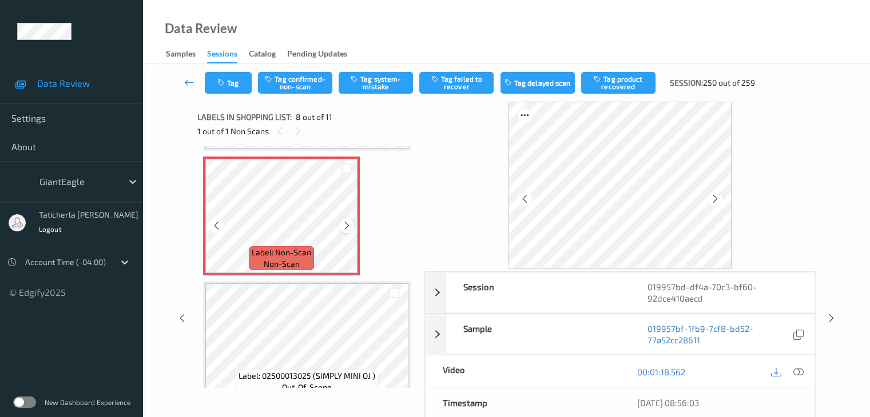
click at [347, 222] on icon at bounding box center [347, 226] width 10 height 10
click at [347, 221] on icon at bounding box center [347, 226] width 10 height 10
click at [796, 371] on icon at bounding box center [798, 372] width 10 height 10
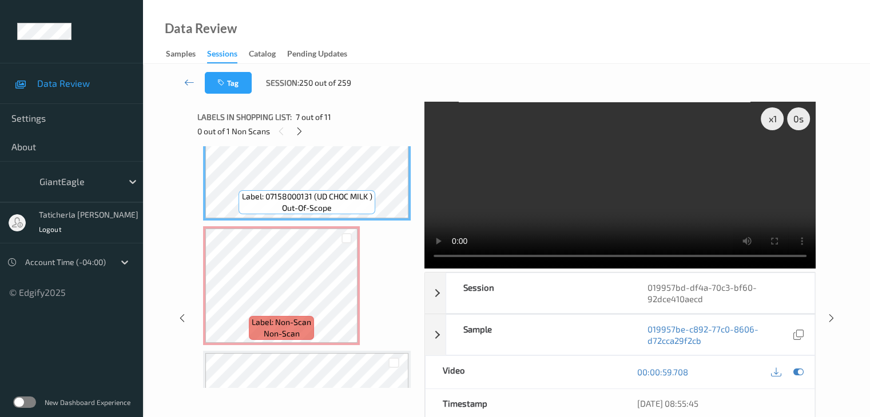
scroll to position [801, 0]
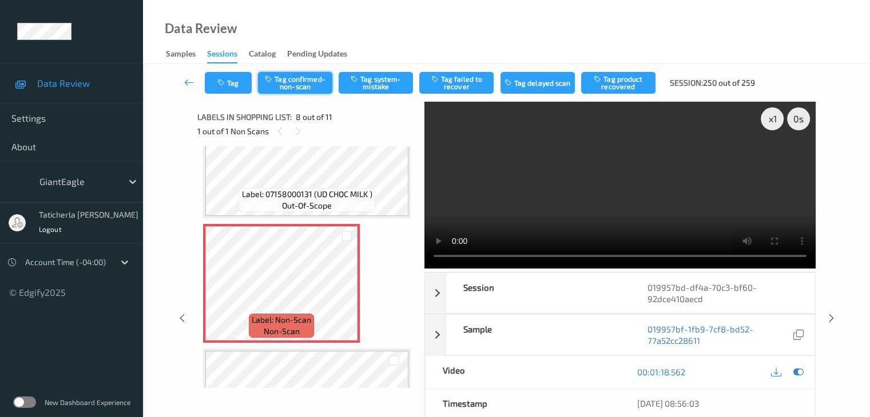
click at [316, 87] on button "Tag confirmed-non-scan" at bounding box center [295, 83] width 74 height 22
click at [627, 87] on button "Tag product recovered" at bounding box center [618, 83] width 74 height 22
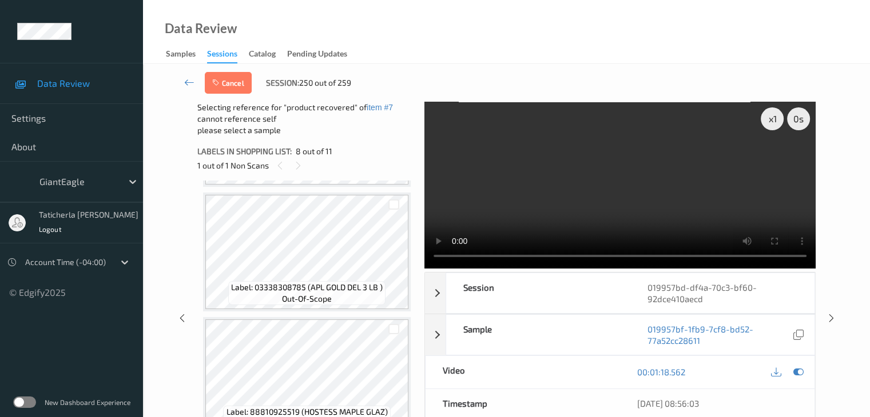
scroll to position [1135, 0]
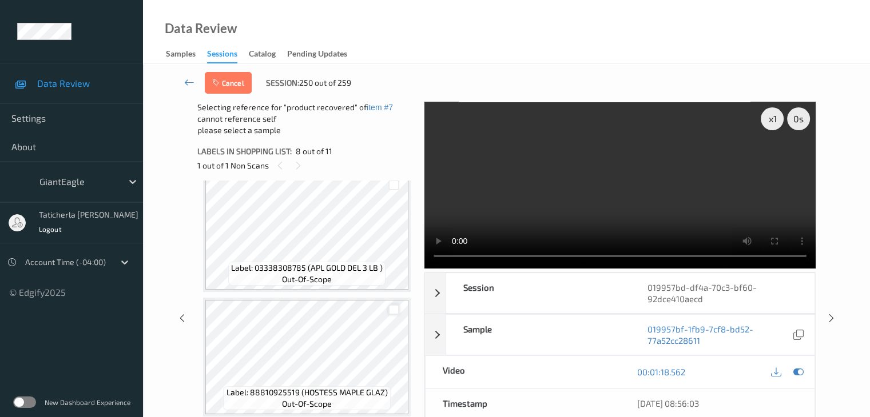
click at [395, 308] on div at bounding box center [393, 310] width 11 height 11
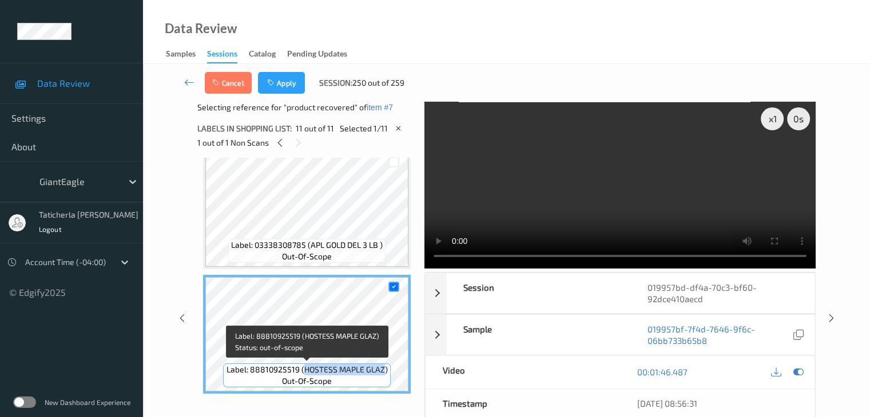
drag, startPoint x: 302, startPoint y: 369, endPoint x: 384, endPoint y: 376, distance: 82.6
click at [384, 376] on div "Label: 88810925519 (HOSTESS MAPLE GLAZ) out-of-scope" at bounding box center [306, 376] width 167 height 24
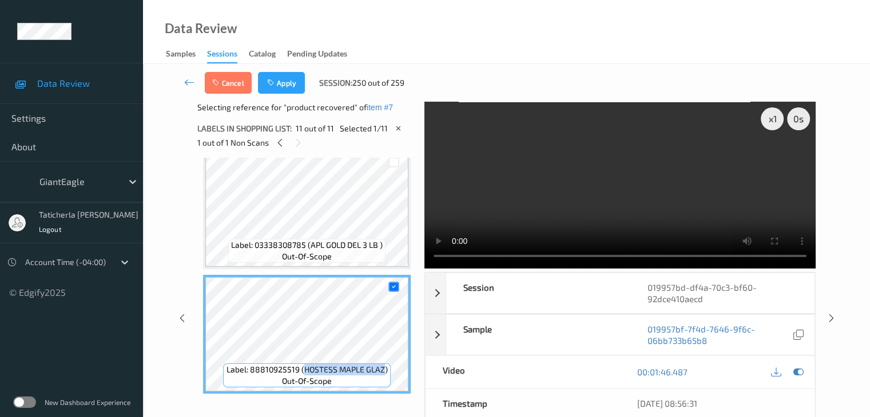
copy span "HOSTESS MAPLE GLAZ"
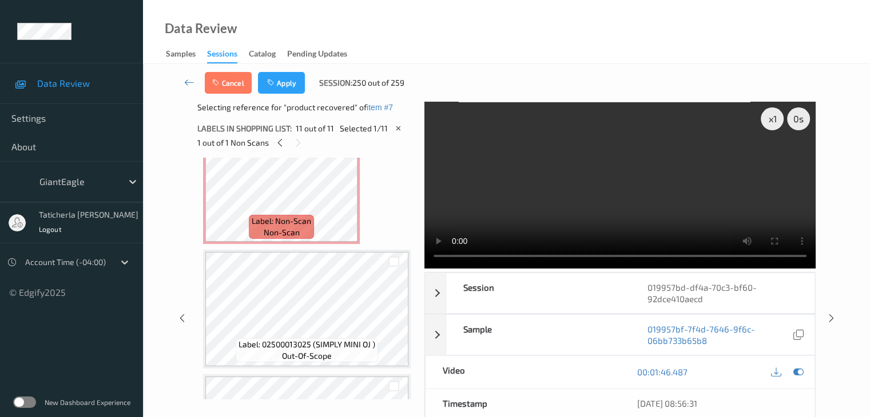
scroll to position [849, 0]
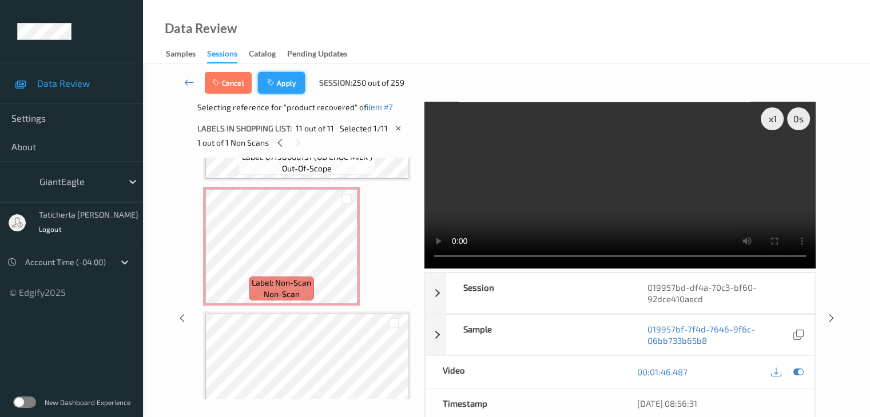
click at [286, 85] on button "Apply" at bounding box center [281, 83] width 47 height 22
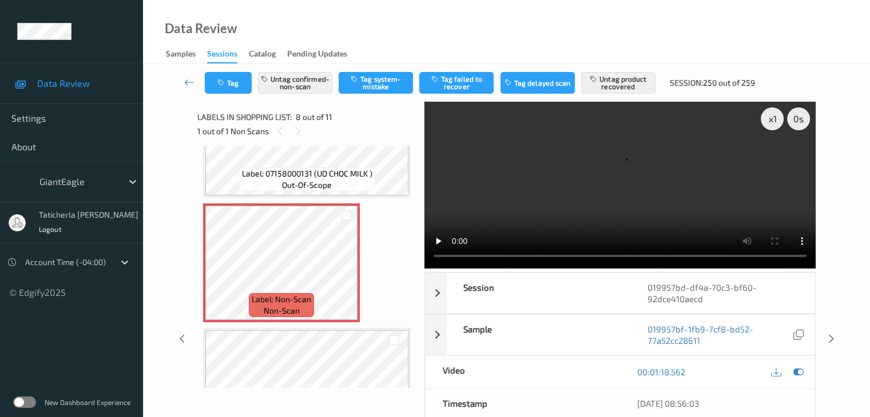
scroll to position [811, 0]
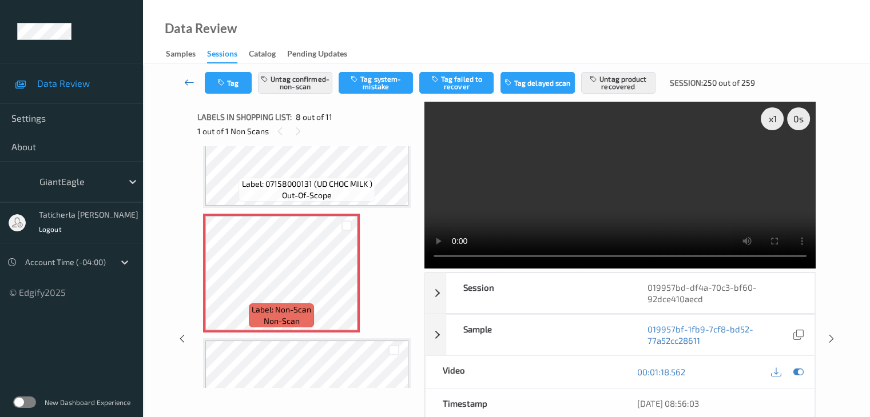
click at [190, 81] on icon at bounding box center [189, 82] width 10 height 11
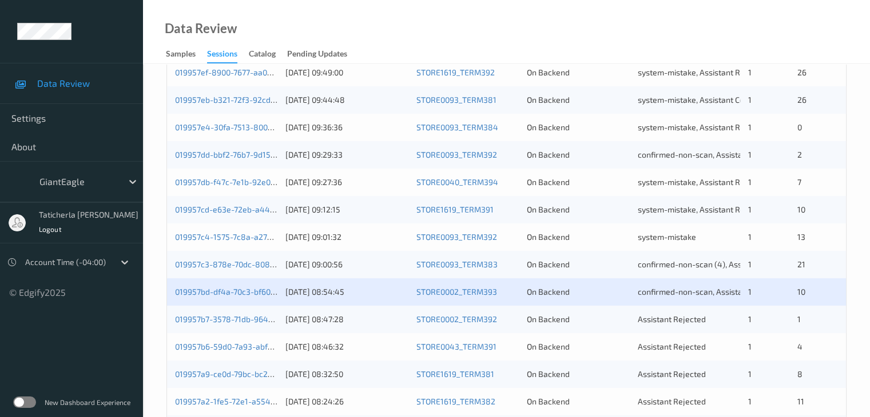
scroll to position [400, 0]
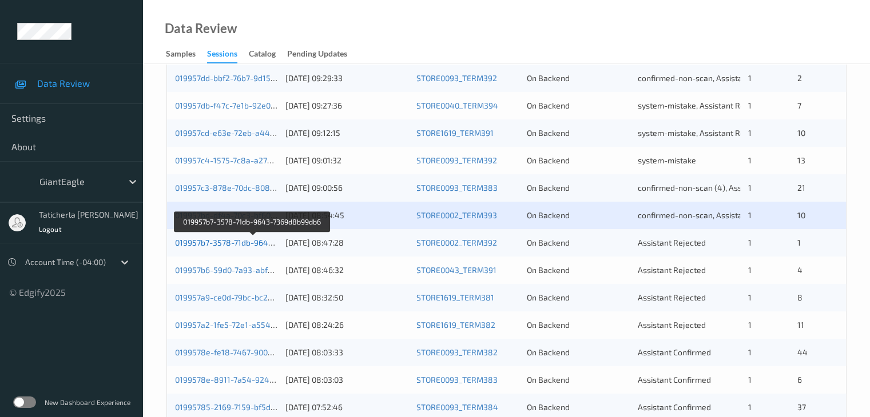
click at [232, 245] on link "019957b7-3578-71db-9643-7369d8b99db6" at bounding box center [253, 243] width 156 height 10
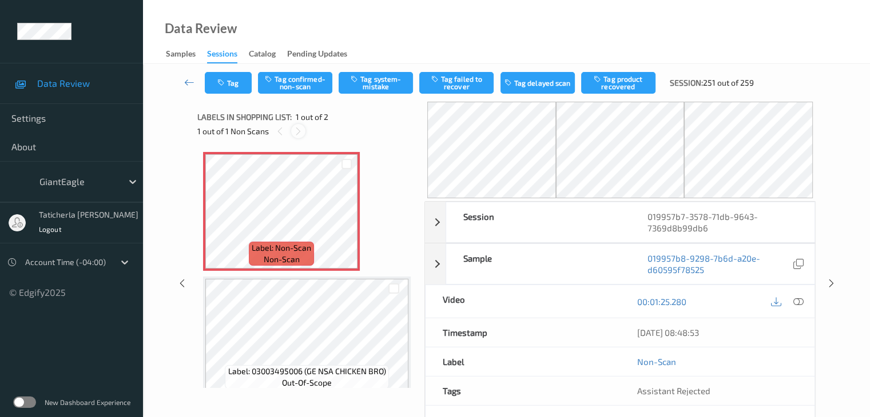
drag, startPoint x: 288, startPoint y: 129, endPoint x: 295, endPoint y: 129, distance: 6.9
click at [291, 129] on div "1 out of 1 Non Scans" at bounding box center [306, 131] width 219 height 14
drag, startPoint x: 296, startPoint y: 129, endPoint x: 300, endPoint y: 145, distance: 17.1
click at [297, 130] on icon at bounding box center [298, 131] width 10 height 10
click at [347, 218] on icon at bounding box center [347, 221] width 10 height 10
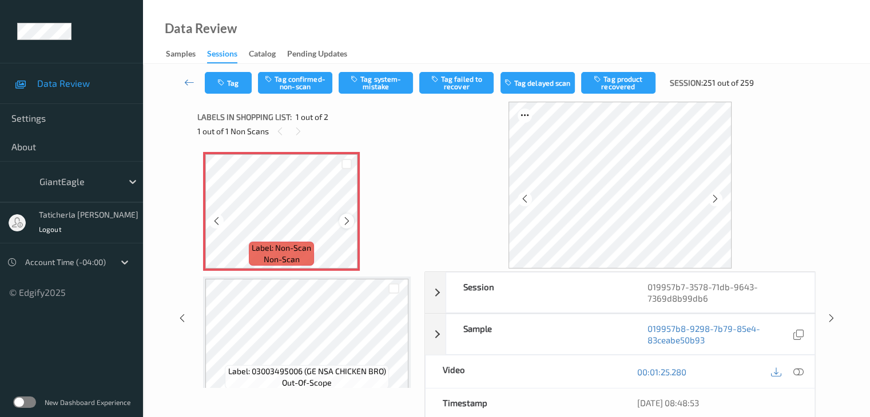
click at [346, 223] on icon at bounding box center [347, 221] width 10 height 10
click at [345, 217] on icon at bounding box center [347, 221] width 10 height 10
click at [797, 370] on icon at bounding box center [798, 372] width 10 height 10
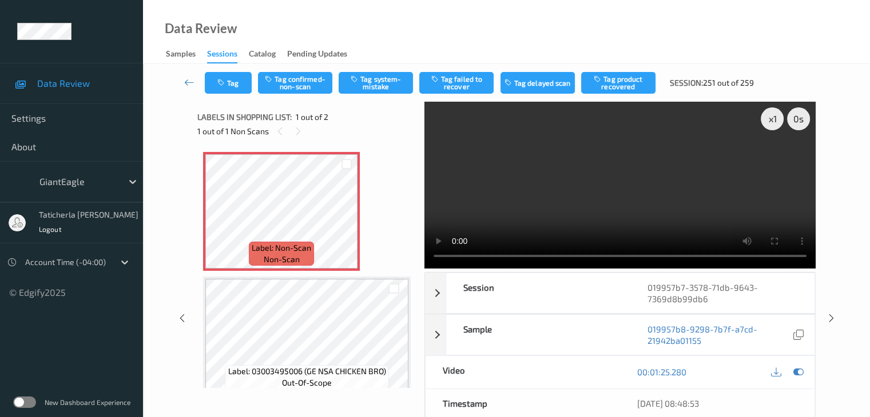
click at [771, 160] on video at bounding box center [619, 185] width 391 height 167
drag, startPoint x: 344, startPoint y: 221, endPoint x: 350, endPoint y: 217, distance: 7.3
click at [350, 217] on icon at bounding box center [347, 221] width 10 height 10
click at [345, 223] on icon at bounding box center [347, 221] width 10 height 10
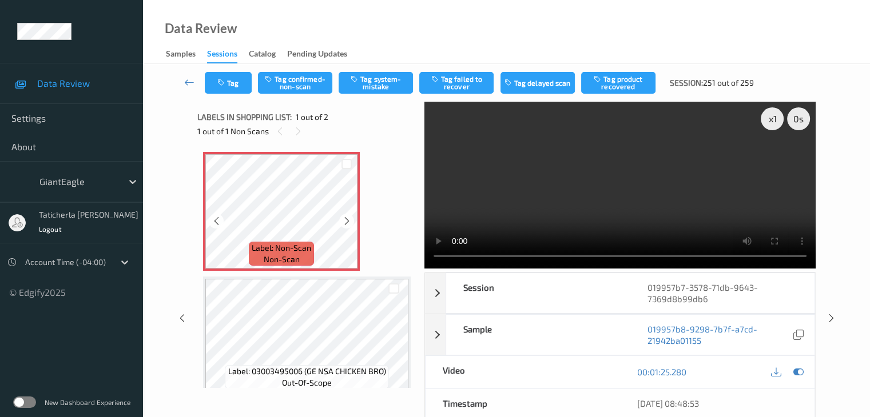
click at [345, 223] on icon at bounding box center [347, 221] width 10 height 10
